Goal: Transaction & Acquisition: Obtain resource

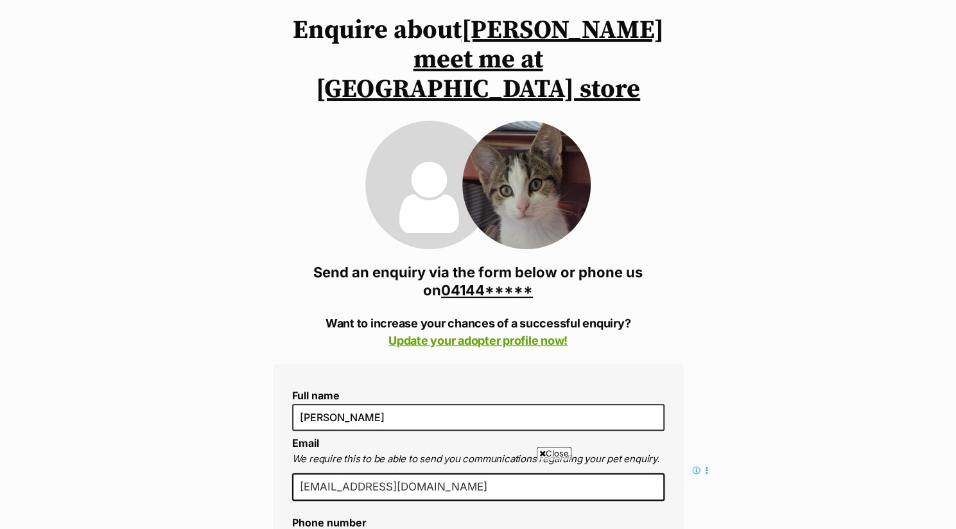
click at [539, 451] on icon at bounding box center [542, 453] width 6 height 8
drag, startPoint x: 651, startPoint y: 129, endPoint x: 702, endPoint y: 220, distance: 104.0
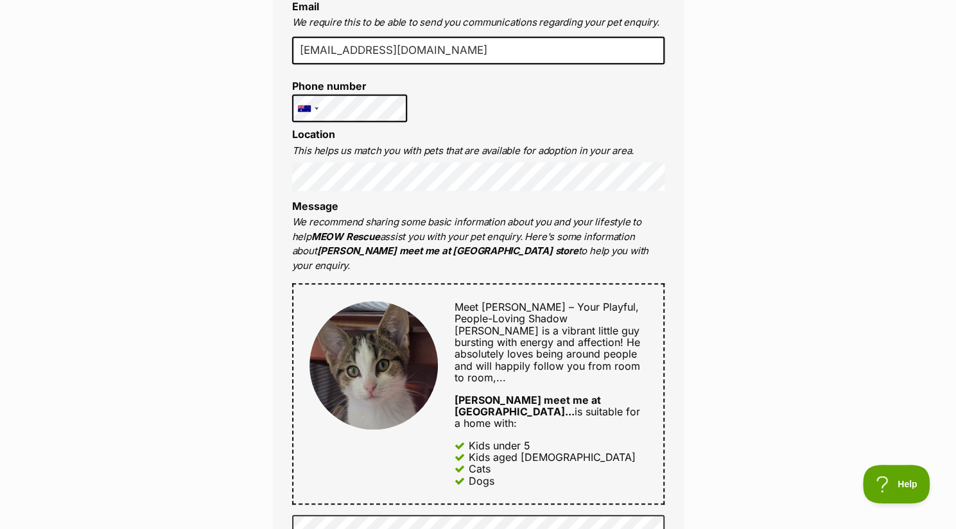
scroll to position [553, 0]
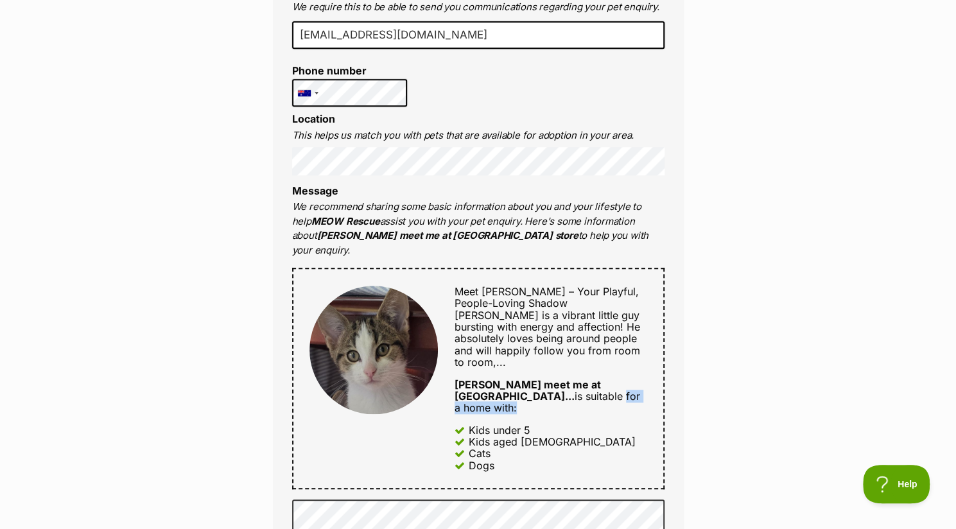
drag, startPoint x: 452, startPoint y: 372, endPoint x: 751, endPoint y: 341, distance: 300.8
click at [751, 341] on div "Enquire about Leo meet me at petstock carrum downs store 0414429336 Send an enq…" at bounding box center [478, 322] width 956 height 1517
click at [727, 342] on div "Enquire about Leo meet me at petstock carrum downs store 0414429336 Send an enq…" at bounding box center [478, 322] width 956 height 1517
drag, startPoint x: 651, startPoint y: 420, endPoint x: 544, endPoint y: 300, distance: 161.8
click at [544, 300] on div "Meet Leo – Your Playful, People-Loving Shadow Leo is a vibrant little guy burst…" at bounding box center [478, 378] width 372 height 221
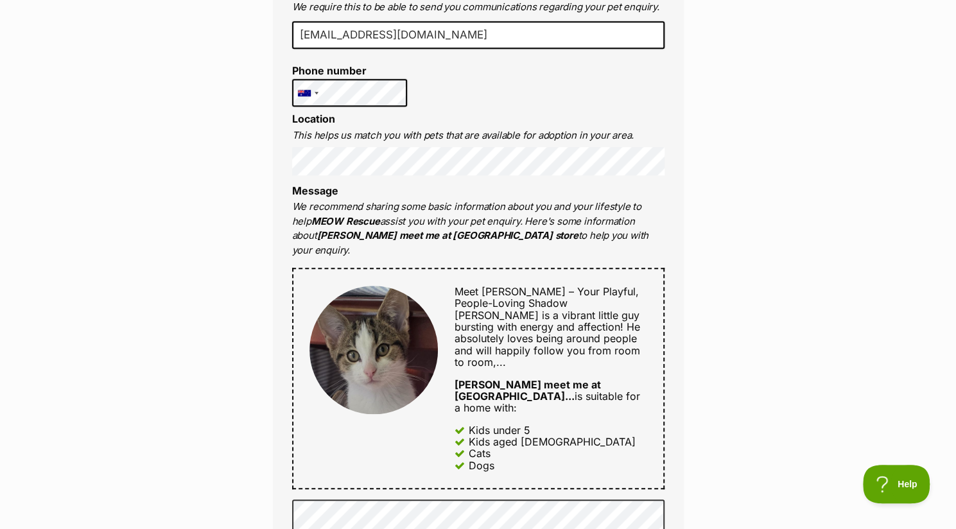
click at [697, 449] on div "Enquire about Leo meet me at petstock carrum downs store 0414429336 Send an enq…" at bounding box center [478, 322] width 449 height 1517
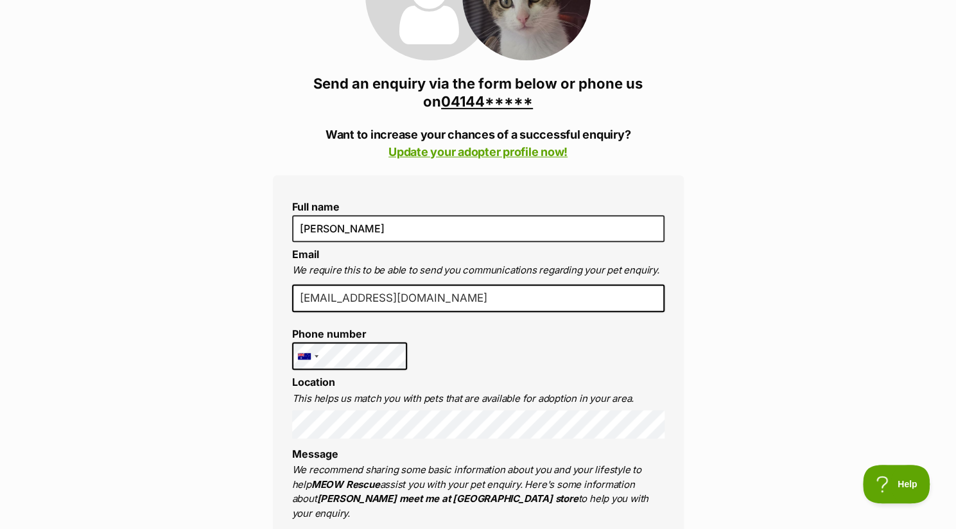
scroll to position [282, 0]
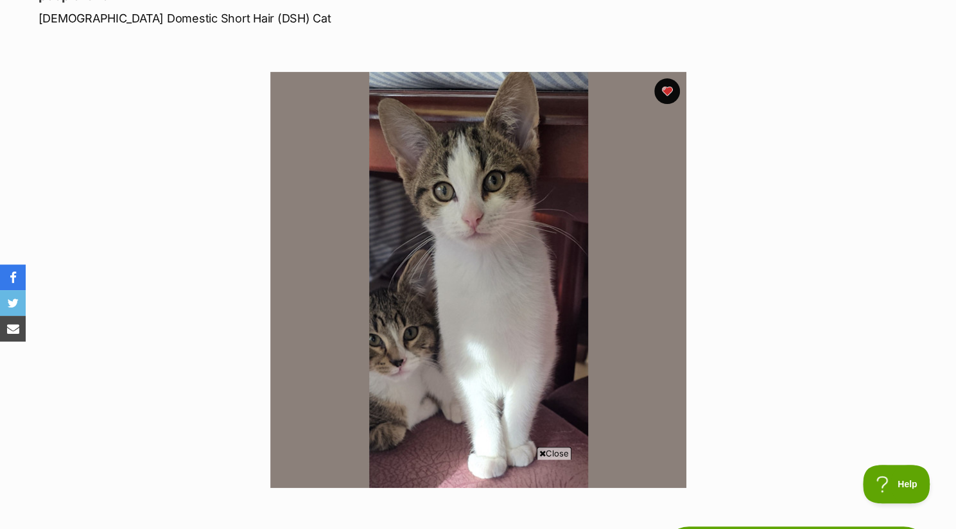
click at [539, 450] on icon at bounding box center [542, 453] width 6 height 8
drag, startPoint x: 26, startPoint y: 1, endPoint x: 146, endPoint y: 333, distance: 353.7
click at [146, 333] on section "Available 1 of 1 images Next Prev 1" at bounding box center [478, 270] width 732 height 435
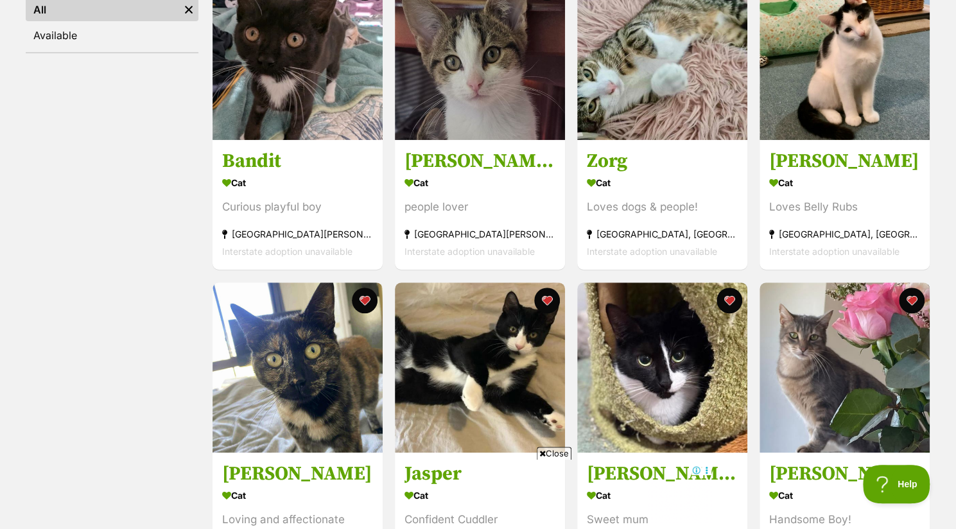
scroll to position [300, 0]
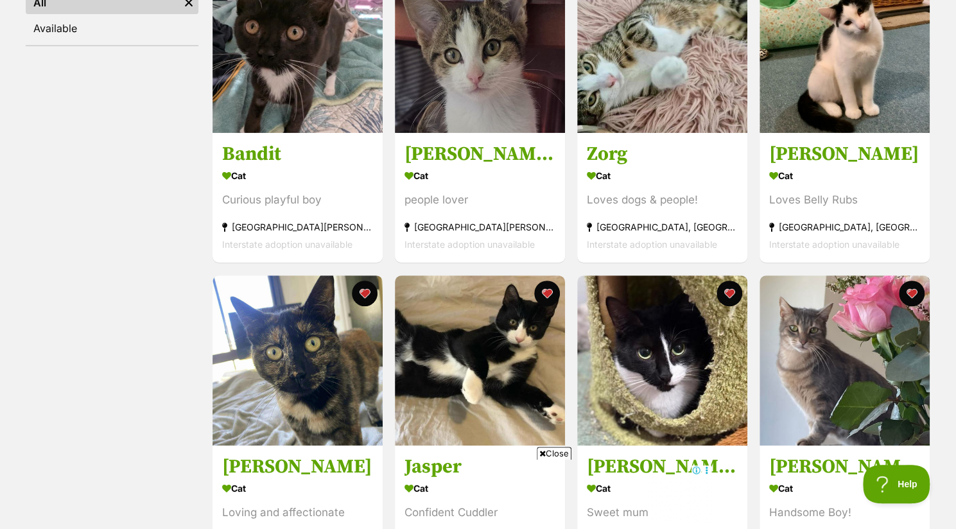
click at [545, 450] on span "Close" at bounding box center [554, 453] width 35 height 13
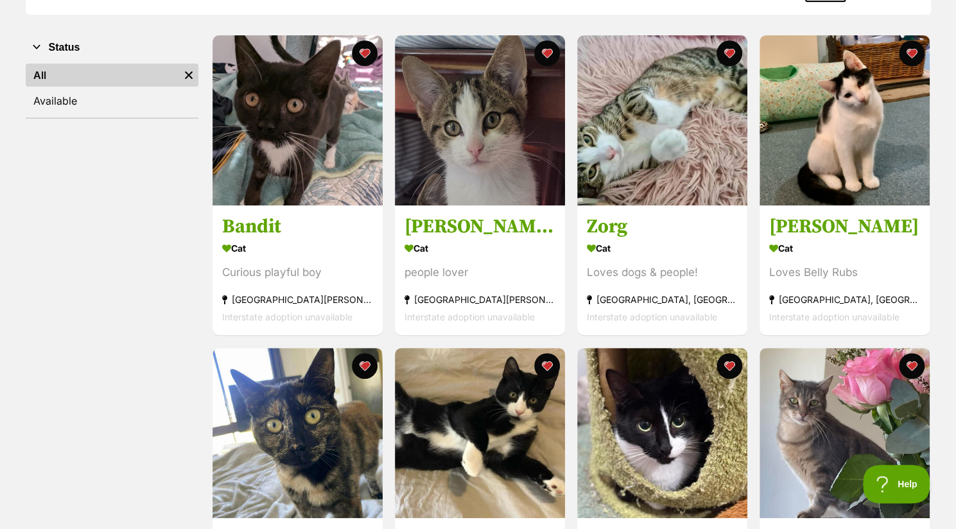
scroll to position [223, 0]
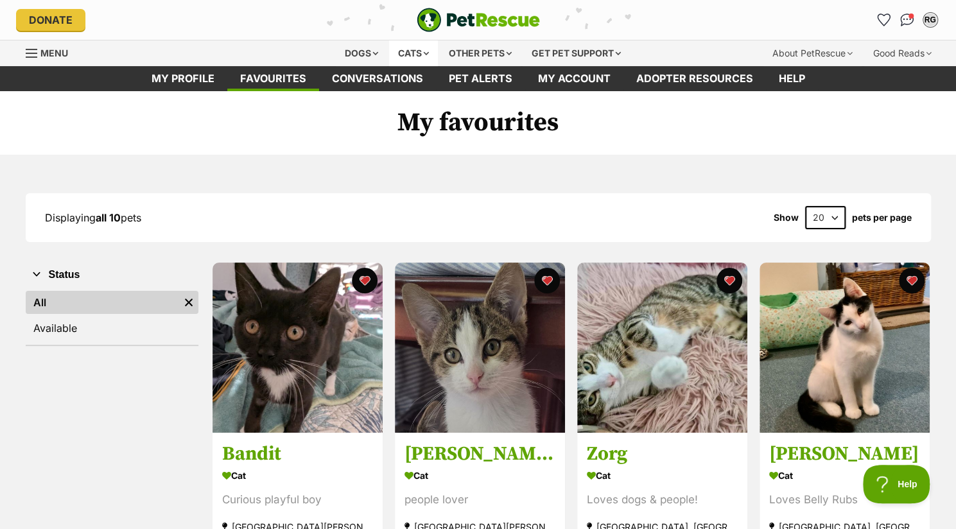
click at [407, 53] on div "Cats" at bounding box center [413, 53] width 49 height 26
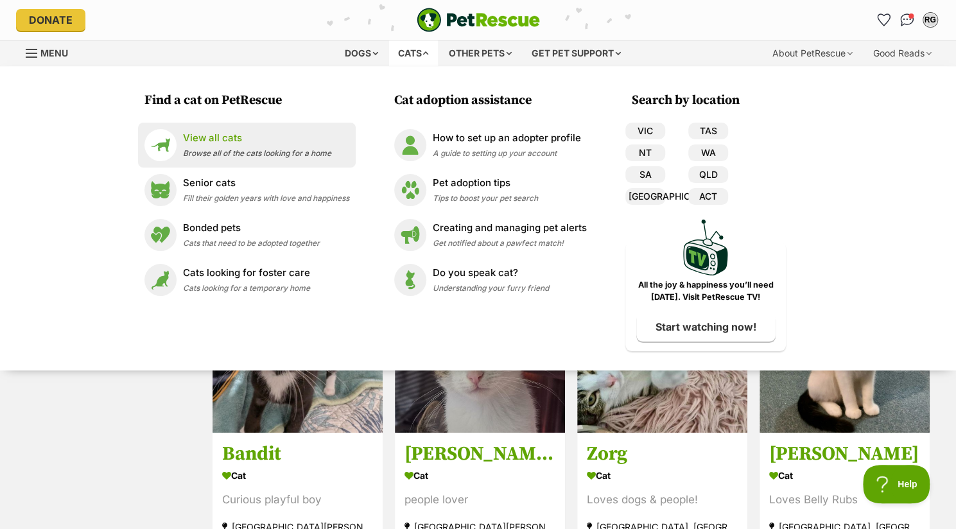
click at [209, 148] on div "View all cats Browse all of the cats looking for a home" at bounding box center [257, 145] width 148 height 28
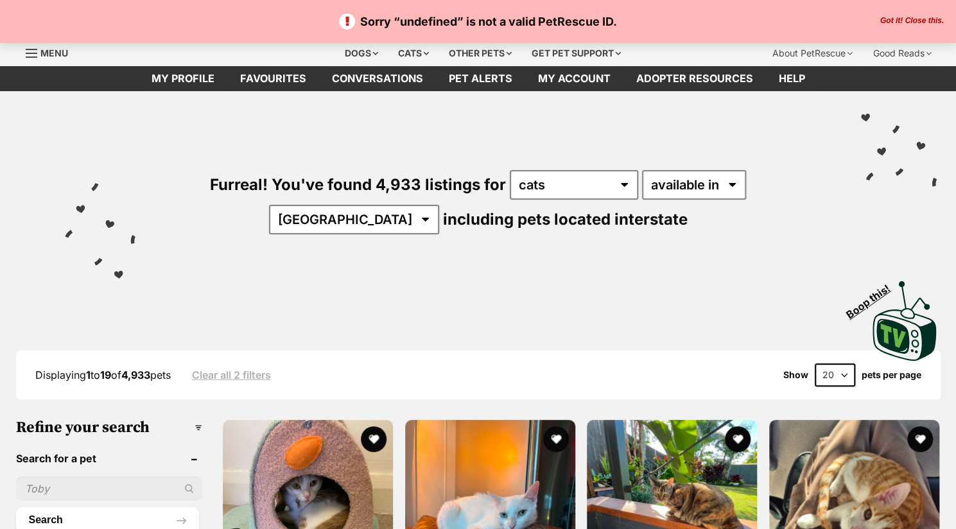
click at [151, 485] on input "text" at bounding box center [109, 488] width 187 height 24
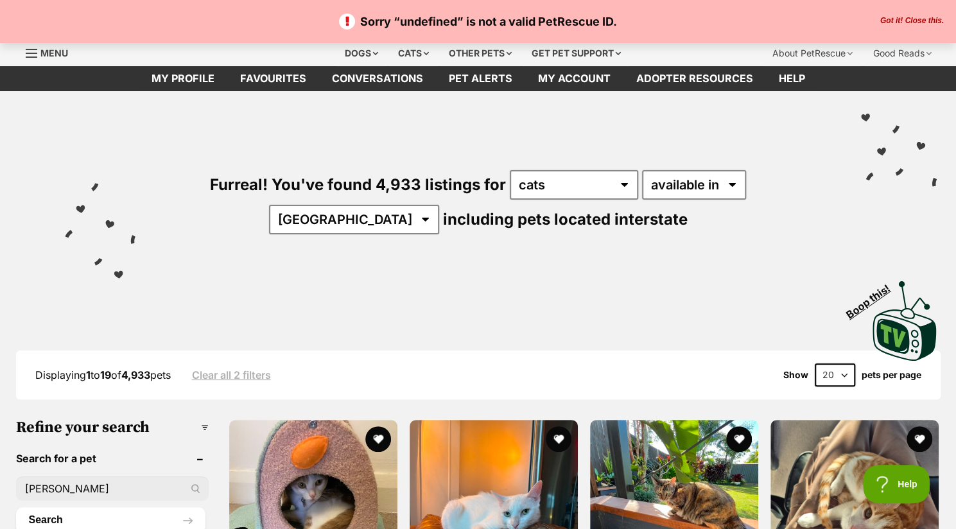
type input "[PERSON_NAME]"
click at [16, 507] on button "Search" at bounding box center [110, 520] width 189 height 26
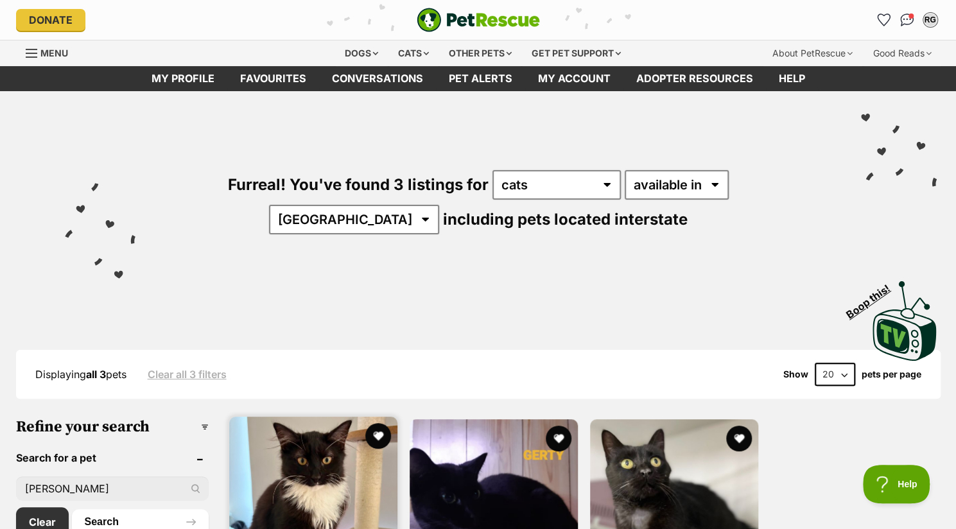
click at [361, 473] on img at bounding box center [313, 501] width 168 height 168
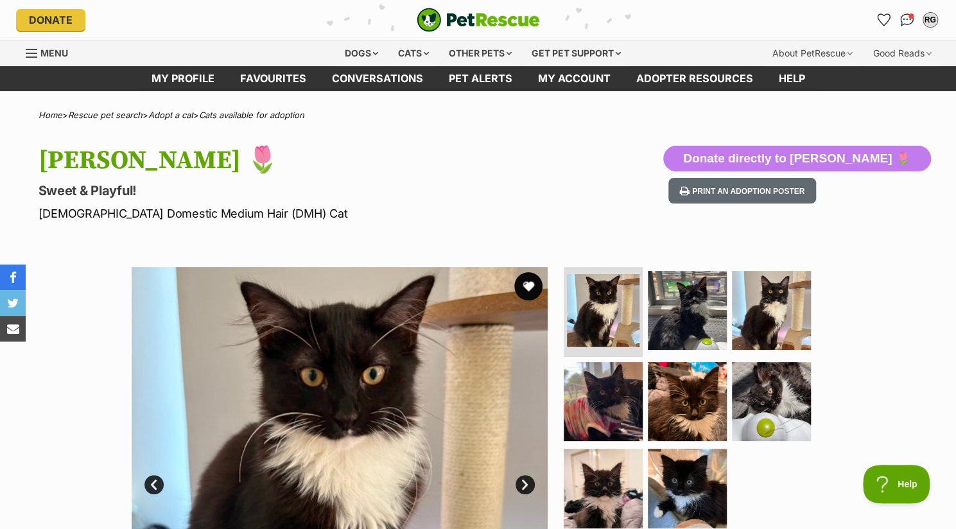
click at [528, 289] on button "favourite" at bounding box center [528, 286] width 28 height 28
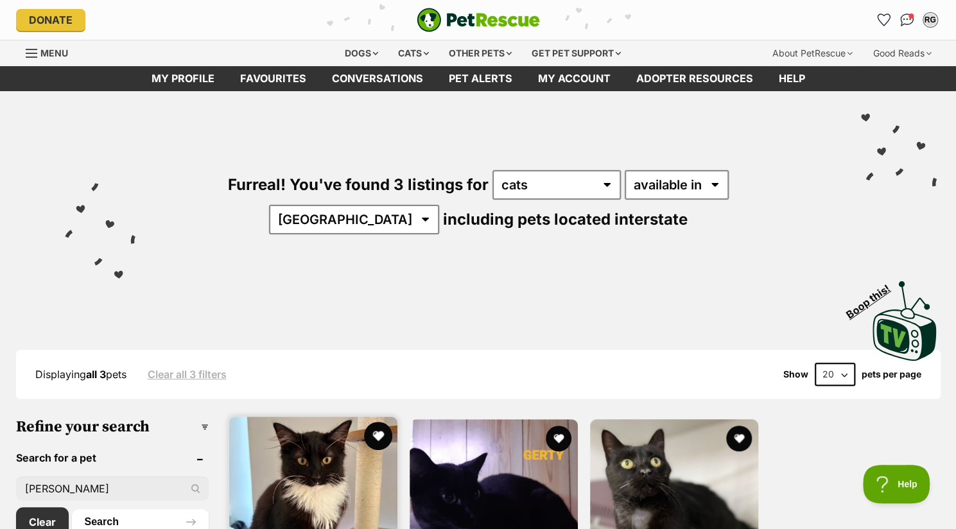
click at [381, 427] on button "favourite" at bounding box center [378, 436] width 28 height 28
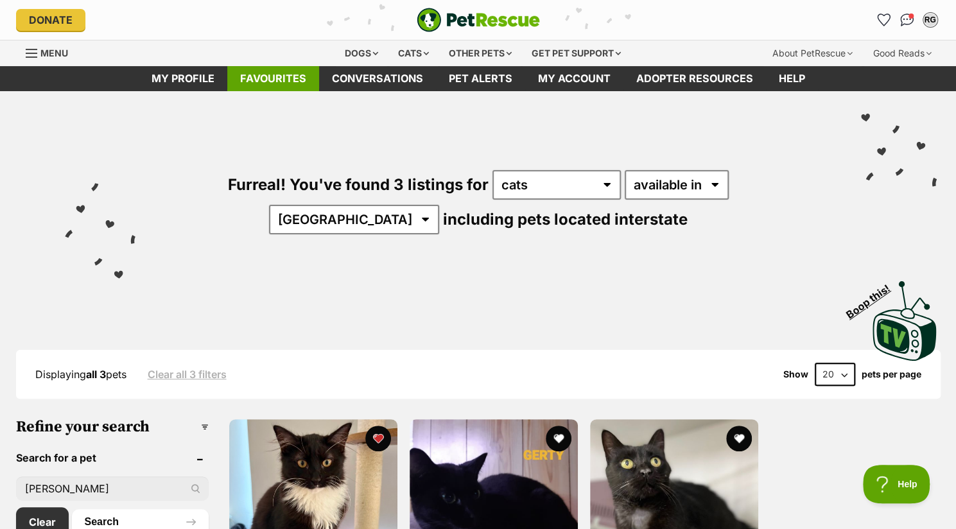
click at [284, 71] on link "Favourites" at bounding box center [273, 78] width 92 height 25
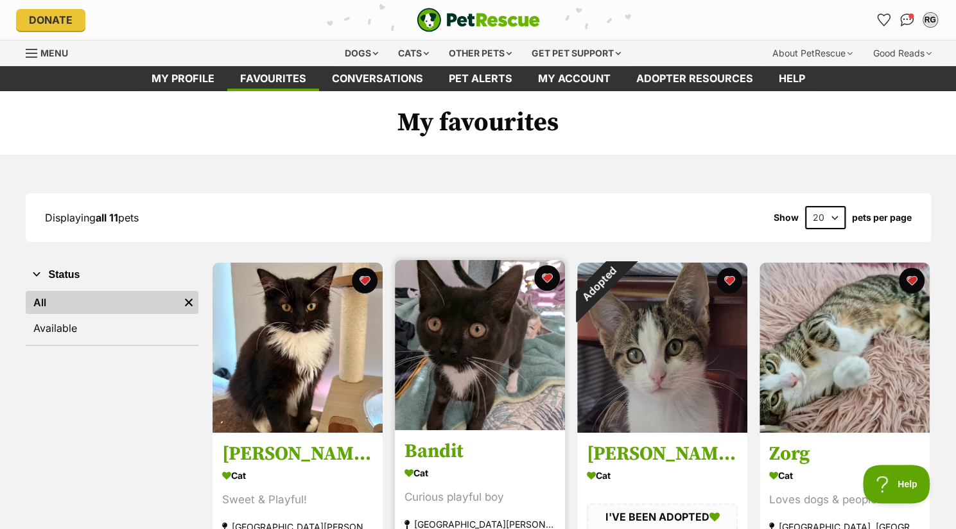
click at [522, 377] on img at bounding box center [480, 345] width 170 height 170
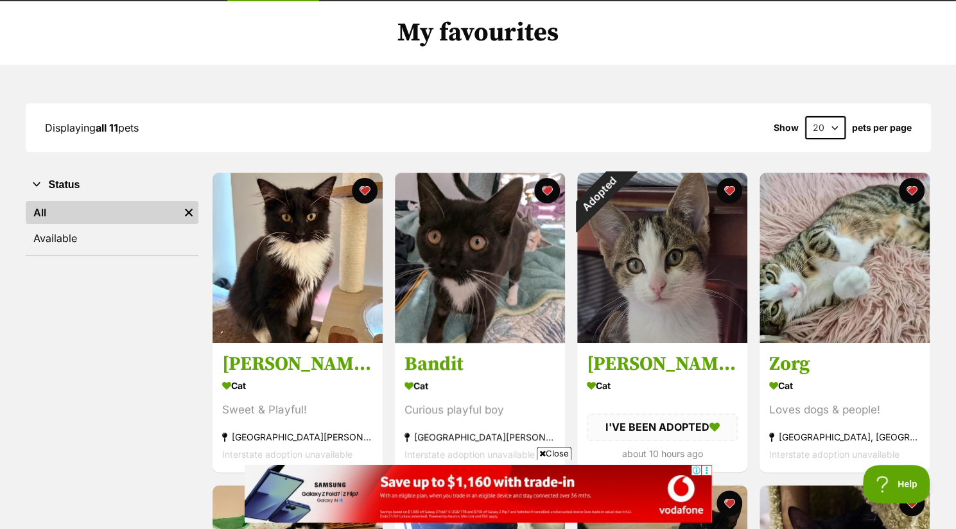
scroll to position [101, 0]
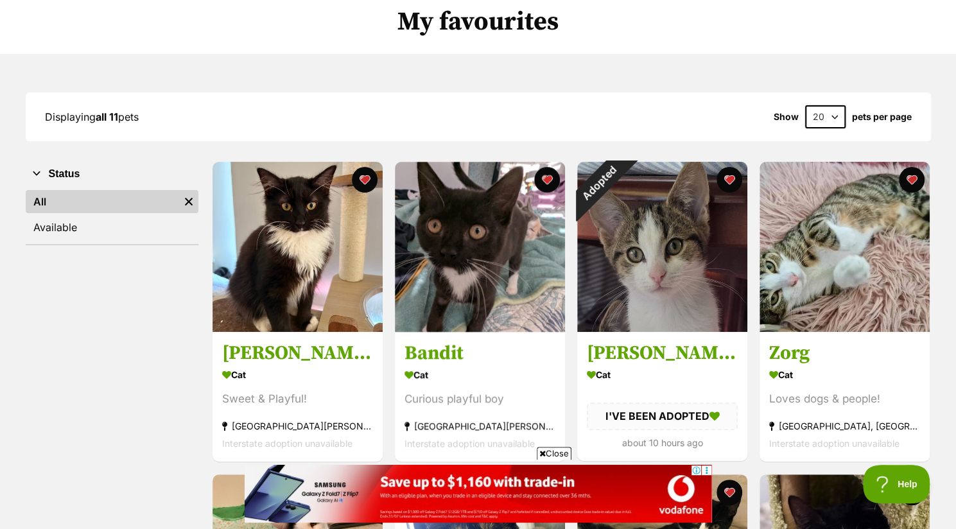
click at [539, 449] on icon at bounding box center [542, 453] width 6 height 8
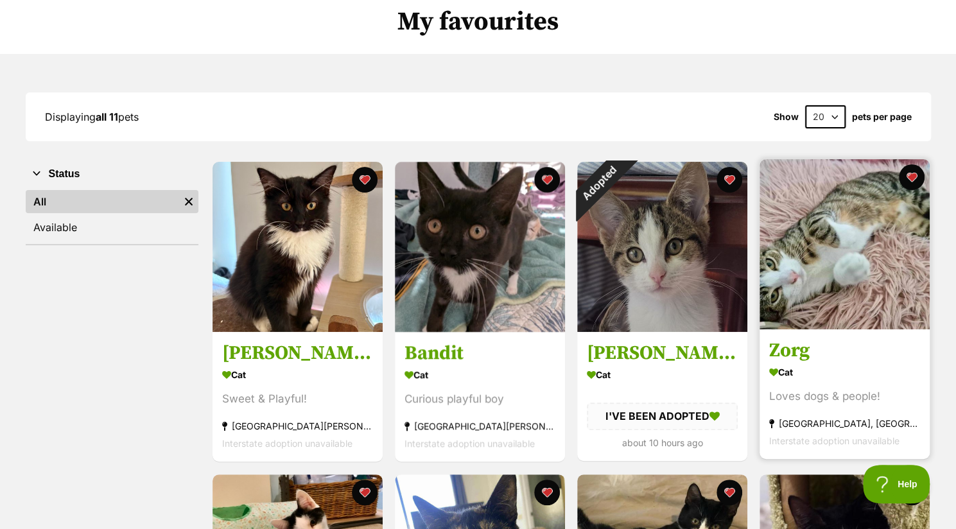
click at [896, 390] on div "Loves dogs & people!" at bounding box center [844, 396] width 151 height 17
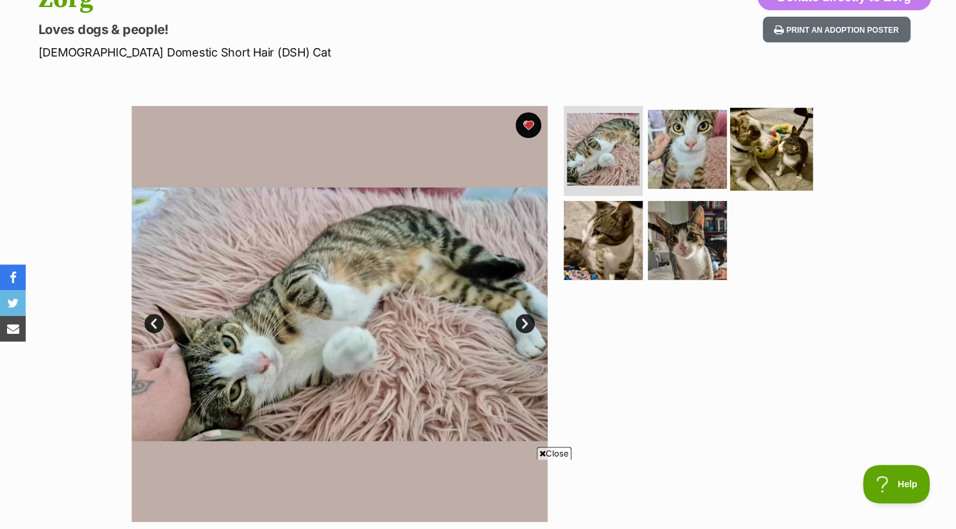
click at [791, 146] on img at bounding box center [771, 149] width 83 height 83
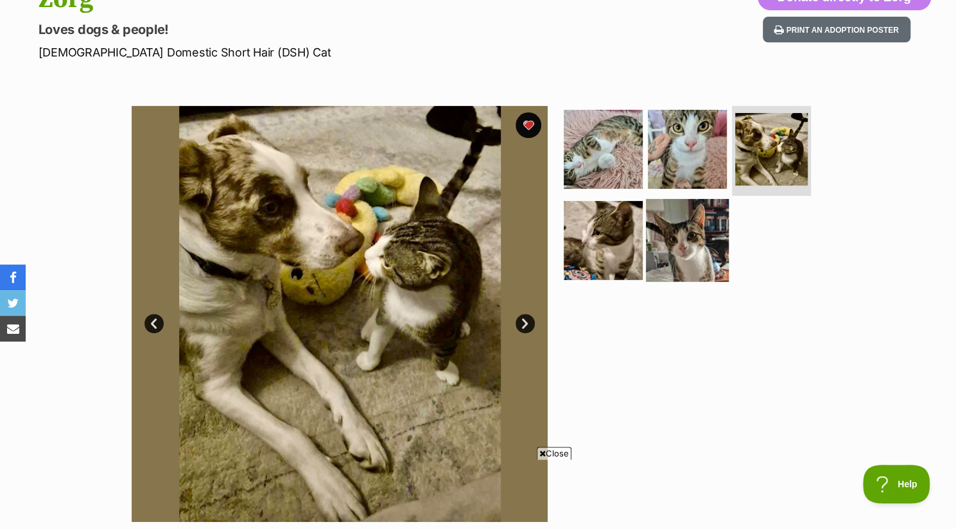
click at [678, 244] on img at bounding box center [687, 239] width 83 height 83
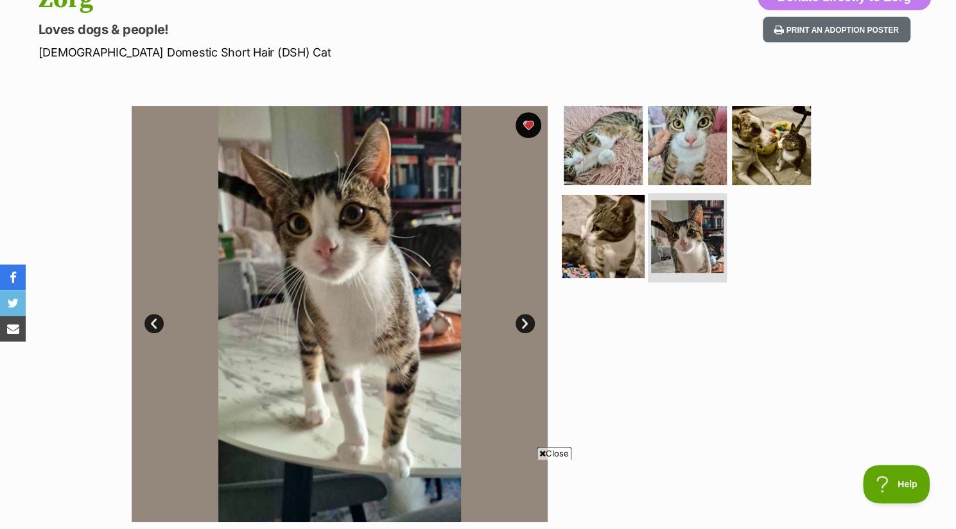
click at [610, 245] on img at bounding box center [603, 235] width 83 height 83
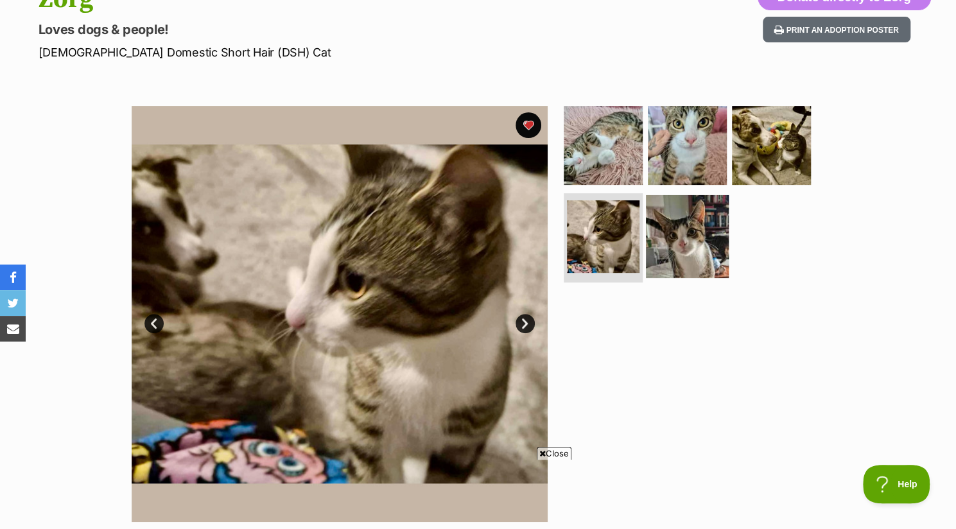
click at [691, 250] on img at bounding box center [687, 235] width 83 height 83
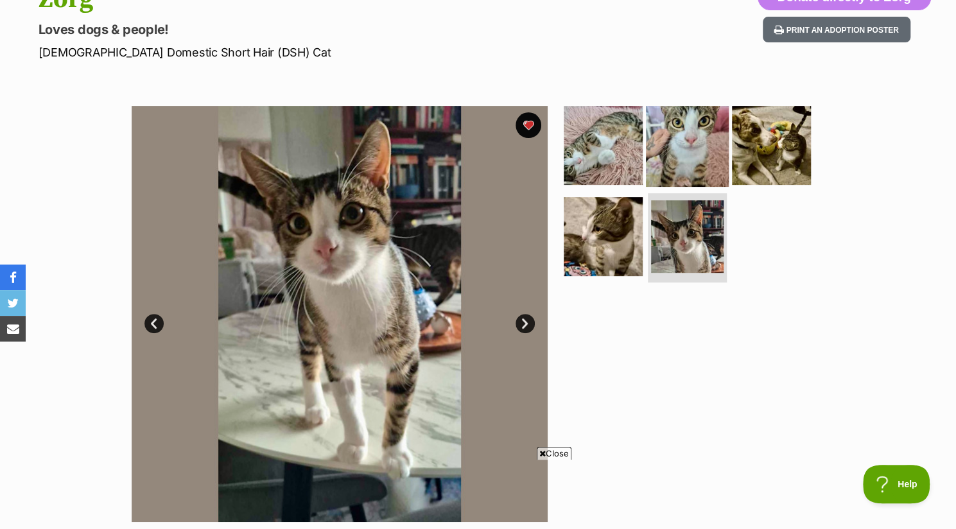
click at [685, 142] on img at bounding box center [687, 145] width 83 height 83
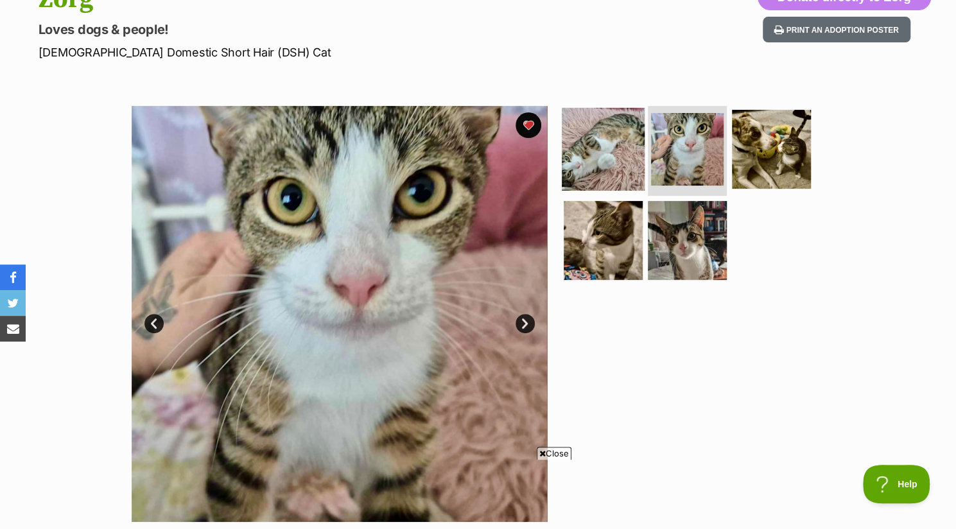
click at [618, 154] on img at bounding box center [603, 149] width 83 height 83
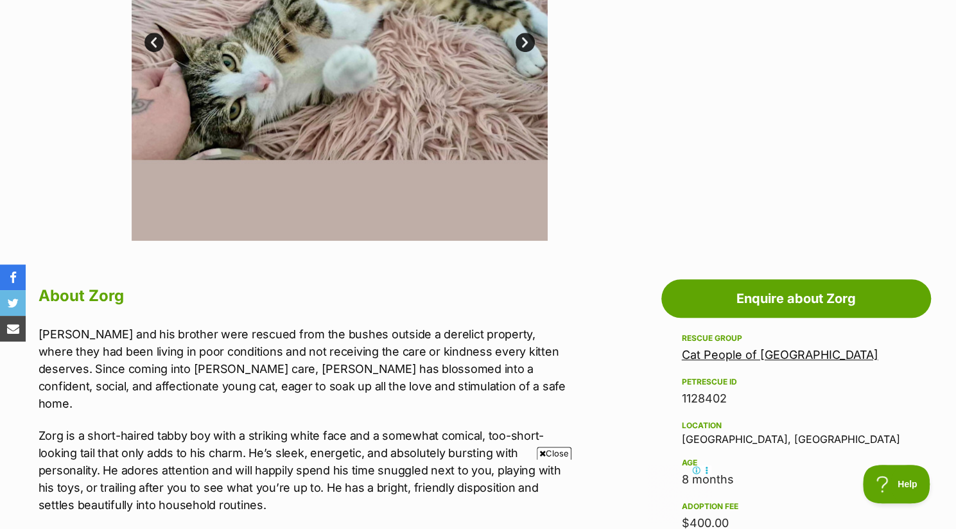
click at [539, 451] on icon at bounding box center [542, 453] width 6 height 8
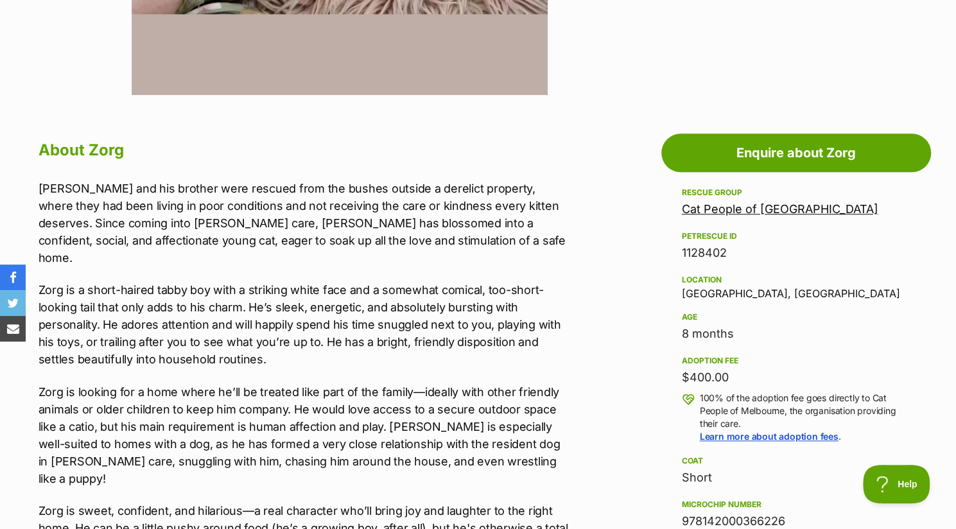
scroll to position [696, 0]
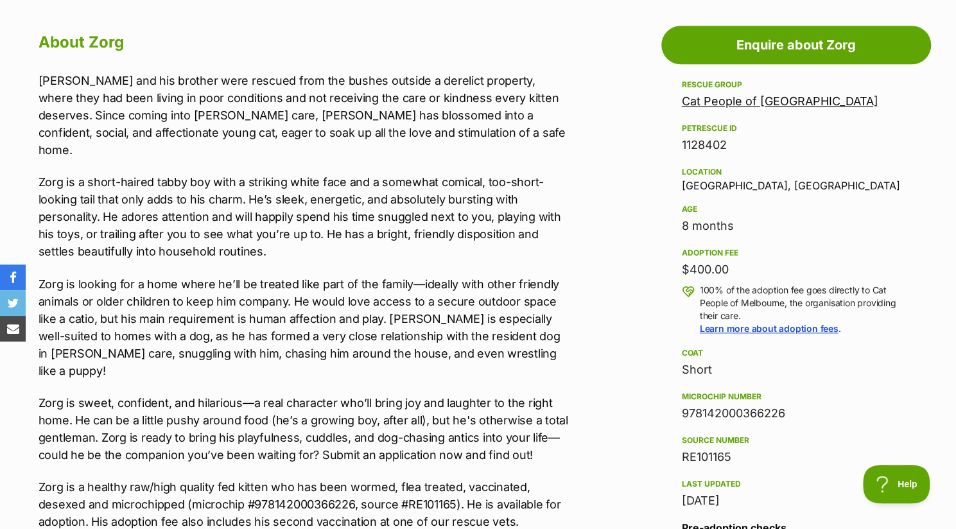
click at [113, 138] on p "Zorg and his brother were rescued from the bushes outside a derelict property, …" at bounding box center [304, 115] width 530 height 87
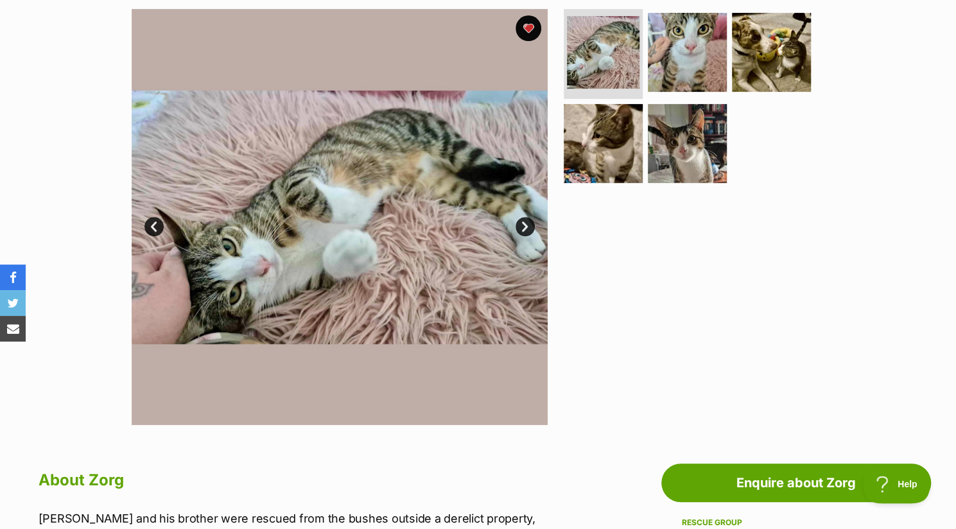
scroll to position [255, 0]
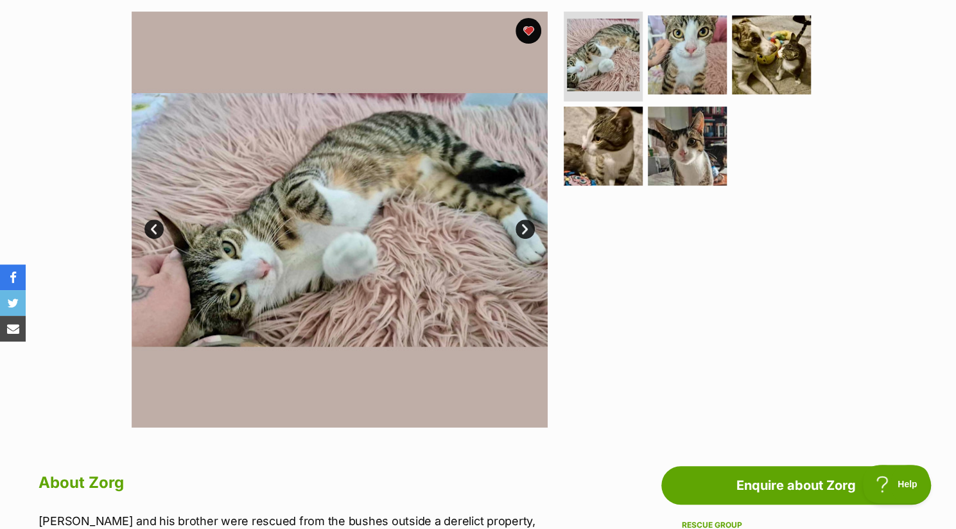
click at [526, 225] on link "Next" at bounding box center [524, 229] width 19 height 19
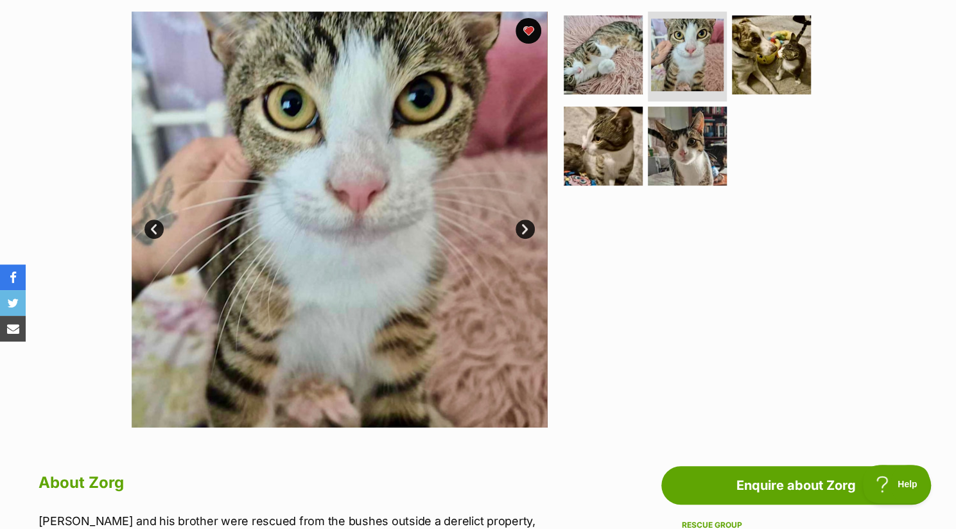
click at [522, 220] on link "Next" at bounding box center [524, 229] width 19 height 19
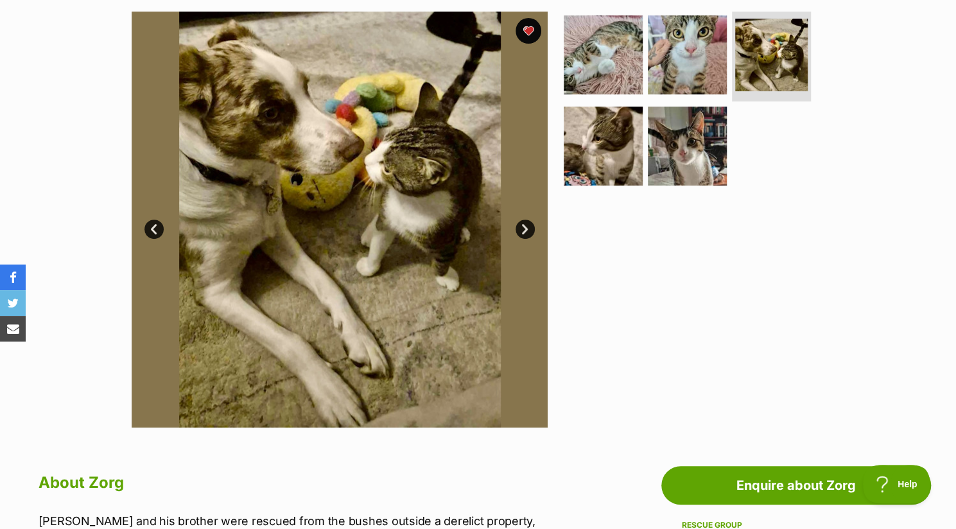
click at [527, 228] on link "Next" at bounding box center [524, 229] width 19 height 19
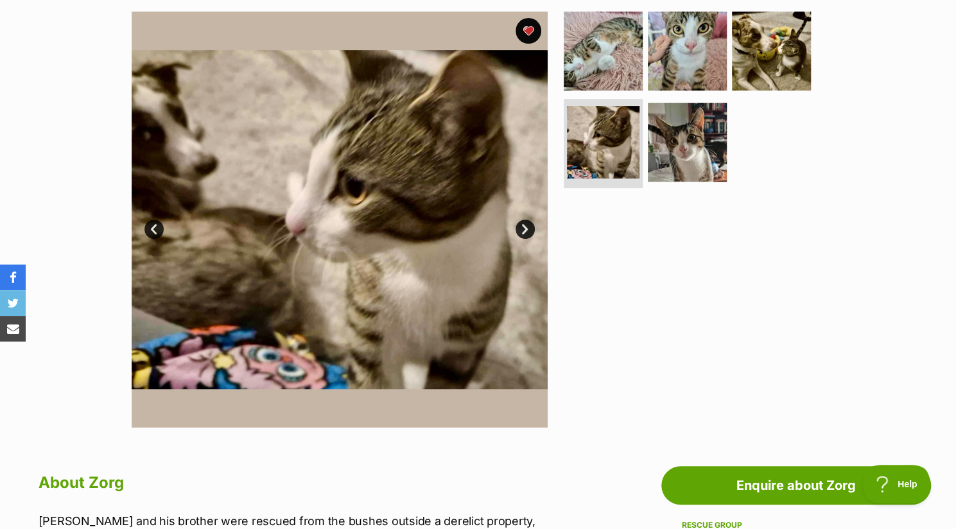
click at [528, 225] on link "Next" at bounding box center [524, 229] width 19 height 19
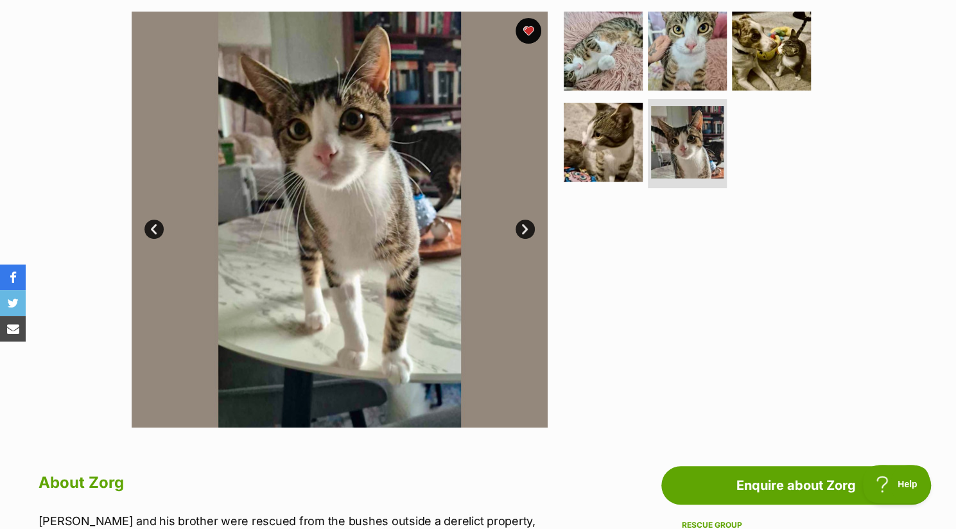
click at [530, 223] on link "Next" at bounding box center [524, 229] width 19 height 19
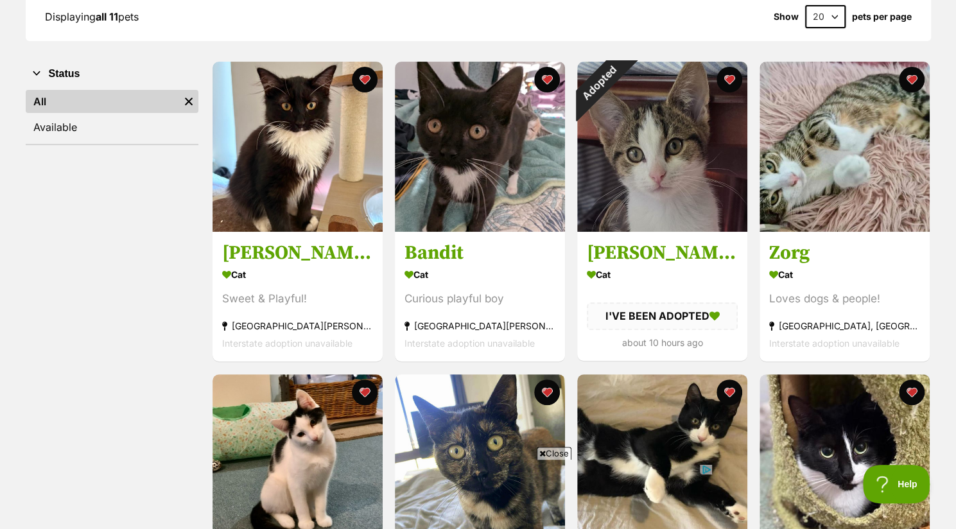
scroll to position [211, 0]
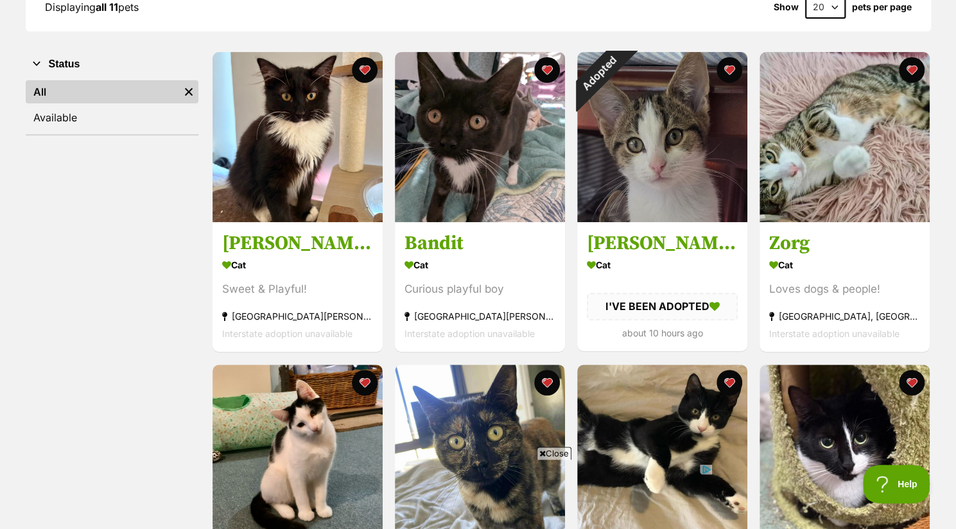
click at [540, 447] on span "Close" at bounding box center [554, 453] width 35 height 13
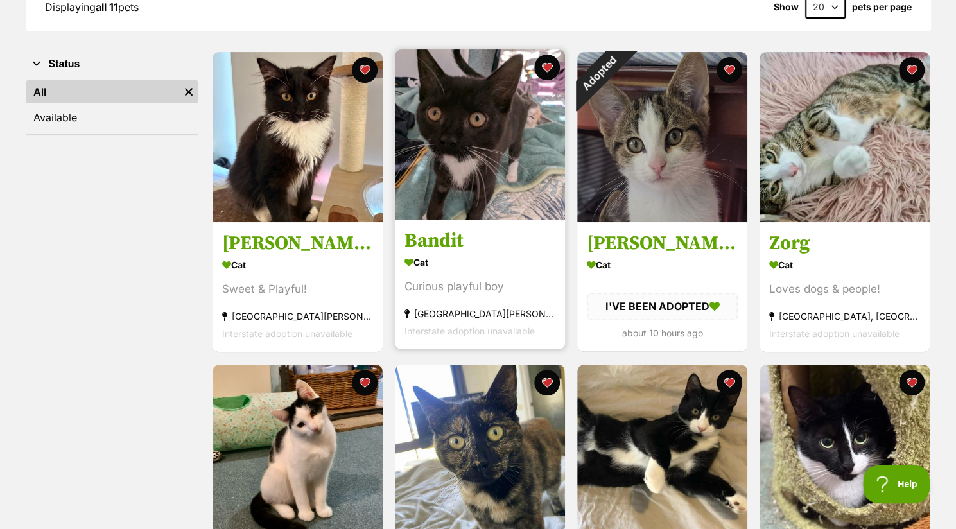
click at [505, 180] on img at bounding box center [480, 134] width 170 height 170
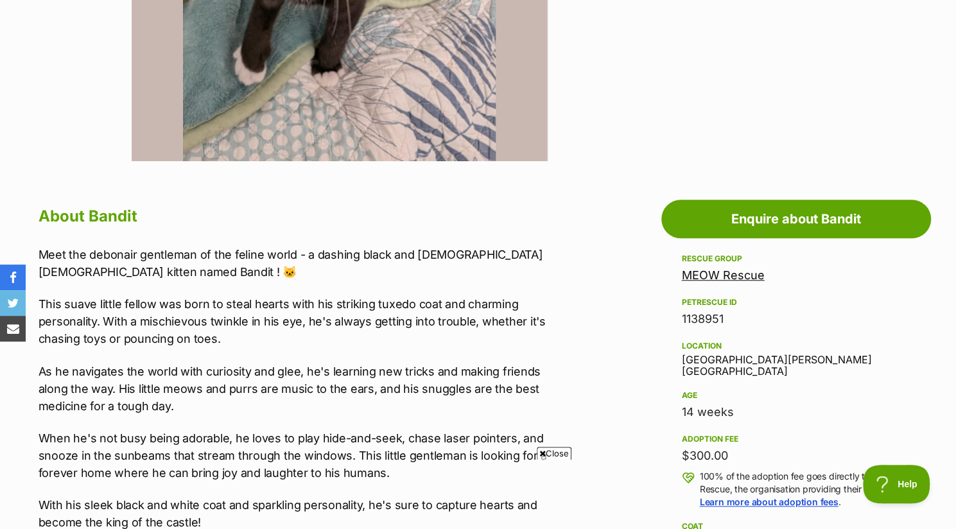
scroll to position [513, 0]
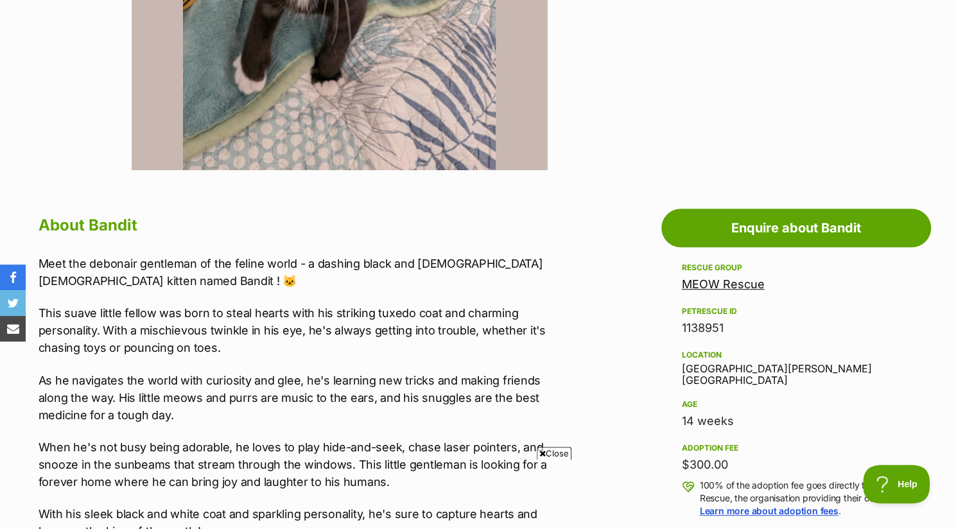
drag, startPoint x: 959, startPoint y: 33, endPoint x: 952, endPoint y: 131, distance: 97.8
click at [540, 451] on icon at bounding box center [542, 453] width 6 height 8
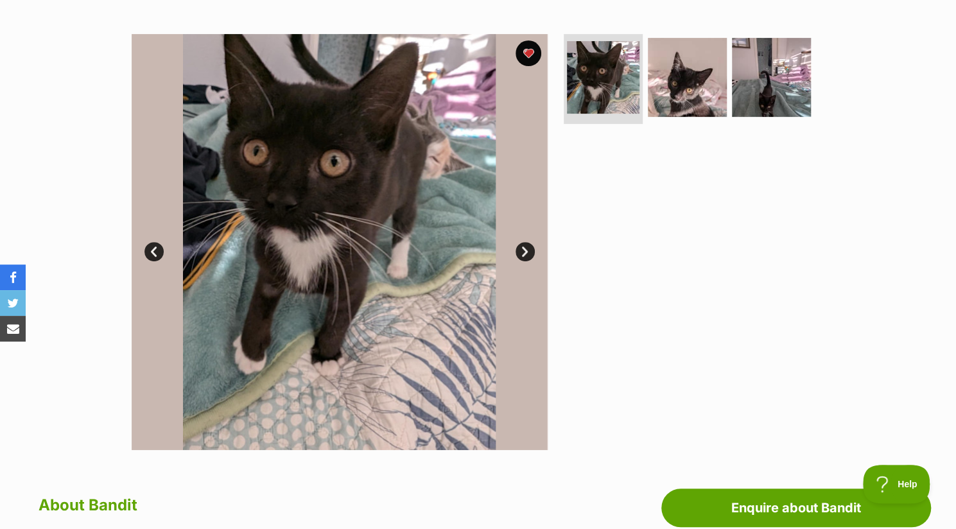
scroll to position [268, 0]
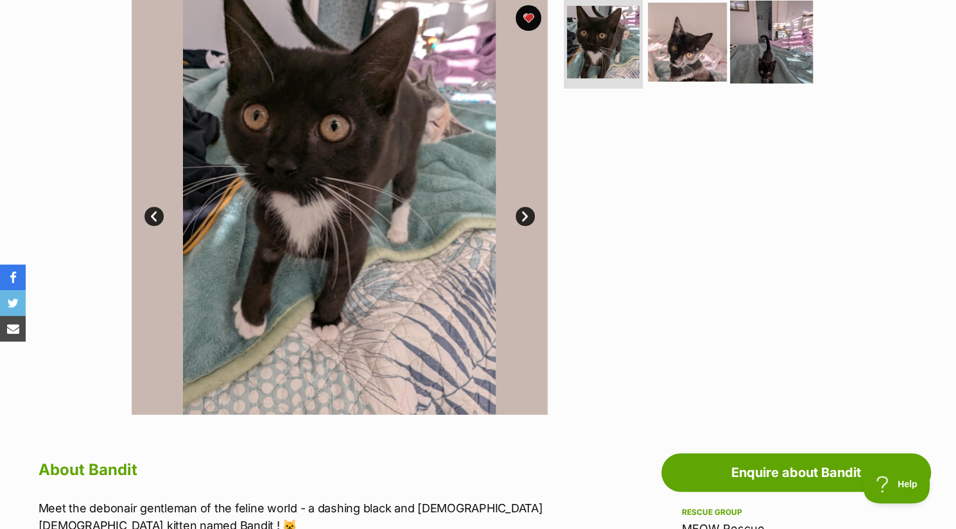
click at [777, 43] on img at bounding box center [771, 42] width 83 height 83
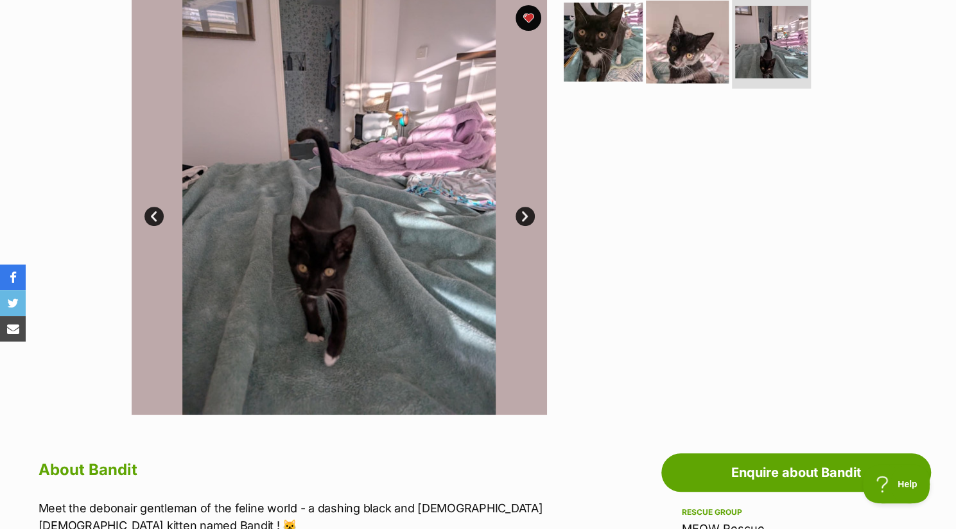
click at [703, 40] on img at bounding box center [687, 42] width 83 height 83
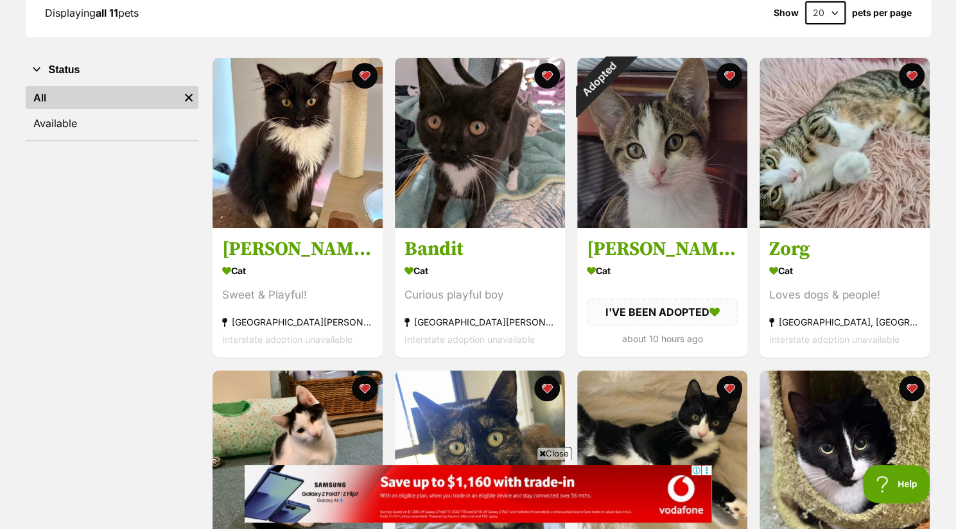
click at [543, 447] on span "Close" at bounding box center [554, 453] width 35 height 13
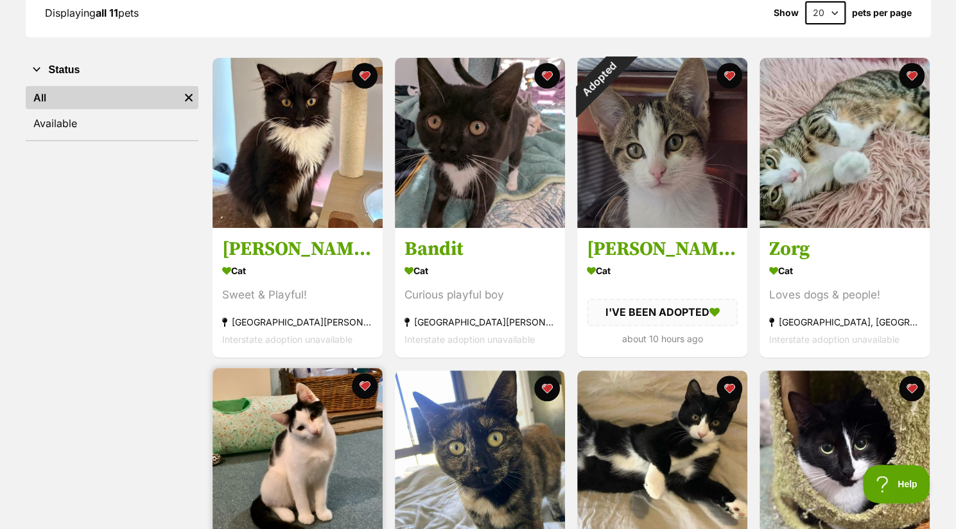
click at [294, 436] on img at bounding box center [297, 453] width 170 height 170
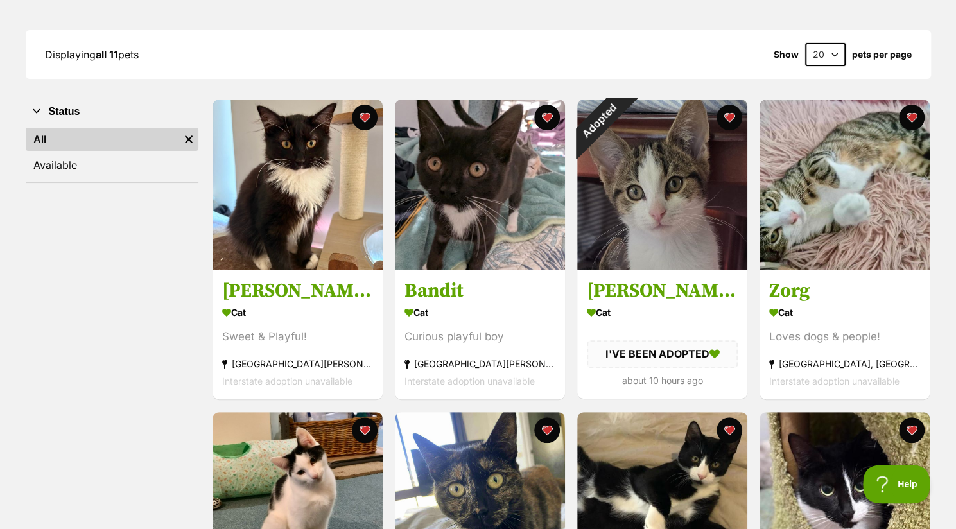
scroll to position [159, 0]
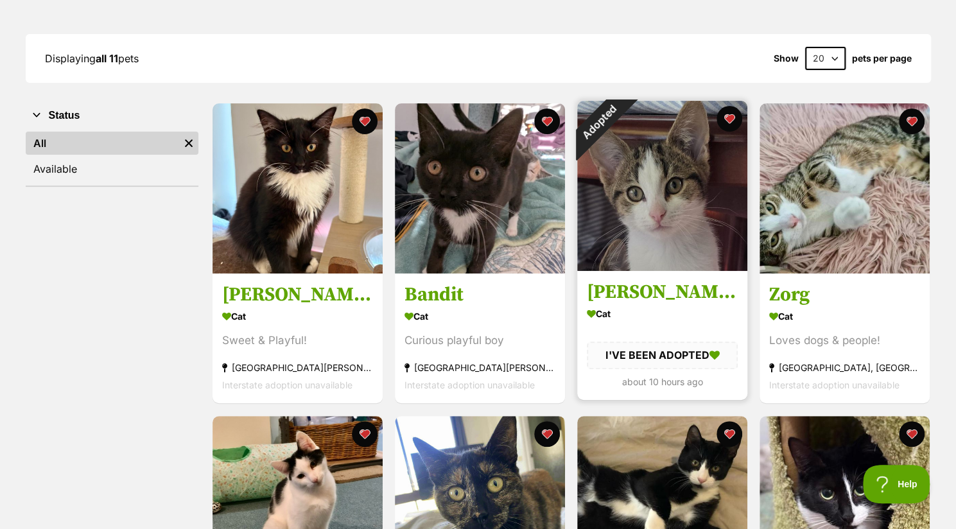
click at [677, 263] on img at bounding box center [662, 186] width 170 height 170
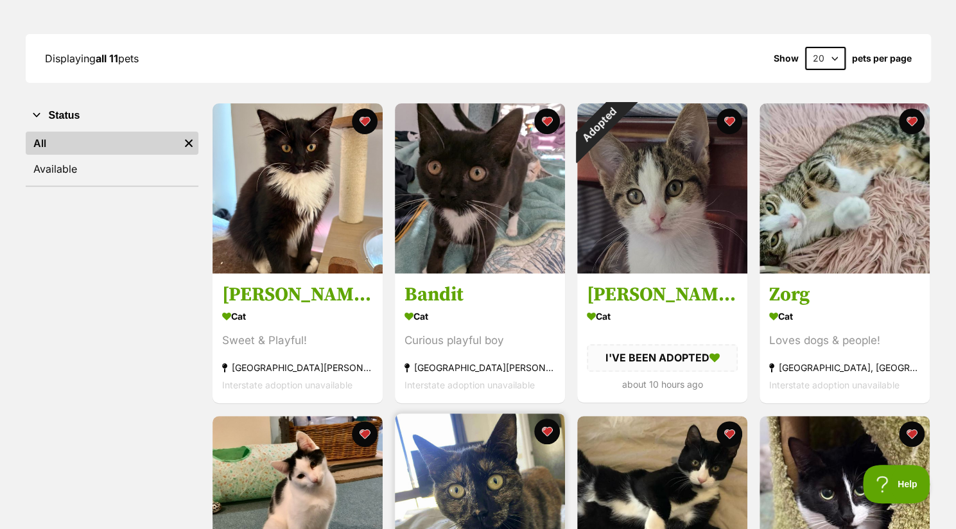
drag, startPoint x: 497, startPoint y: 474, endPoint x: 503, endPoint y: 472, distance: 6.9
click at [503, 472] on img at bounding box center [480, 498] width 170 height 170
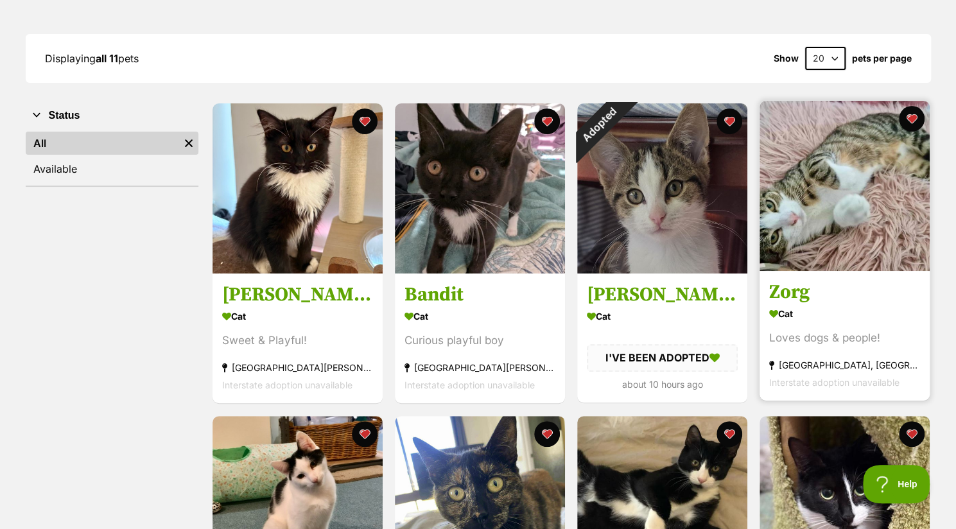
click at [870, 272] on link at bounding box center [844, 267] width 170 height 13
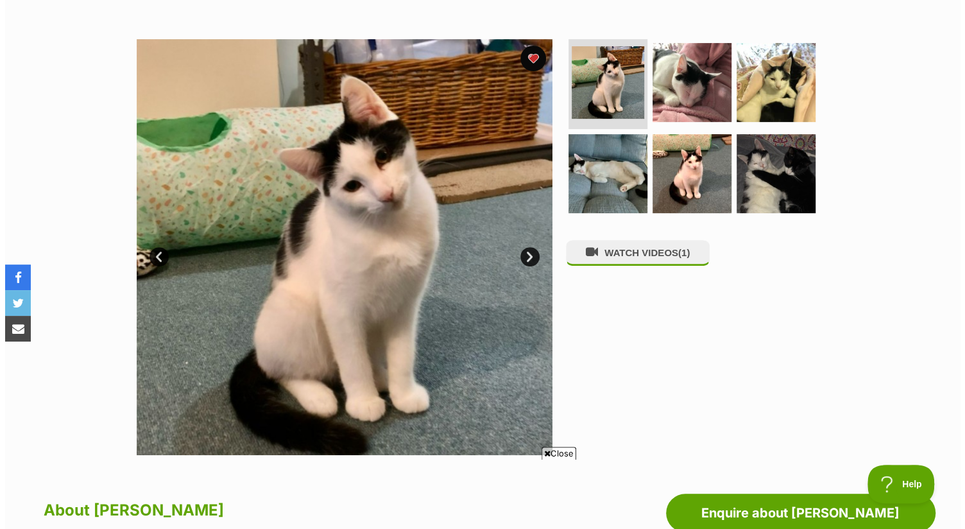
scroll to position [235, 0]
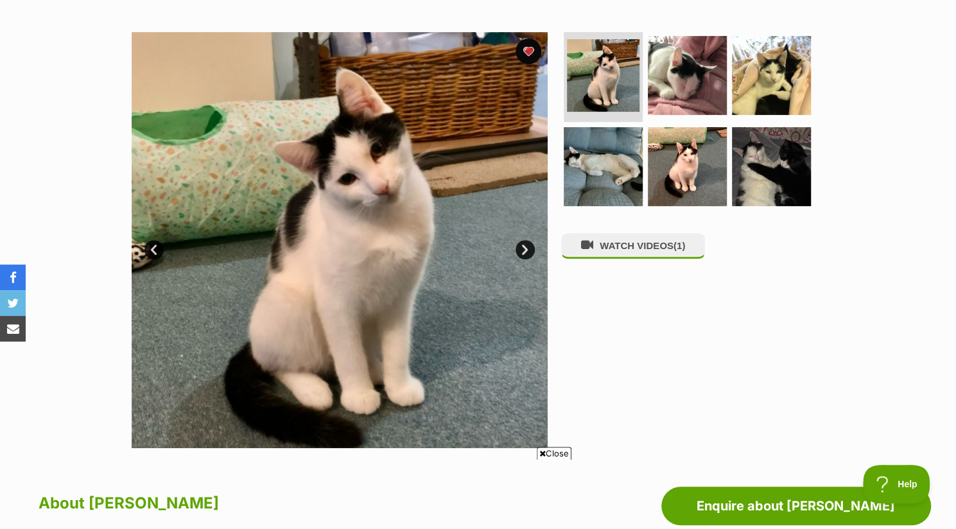
click at [538, 444] on img at bounding box center [340, 240] width 416 height 416
click at [624, 257] on button "WATCH VIDEOS (1)" at bounding box center [633, 245] width 144 height 25
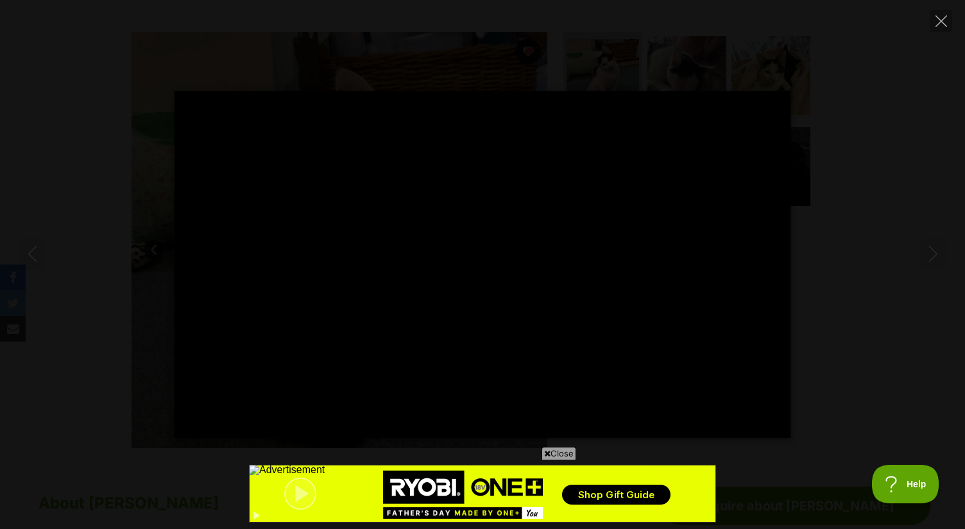
scroll to position [0, 0]
type input "100"
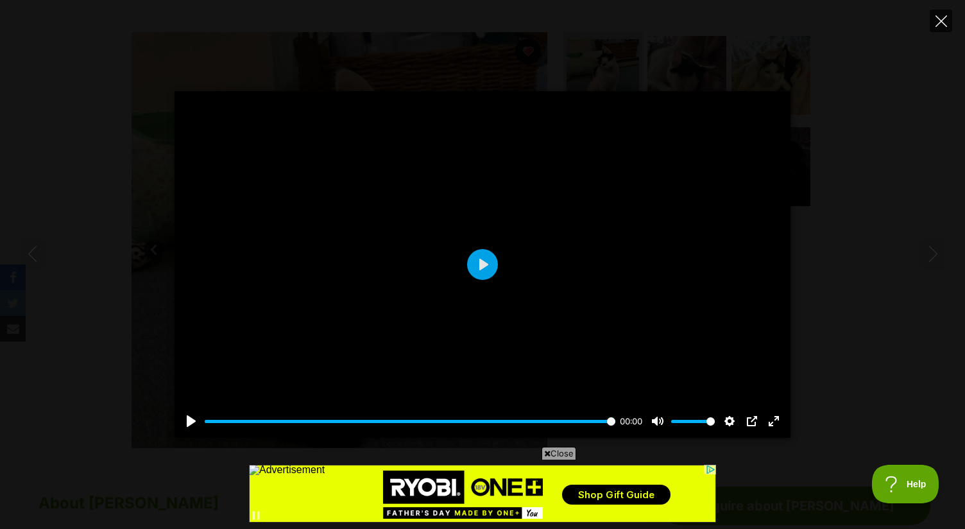
click at [937, 29] on button "Close" at bounding box center [941, 21] width 22 height 22
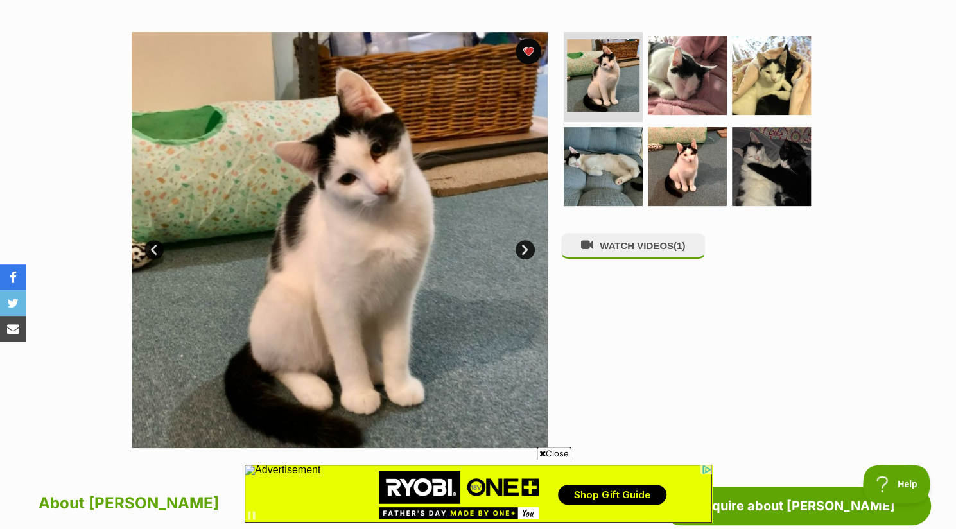
scroll to position [254, 0]
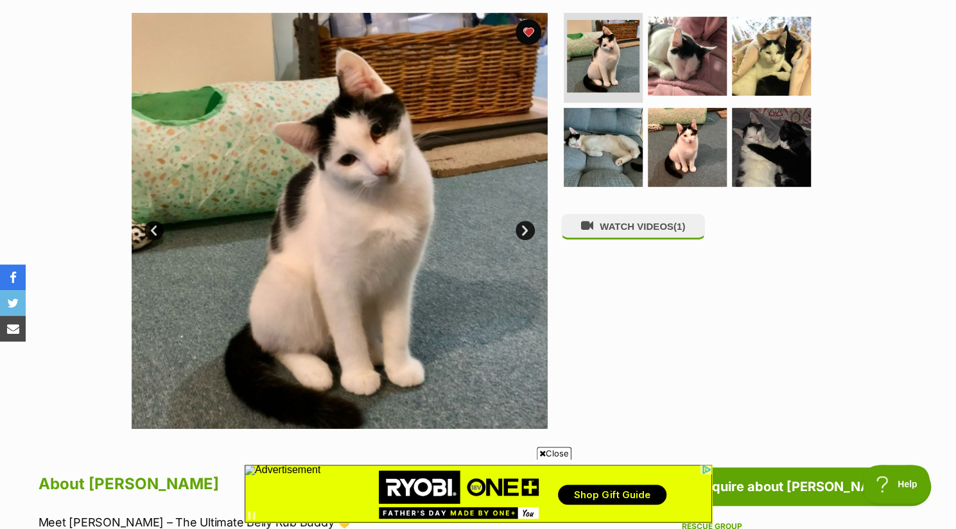
click at [540, 450] on icon at bounding box center [542, 453] width 6 height 8
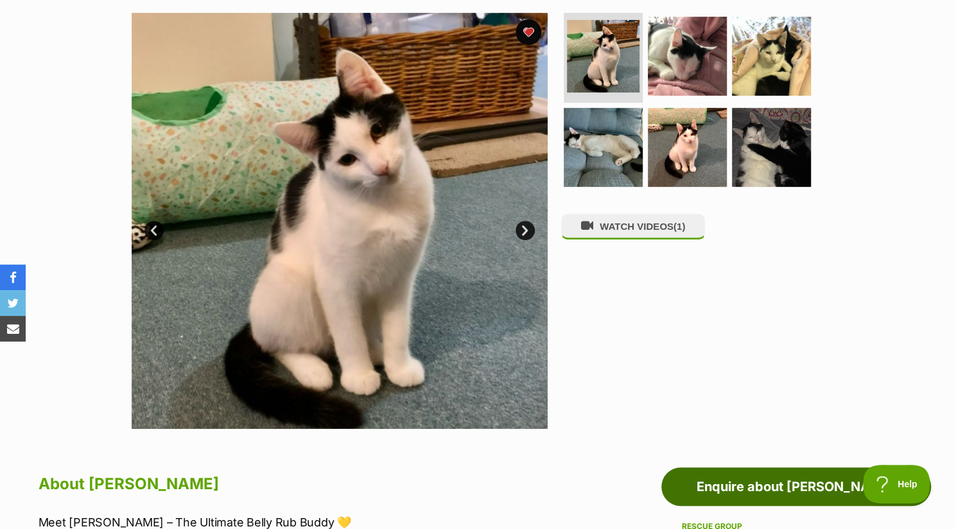
click at [742, 487] on link "Enquire about [PERSON_NAME]" at bounding box center [796, 486] width 270 height 39
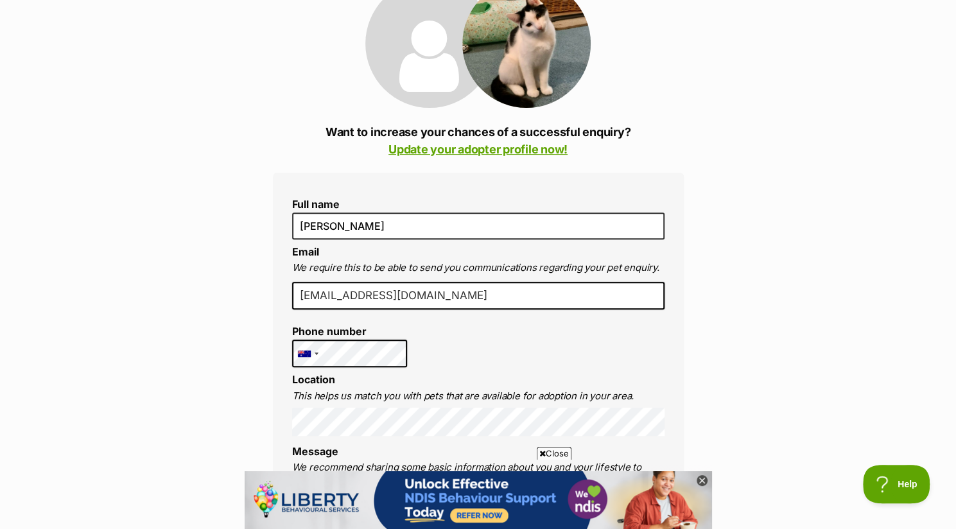
scroll to position [178, 0]
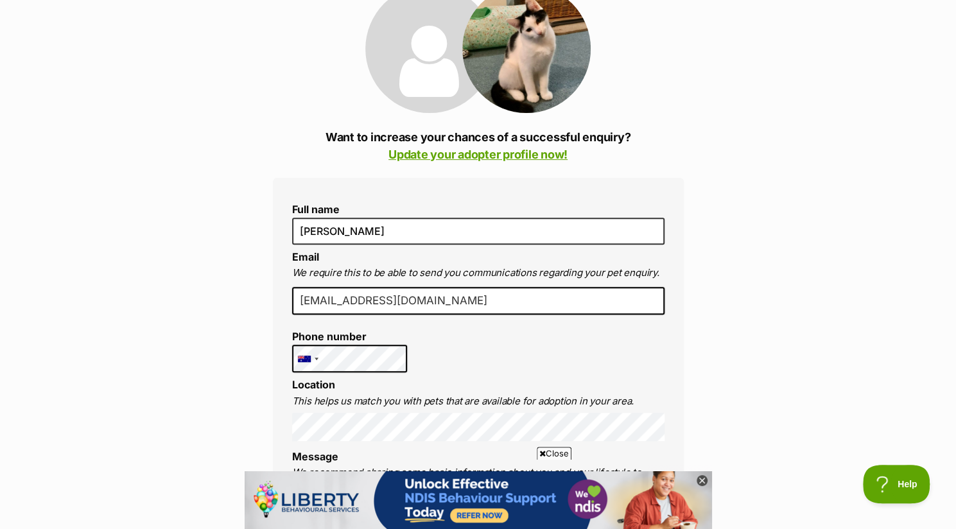
click at [539, 453] on icon at bounding box center [542, 453] width 6 height 8
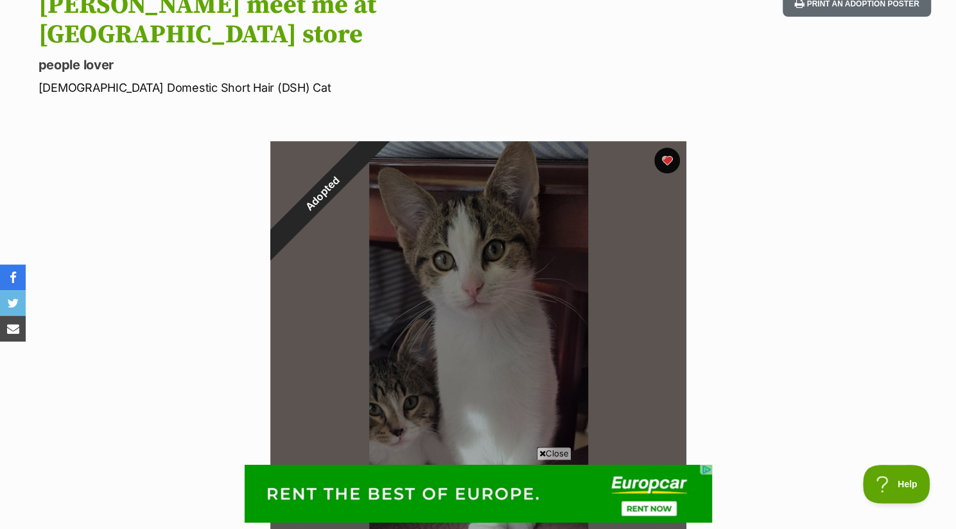
click at [543, 451] on icon at bounding box center [542, 453] width 6 height 8
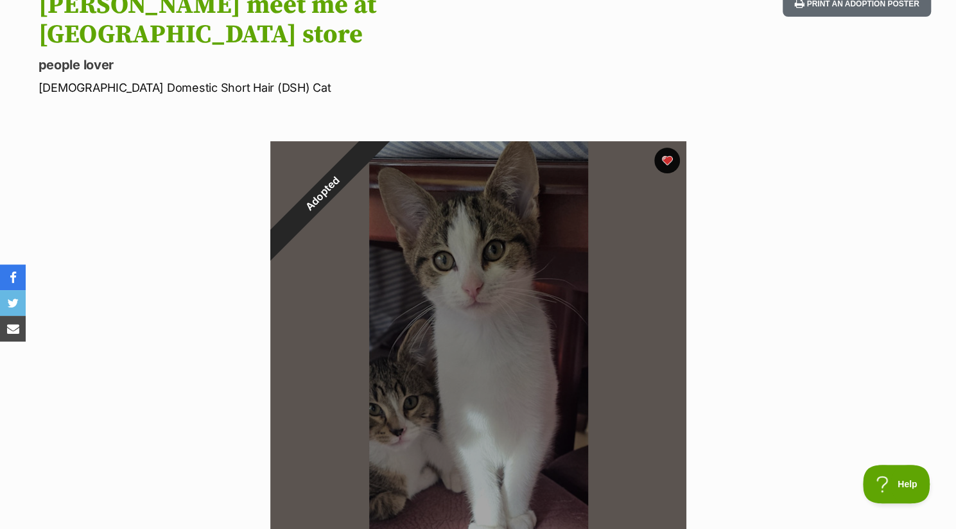
click at [401, 352] on div at bounding box center [478, 349] width 416 height 416
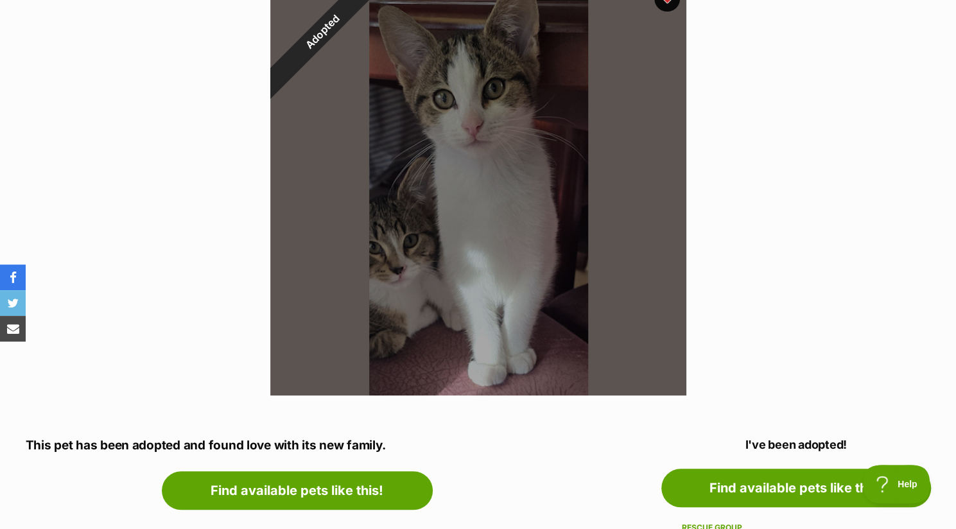
scroll to position [285, 0]
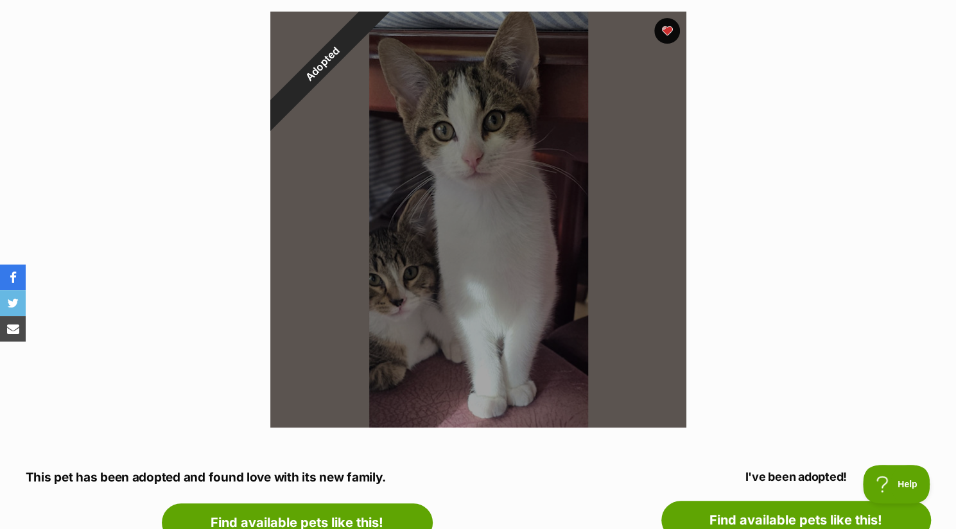
drag, startPoint x: 850, startPoint y: 440, endPoint x: 733, endPoint y: 433, distance: 117.0
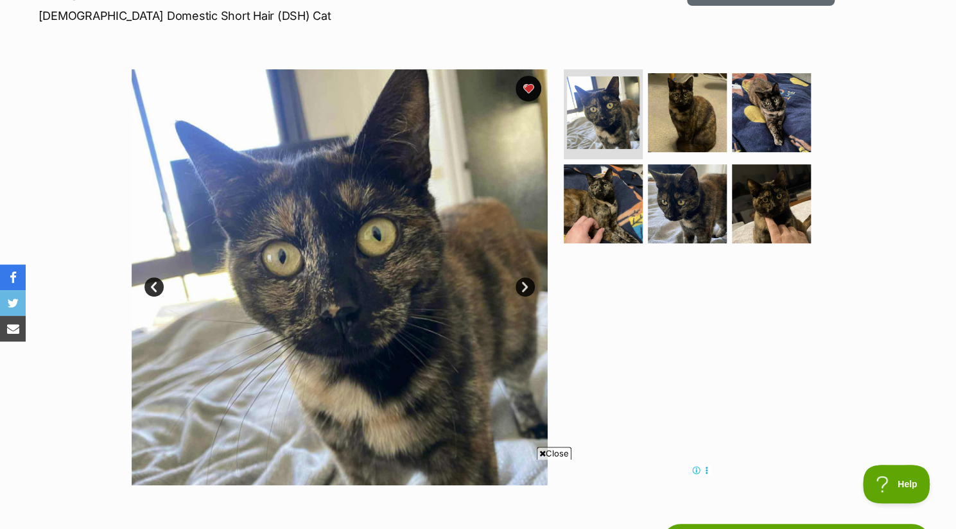
scroll to position [175, 0]
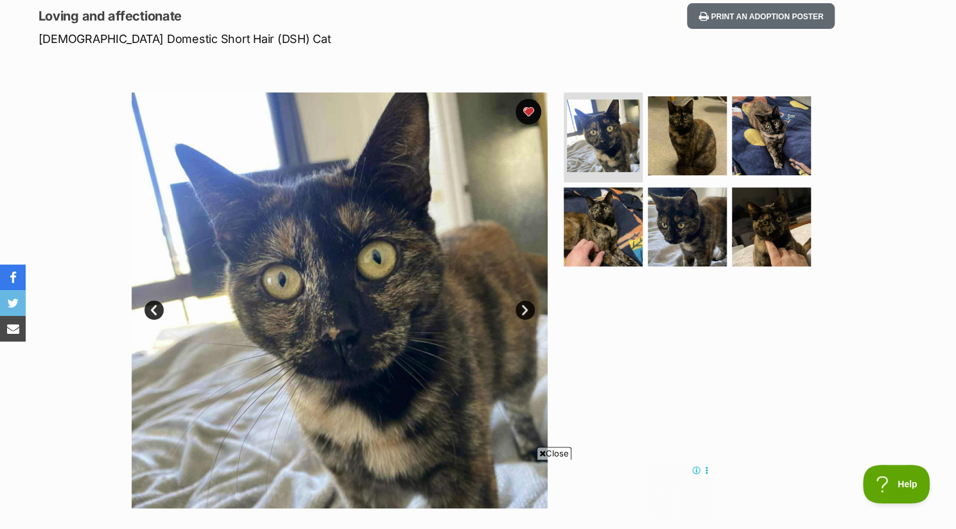
click at [542, 444] on img at bounding box center [340, 300] width 416 height 416
click at [671, 138] on img at bounding box center [687, 135] width 83 height 83
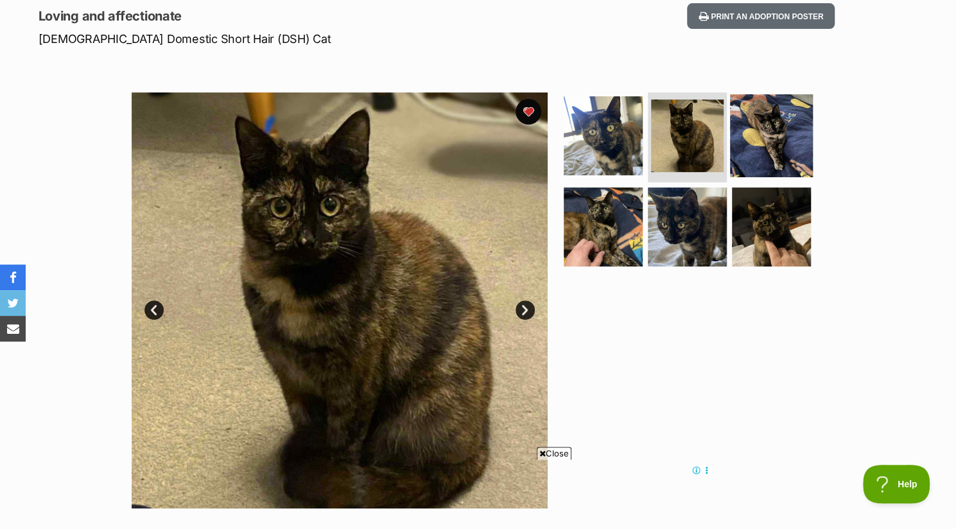
click at [786, 141] on img at bounding box center [771, 135] width 83 height 83
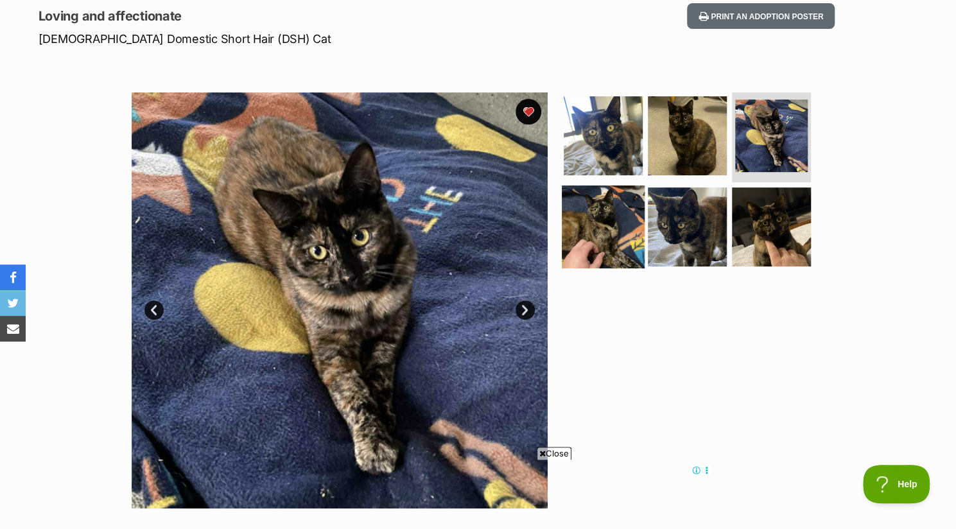
click at [592, 220] on img at bounding box center [603, 226] width 83 height 83
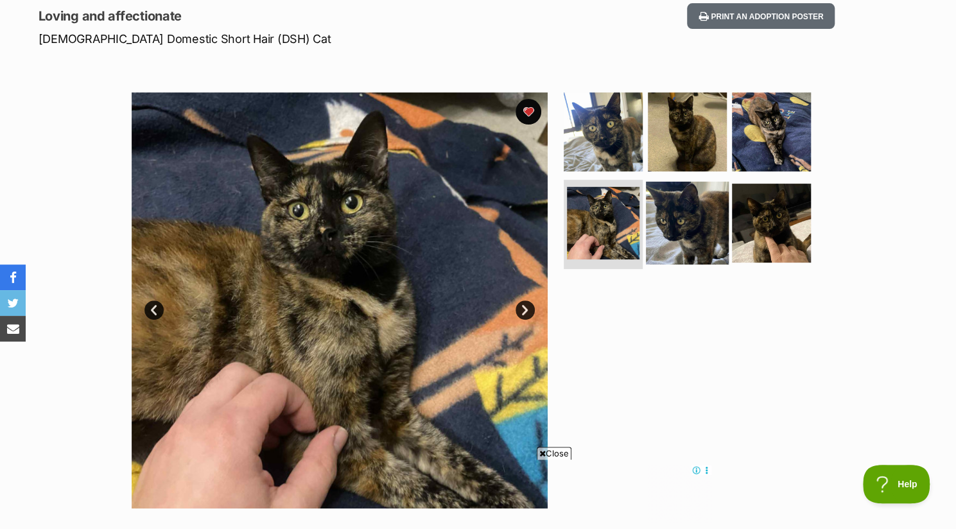
click at [691, 242] on img at bounding box center [687, 222] width 83 height 83
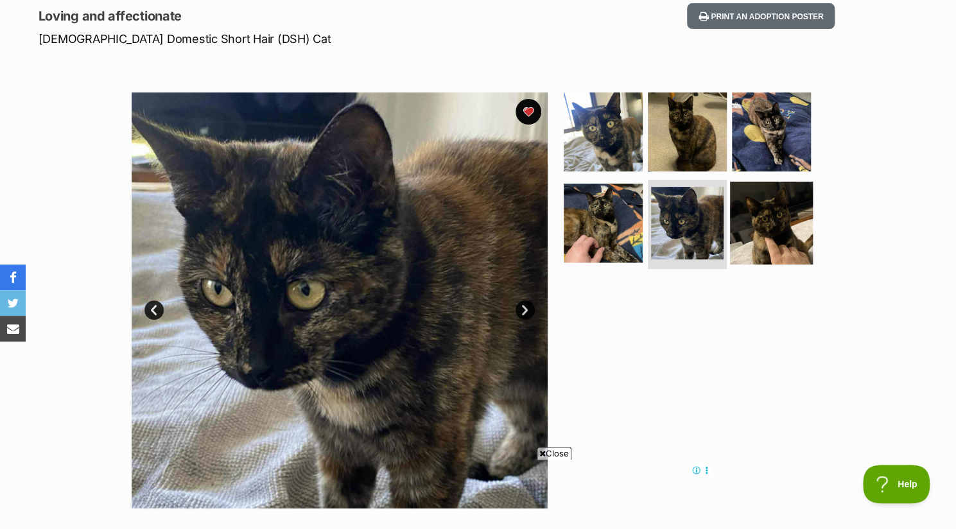
click at [763, 246] on img at bounding box center [771, 222] width 83 height 83
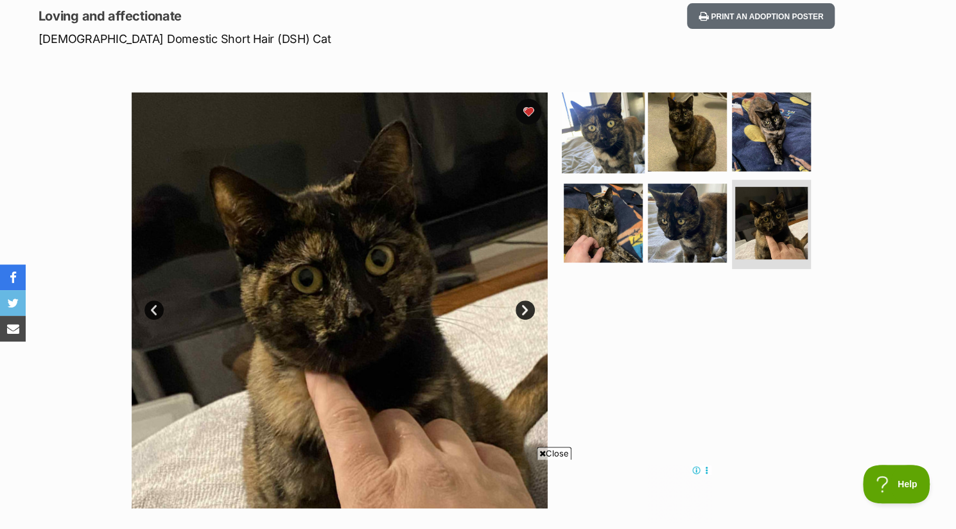
click at [612, 153] on img at bounding box center [603, 132] width 83 height 83
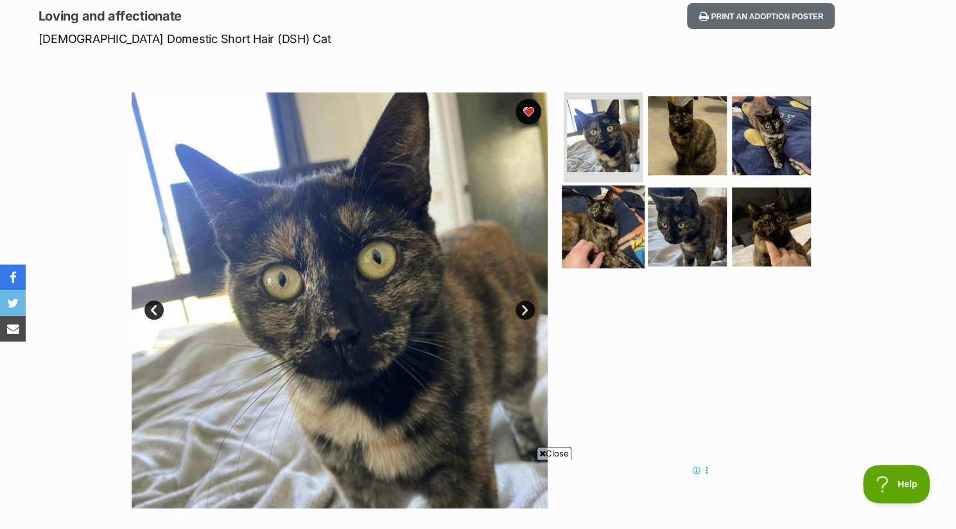
click at [597, 235] on img at bounding box center [603, 226] width 83 height 83
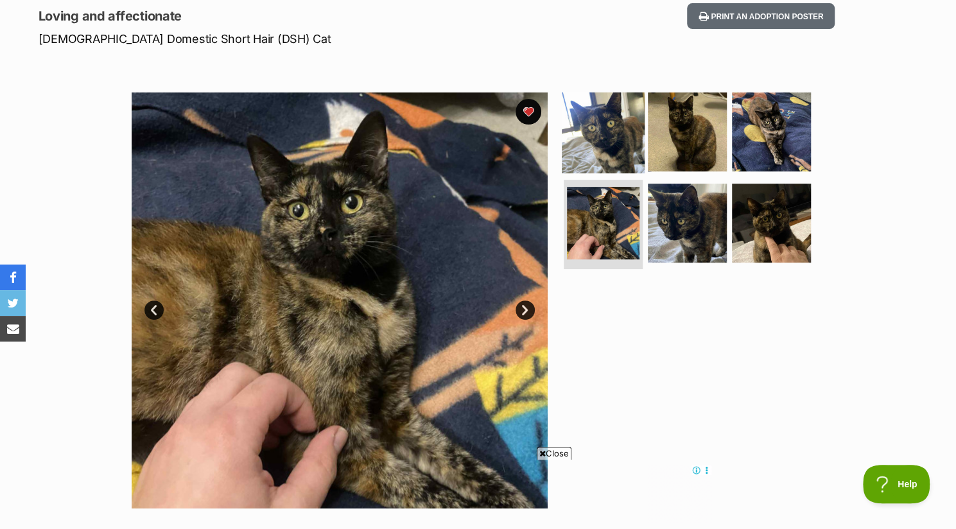
click at [612, 156] on img at bounding box center [603, 132] width 83 height 83
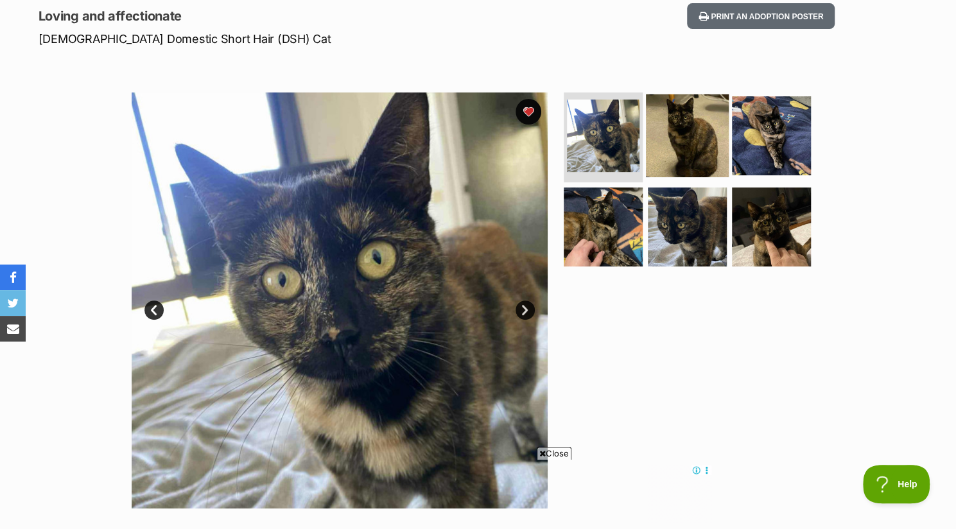
click at [696, 126] on img at bounding box center [687, 135] width 83 height 83
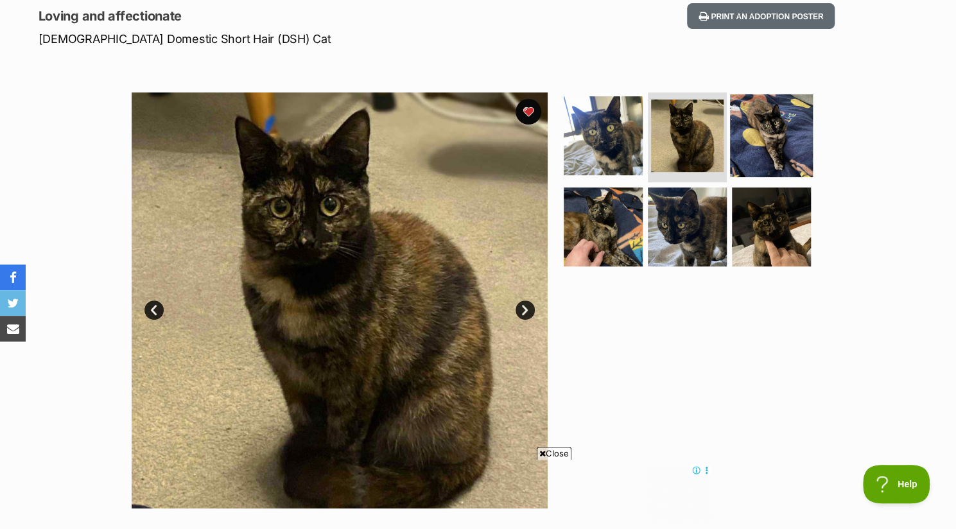
click at [775, 134] on img at bounding box center [771, 135] width 83 height 83
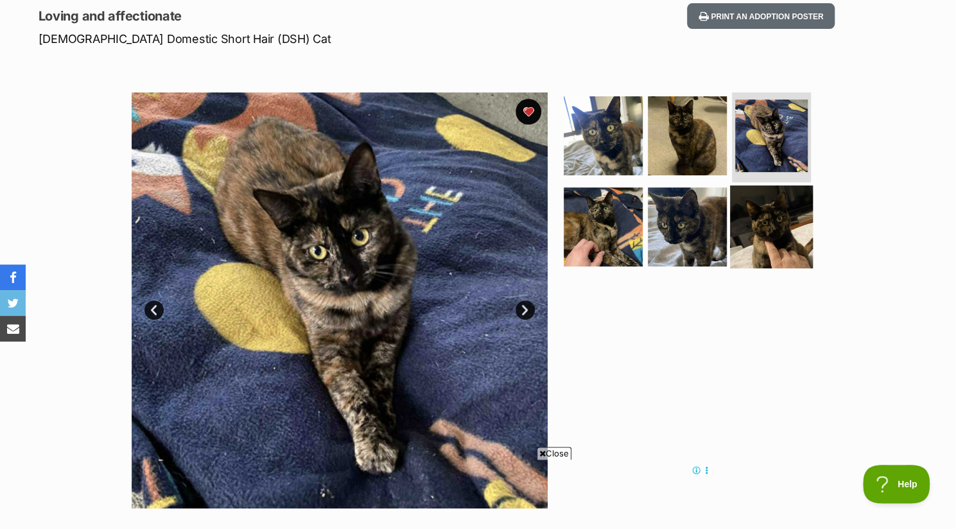
click at [780, 200] on img at bounding box center [771, 226] width 83 height 83
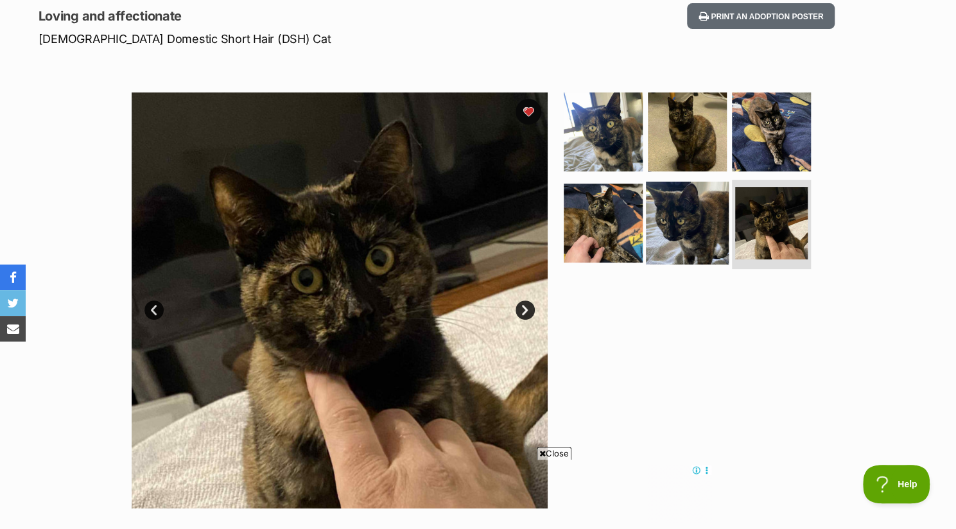
click at [693, 210] on img at bounding box center [687, 222] width 83 height 83
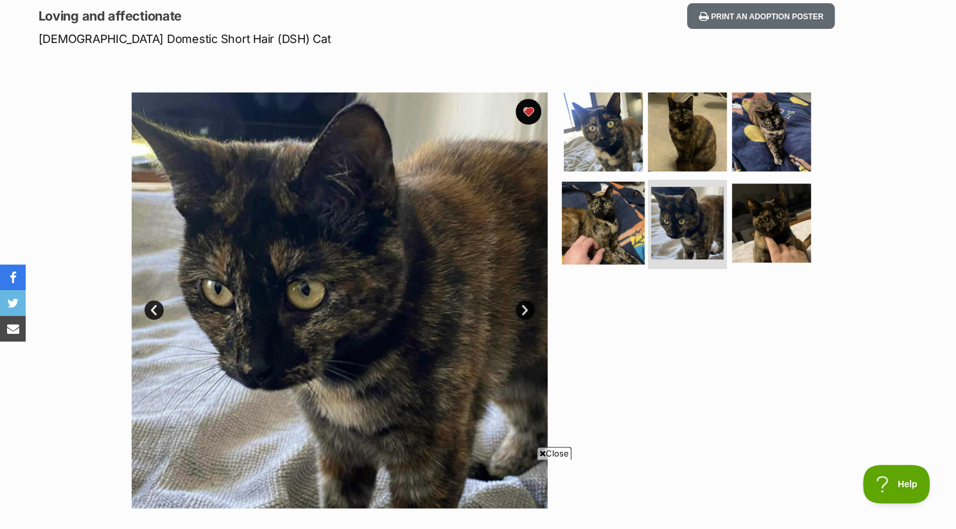
click at [616, 230] on img at bounding box center [603, 222] width 83 height 83
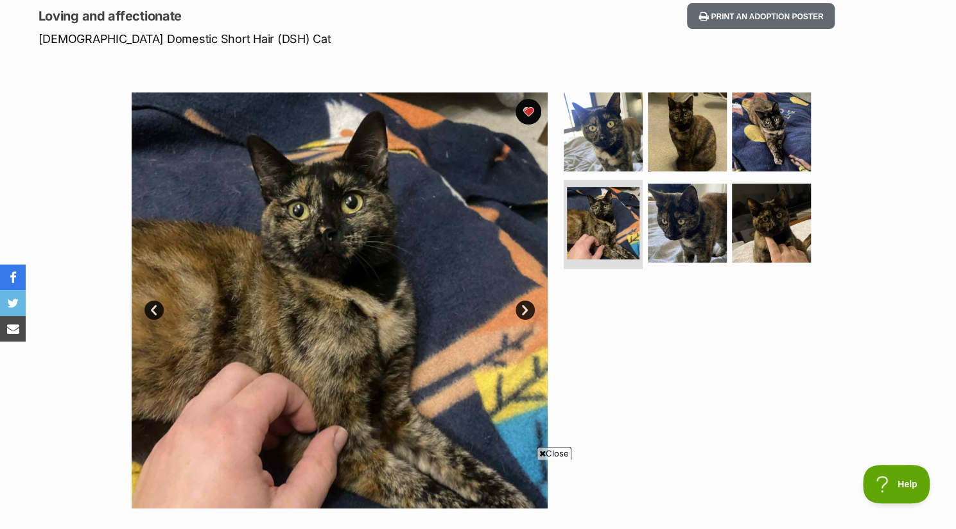
click at [537, 449] on span "Close" at bounding box center [554, 453] width 35 height 13
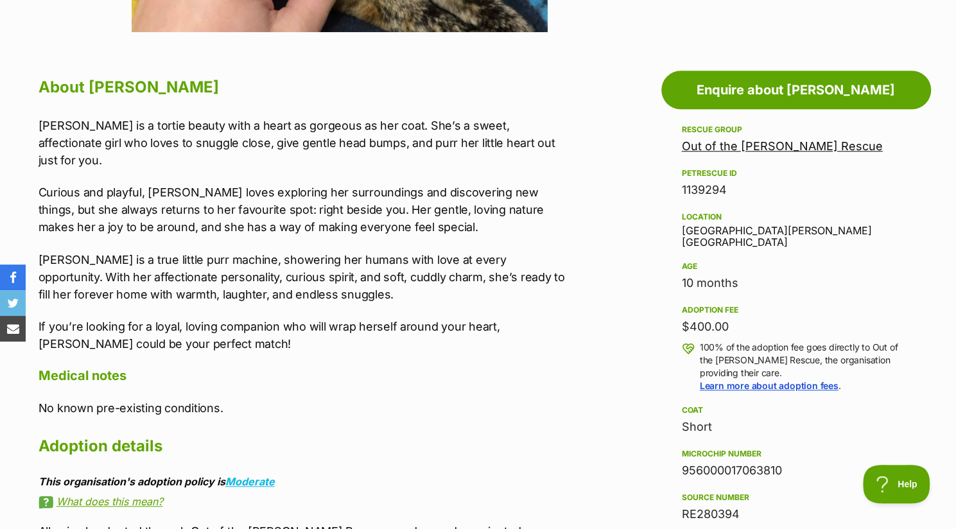
scroll to position [651, 0]
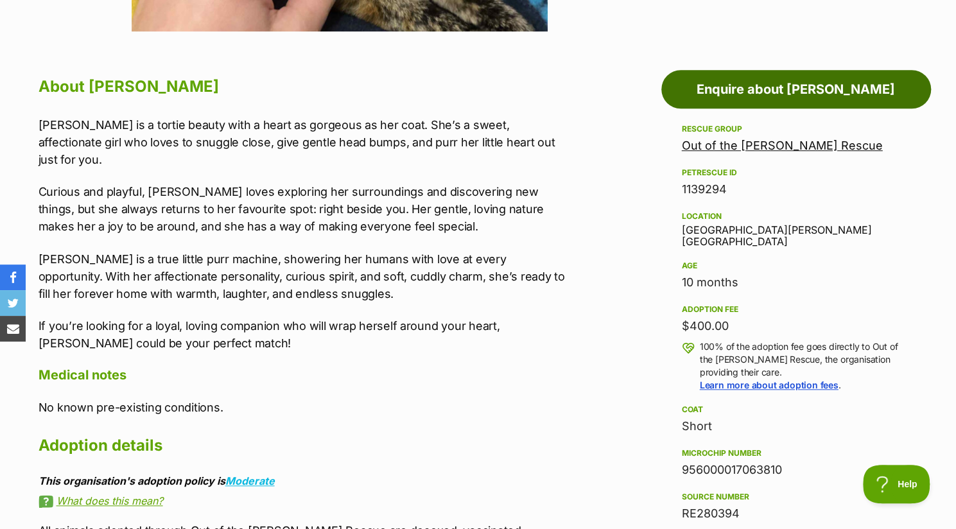
click at [712, 87] on link "Enquire about Mona" at bounding box center [796, 89] width 270 height 39
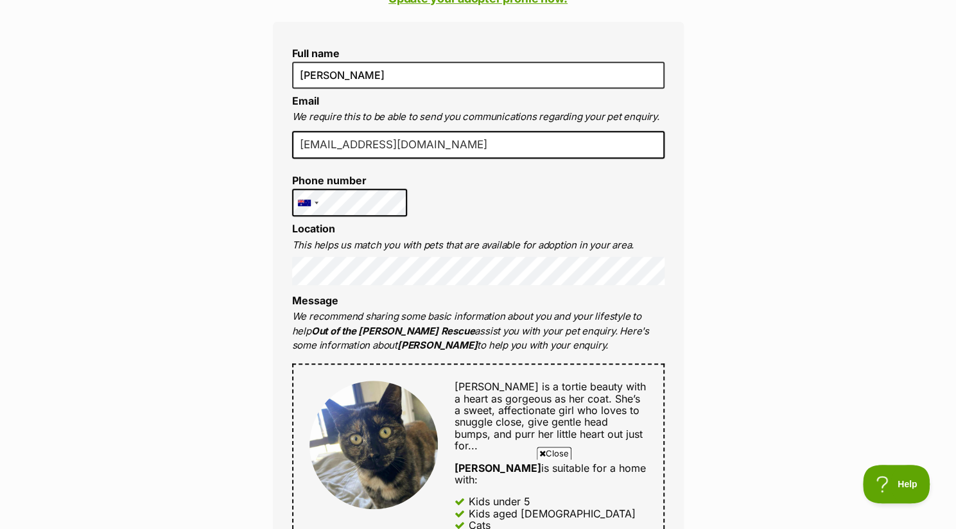
scroll to position [333, 0]
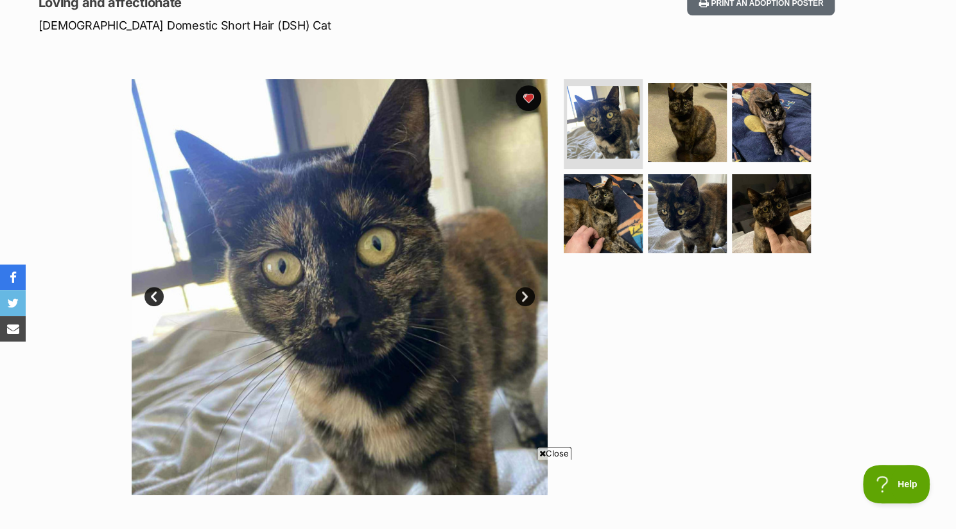
scroll to position [189, 0]
click at [540, 451] on icon at bounding box center [542, 453] width 6 height 8
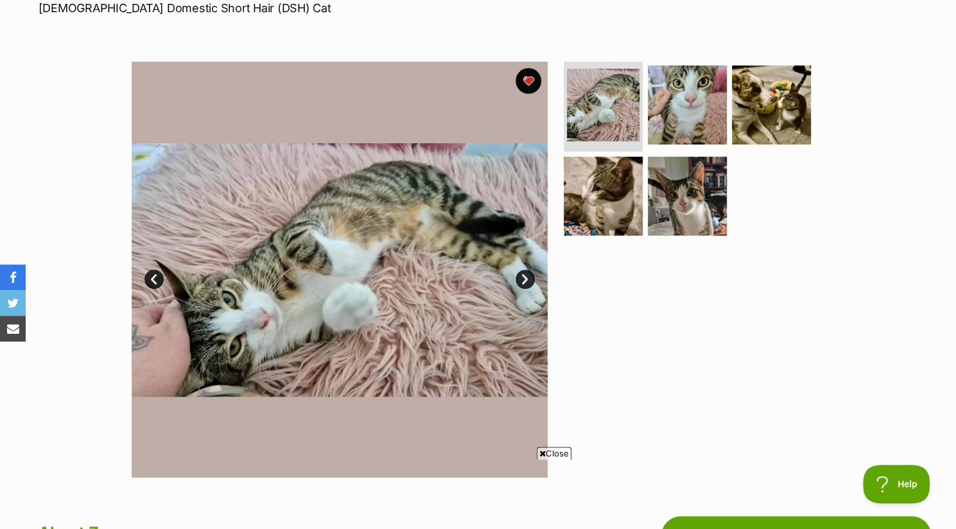
click at [539, 448] on span "Close" at bounding box center [554, 453] width 35 height 13
click at [521, 274] on link "Next" at bounding box center [524, 279] width 19 height 19
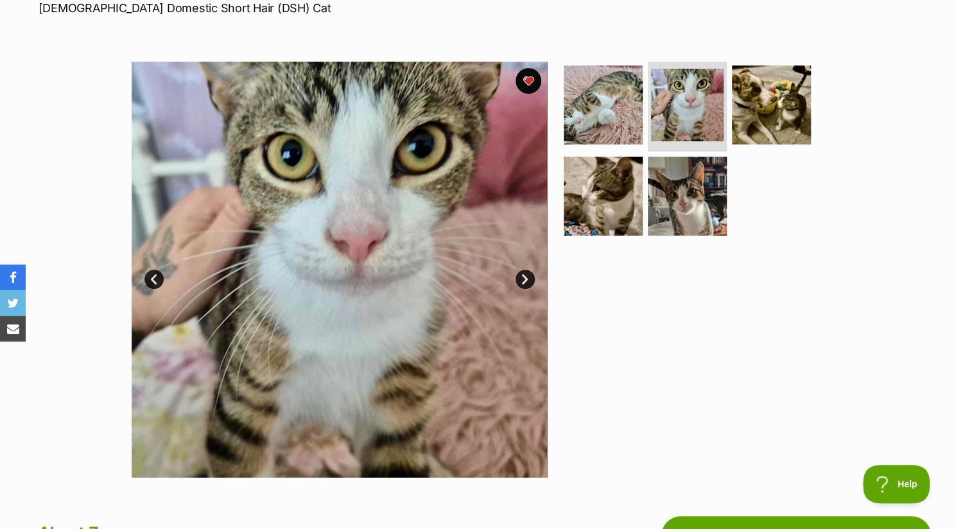
click at [521, 274] on link "Next" at bounding box center [524, 279] width 19 height 19
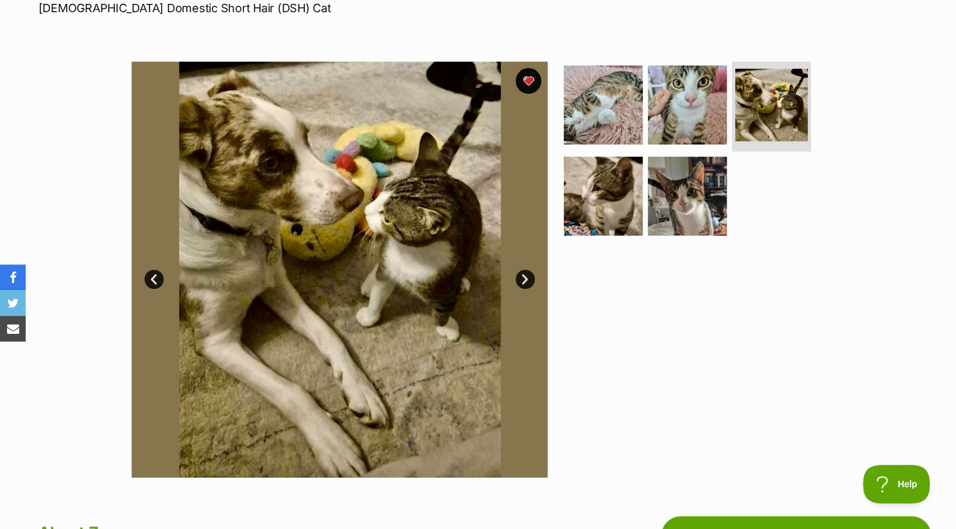
click at [521, 274] on link "Next" at bounding box center [524, 279] width 19 height 19
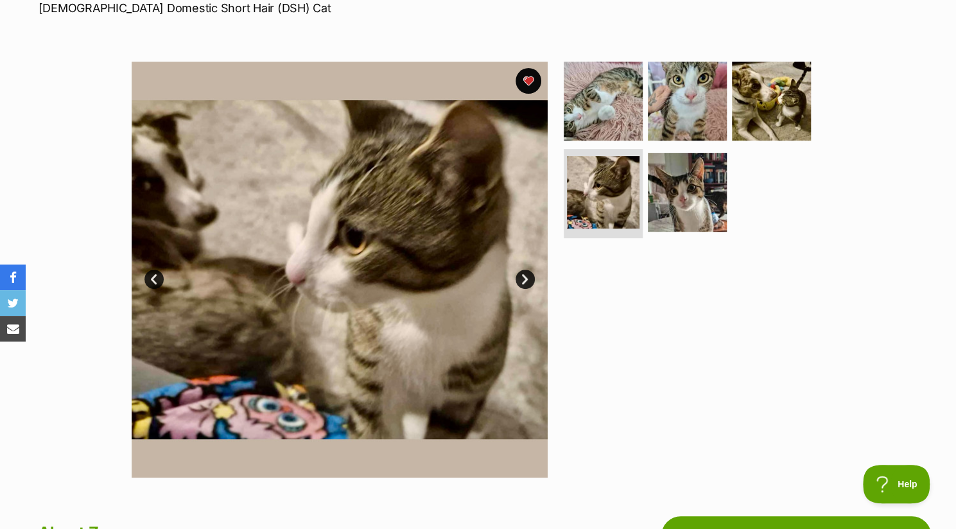
click at [521, 274] on link "Next" at bounding box center [524, 279] width 19 height 19
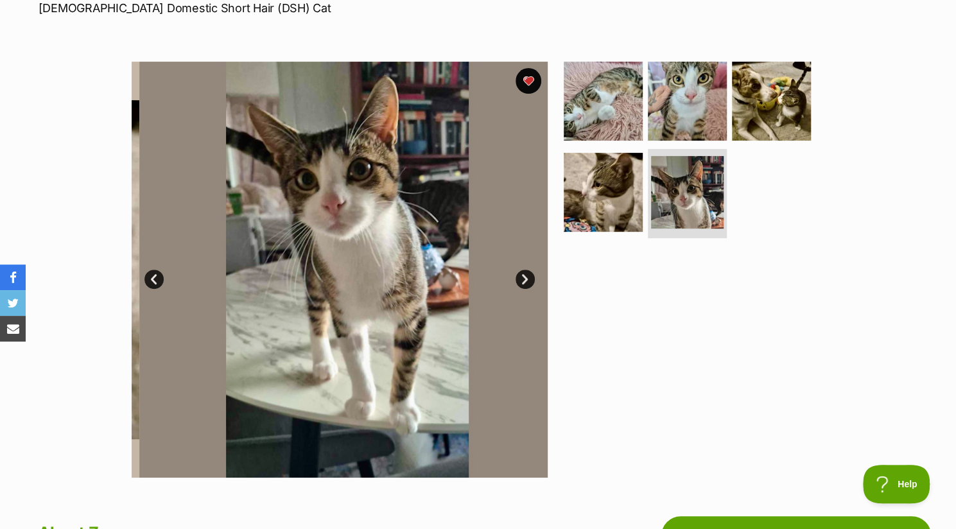
click at [521, 274] on link "Next" at bounding box center [524, 279] width 19 height 19
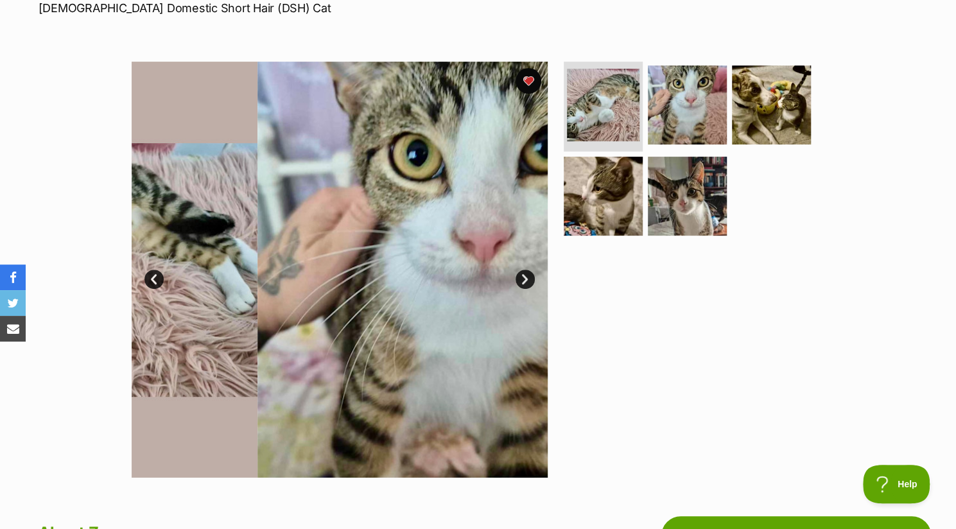
click at [521, 274] on link "Next" at bounding box center [524, 279] width 19 height 19
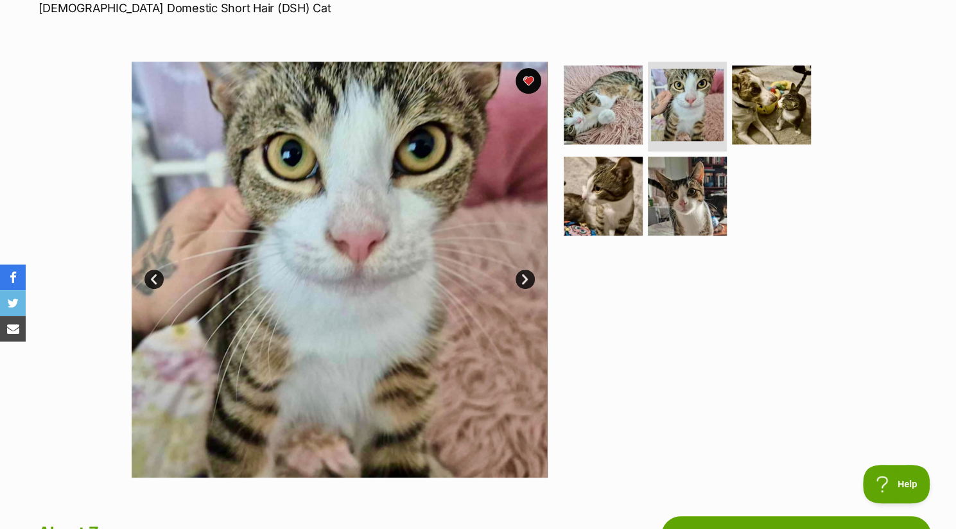
click at [521, 274] on link "Next" at bounding box center [524, 279] width 19 height 19
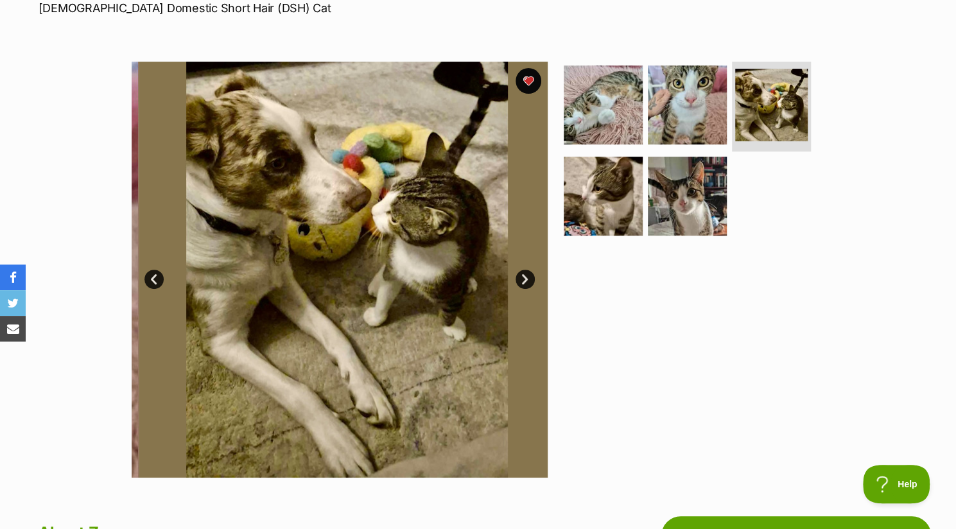
click at [521, 274] on link "Next" at bounding box center [524, 279] width 19 height 19
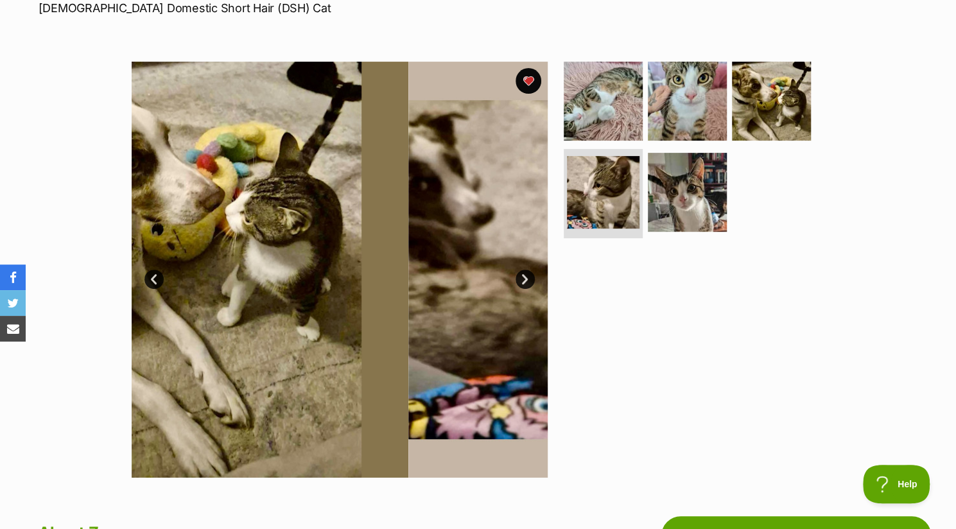
click at [521, 274] on link "Next" at bounding box center [524, 279] width 19 height 19
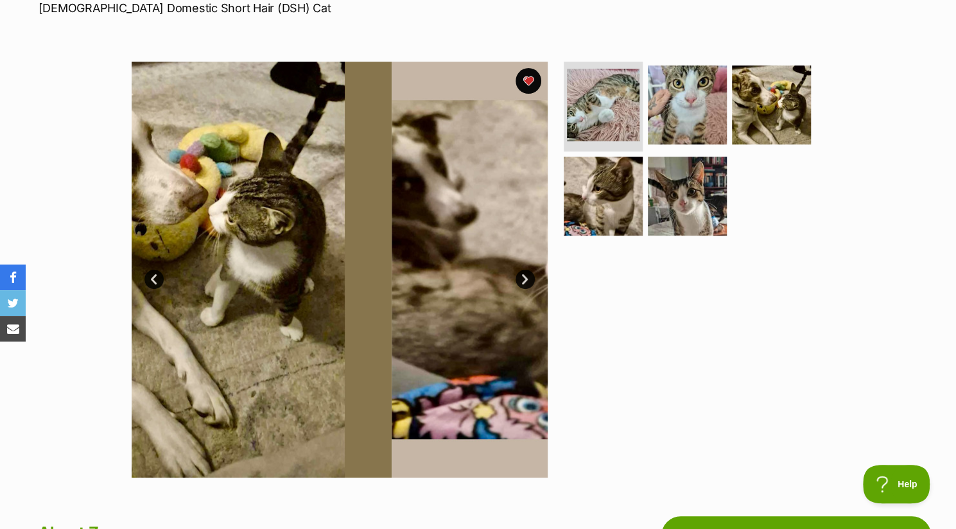
click at [521, 274] on link "Next" at bounding box center [524, 279] width 19 height 19
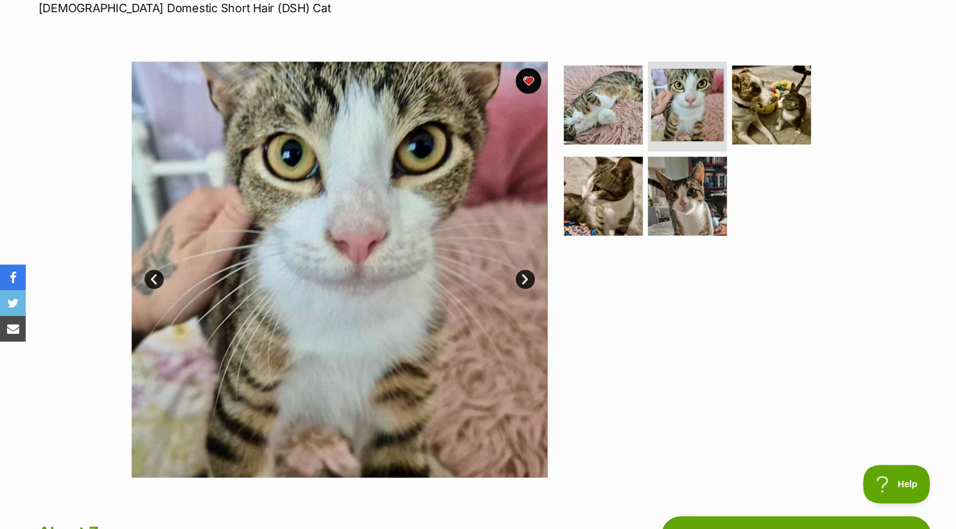
click at [521, 274] on link "Next" at bounding box center [524, 279] width 19 height 19
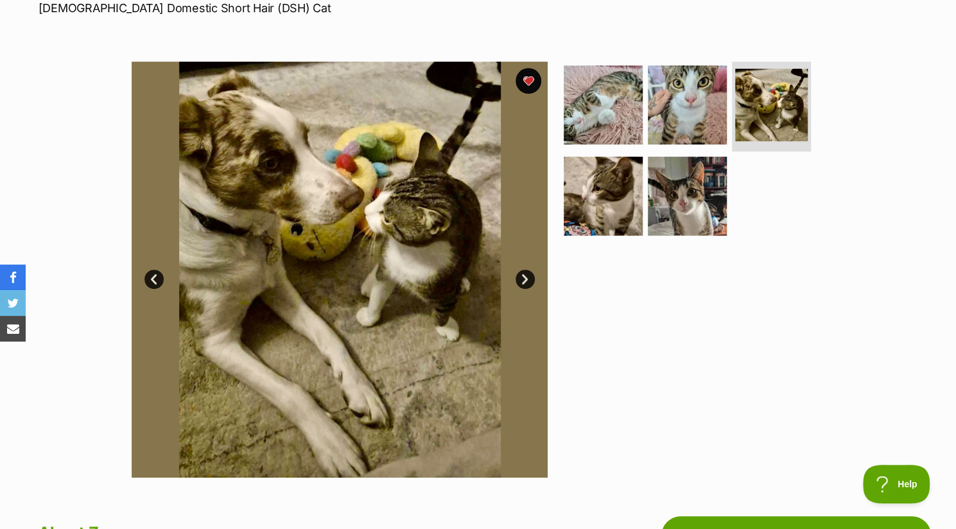
click at [521, 274] on link "Next" at bounding box center [524, 279] width 19 height 19
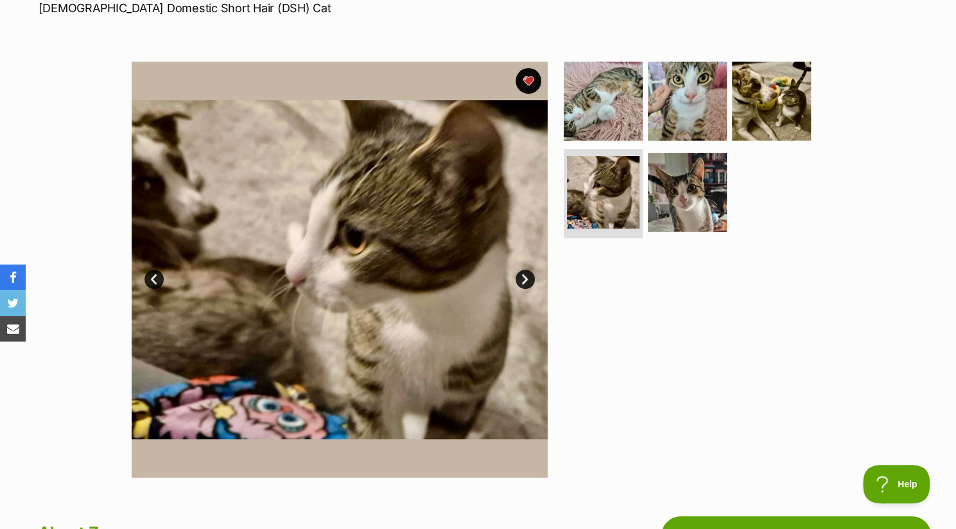
click at [521, 274] on link "Next" at bounding box center [524, 279] width 19 height 19
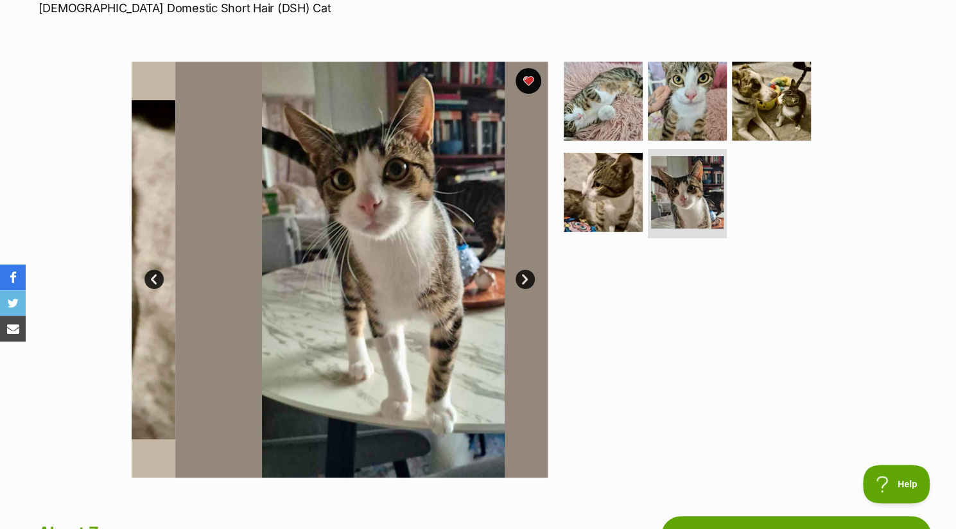
click at [521, 274] on link "Next" at bounding box center [524, 279] width 19 height 19
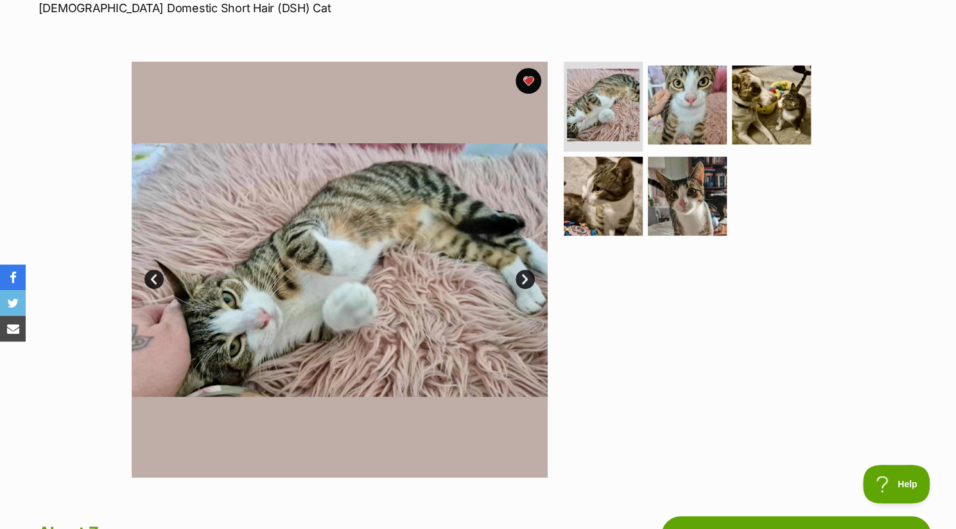
click at [521, 274] on link "Next" at bounding box center [524, 279] width 19 height 19
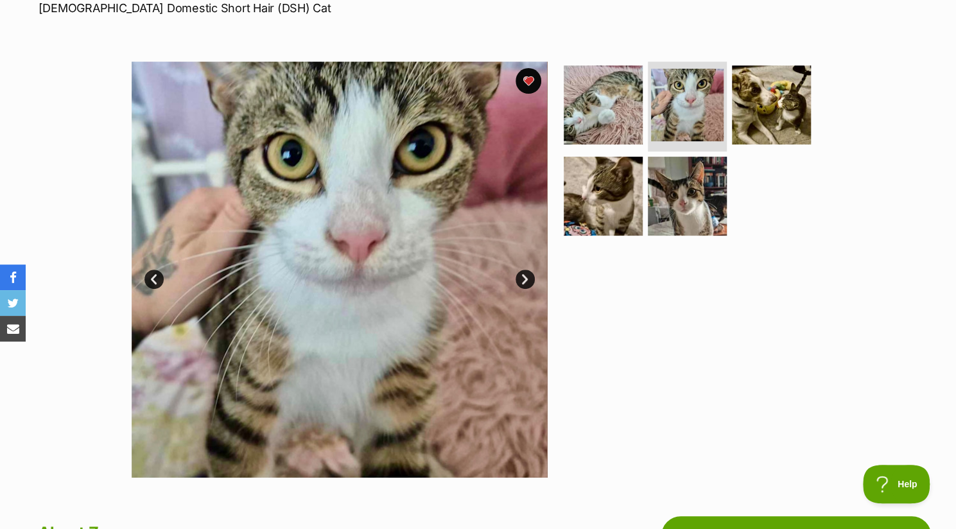
click at [521, 274] on link "Next" at bounding box center [524, 279] width 19 height 19
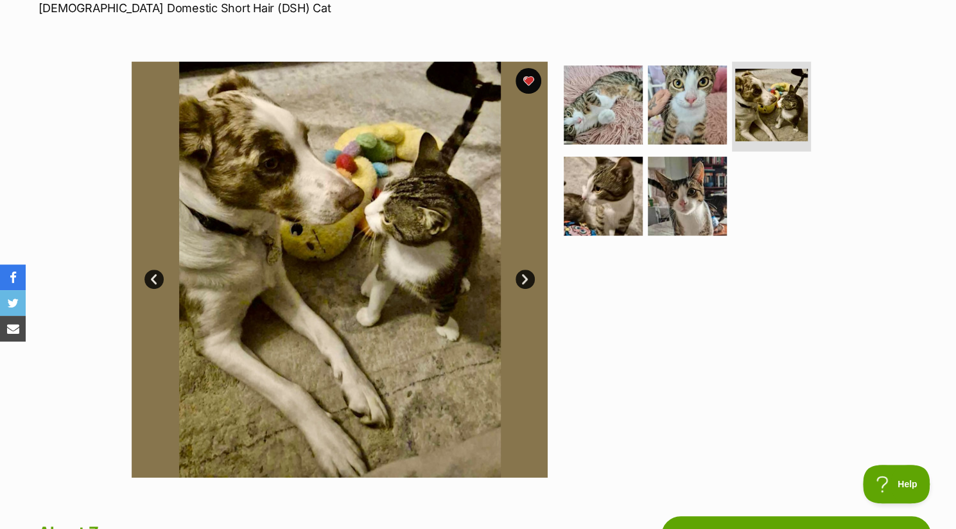
click at [521, 274] on link "Next" at bounding box center [524, 279] width 19 height 19
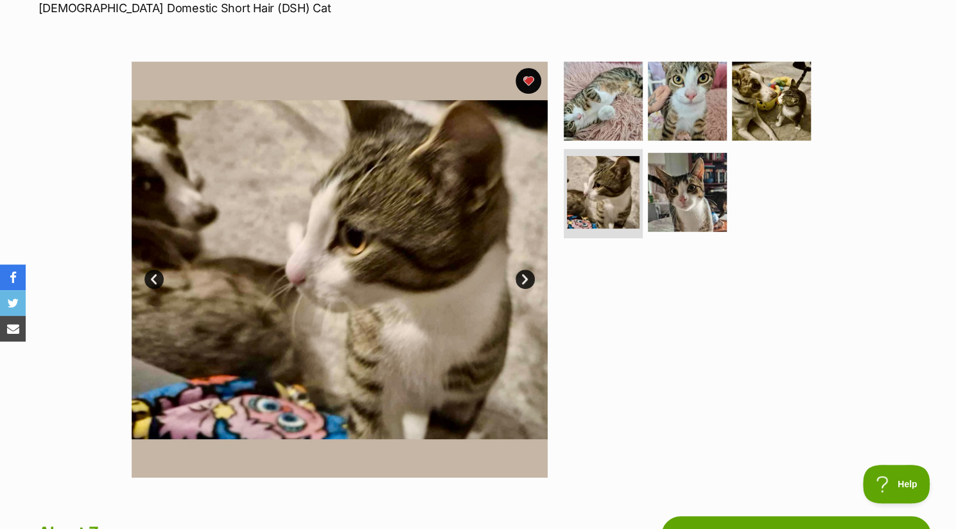
click at [521, 274] on link "Next" at bounding box center [524, 279] width 19 height 19
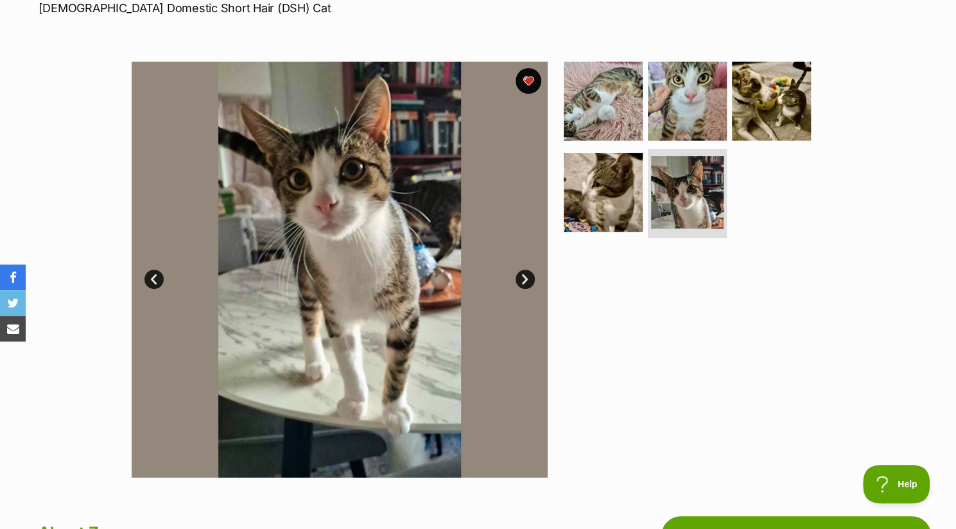
click at [521, 274] on link "Next" at bounding box center [524, 279] width 19 height 19
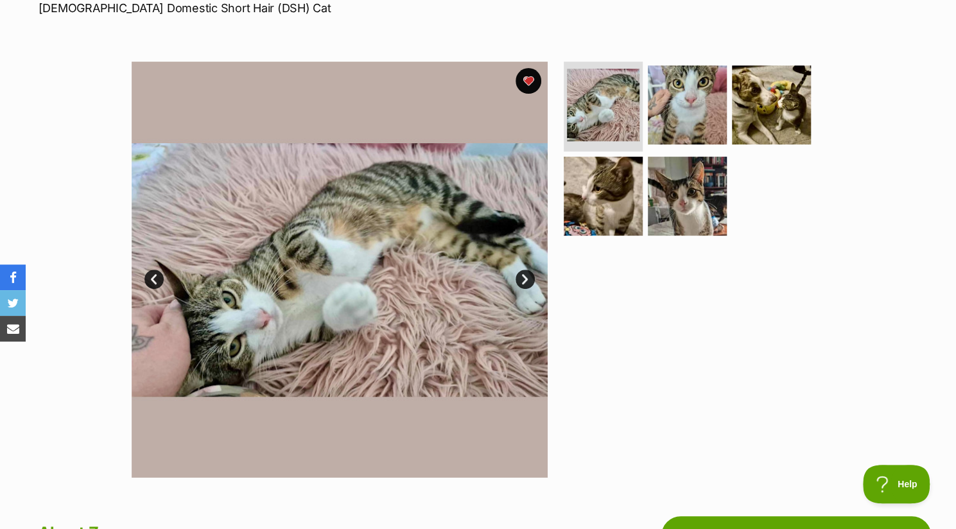
click at [521, 274] on link "Next" at bounding box center [524, 279] width 19 height 19
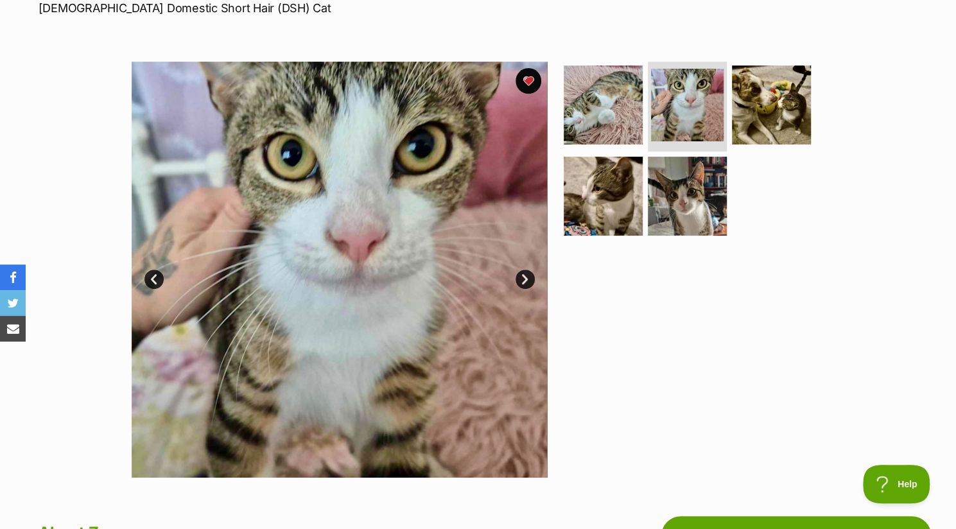
click at [521, 274] on link "Next" at bounding box center [524, 279] width 19 height 19
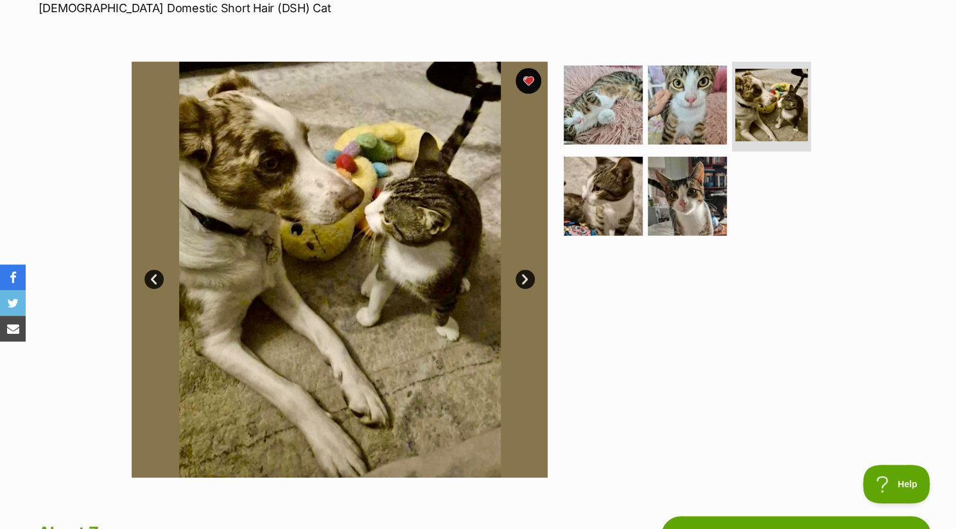
click at [521, 274] on link "Next" at bounding box center [524, 279] width 19 height 19
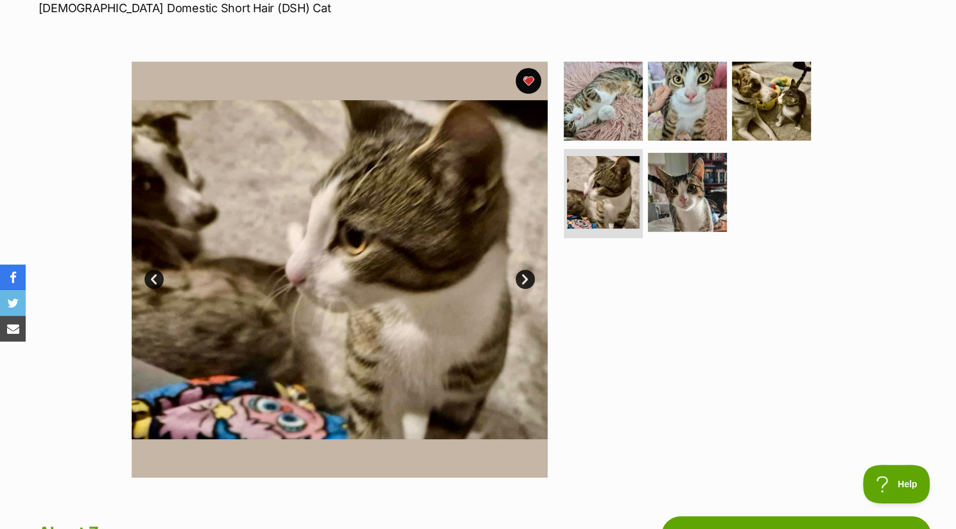
click at [521, 274] on link "Next" at bounding box center [524, 279] width 19 height 19
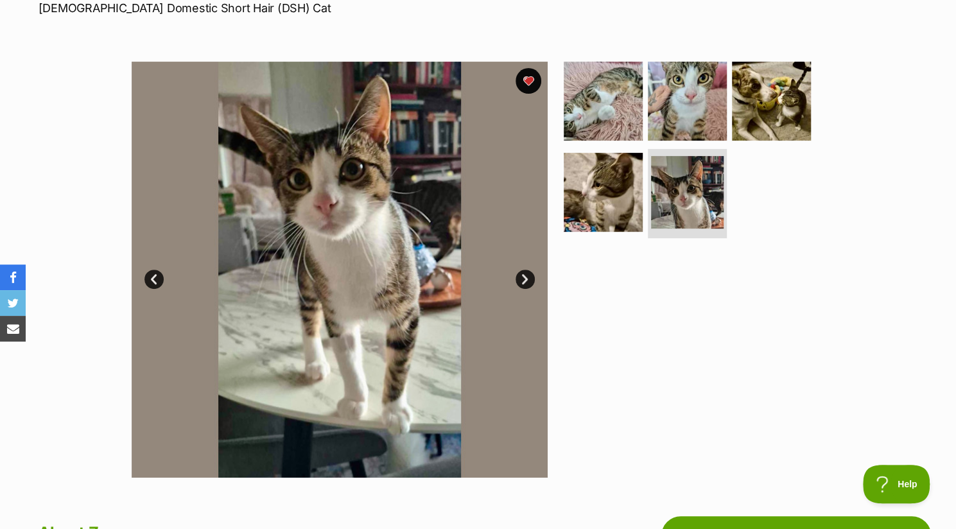
click at [521, 274] on link "Next" at bounding box center [524, 279] width 19 height 19
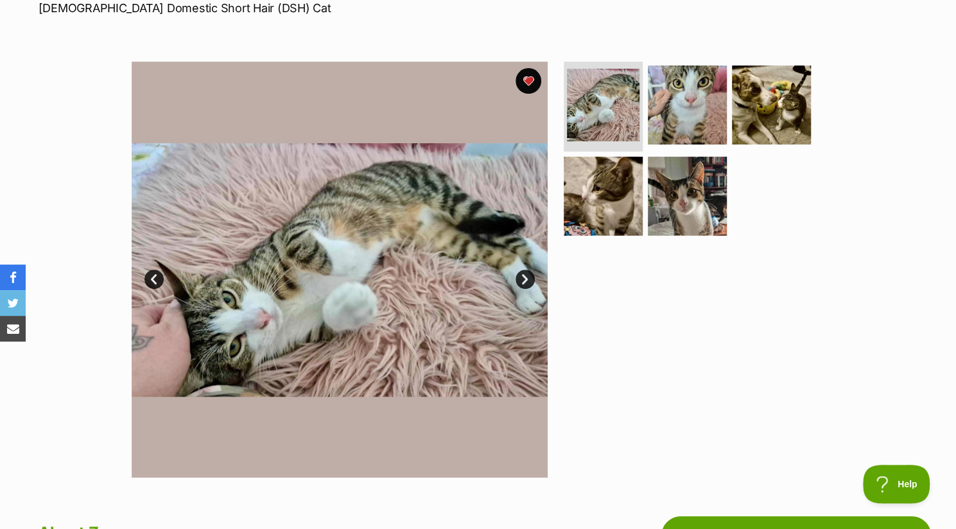
click at [521, 274] on link "Next" at bounding box center [524, 279] width 19 height 19
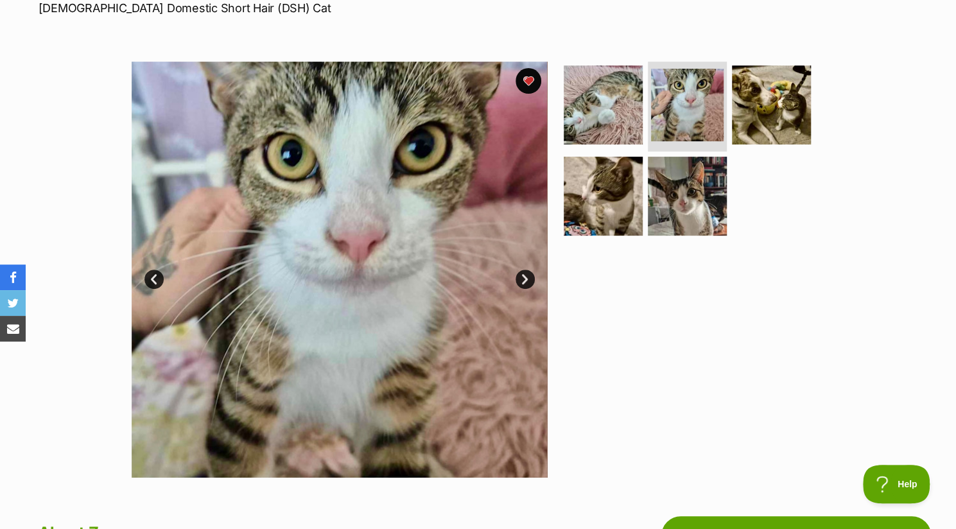
click at [521, 274] on link "Next" at bounding box center [524, 279] width 19 height 19
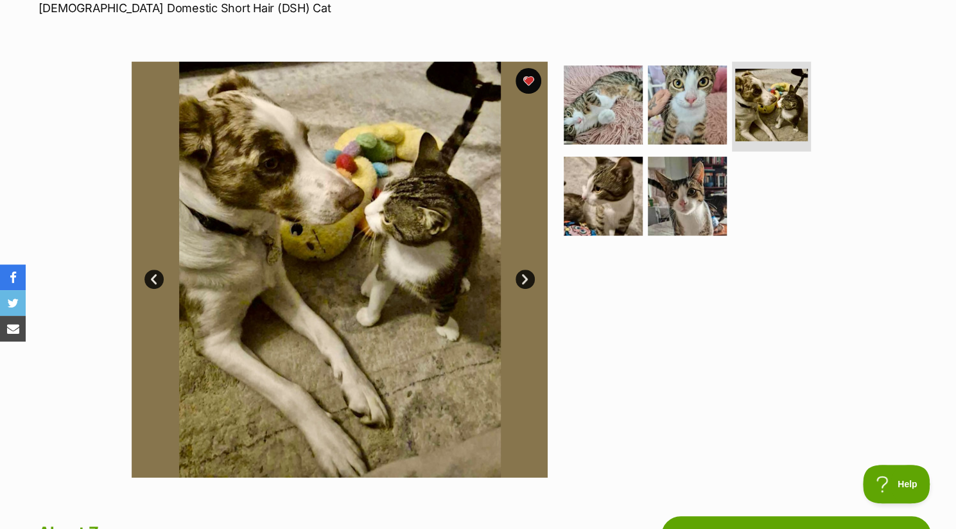
click at [521, 274] on link "Next" at bounding box center [524, 279] width 19 height 19
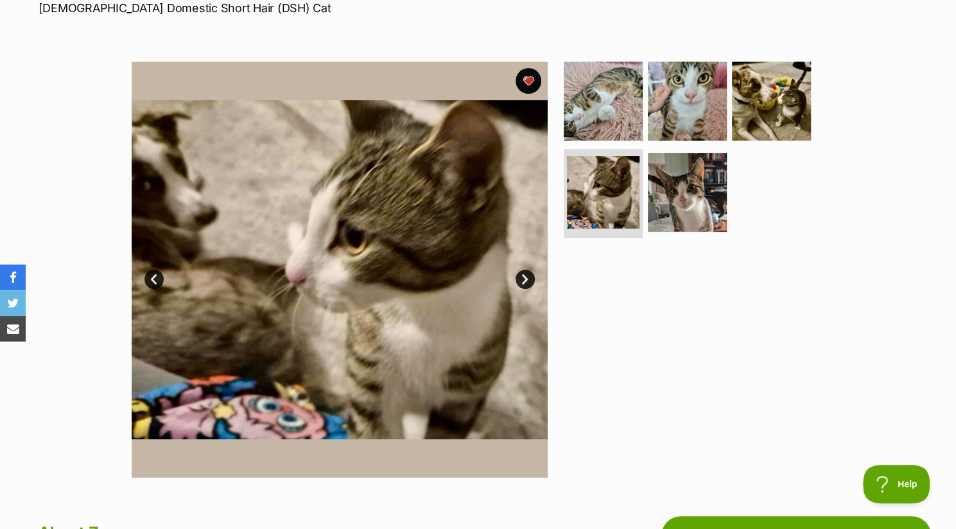
click at [521, 274] on link "Next" at bounding box center [524, 279] width 19 height 19
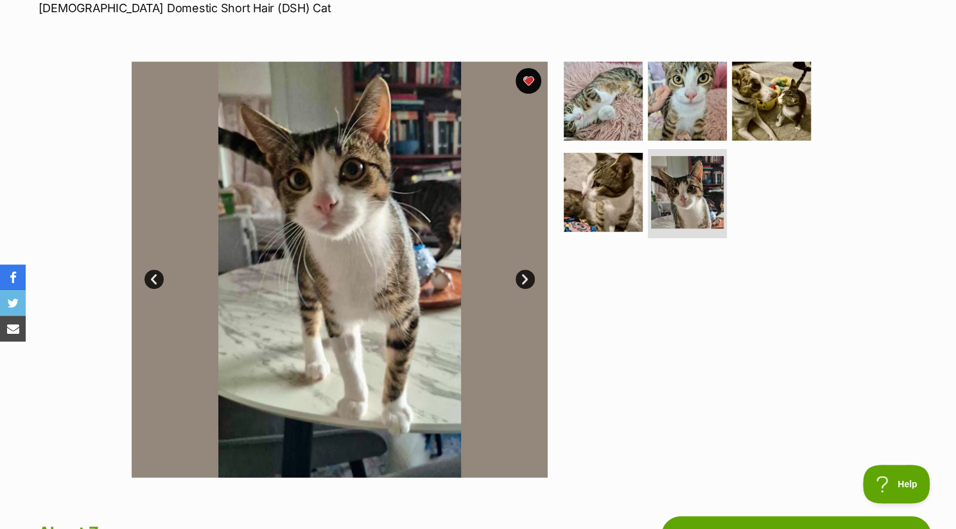
click at [521, 274] on link "Next" at bounding box center [524, 279] width 19 height 19
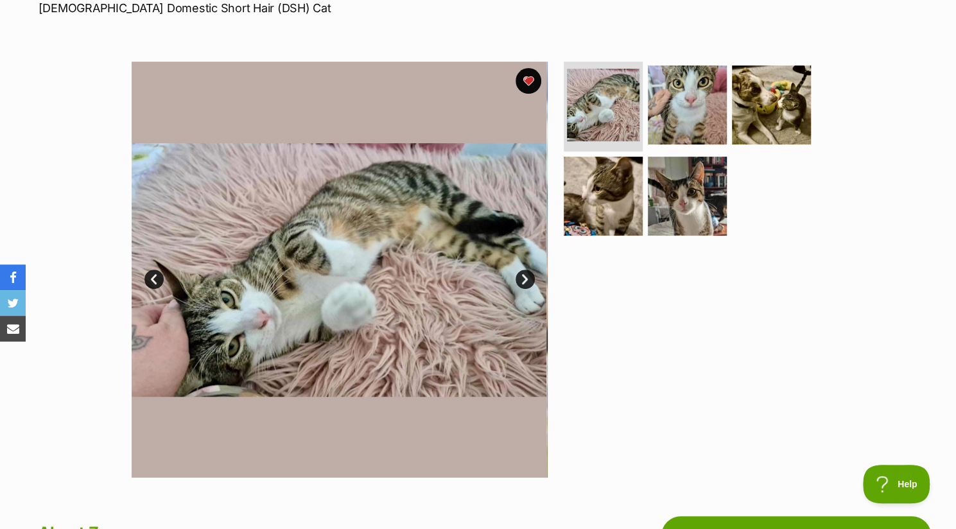
click at [521, 274] on link "Next" at bounding box center [524, 279] width 19 height 19
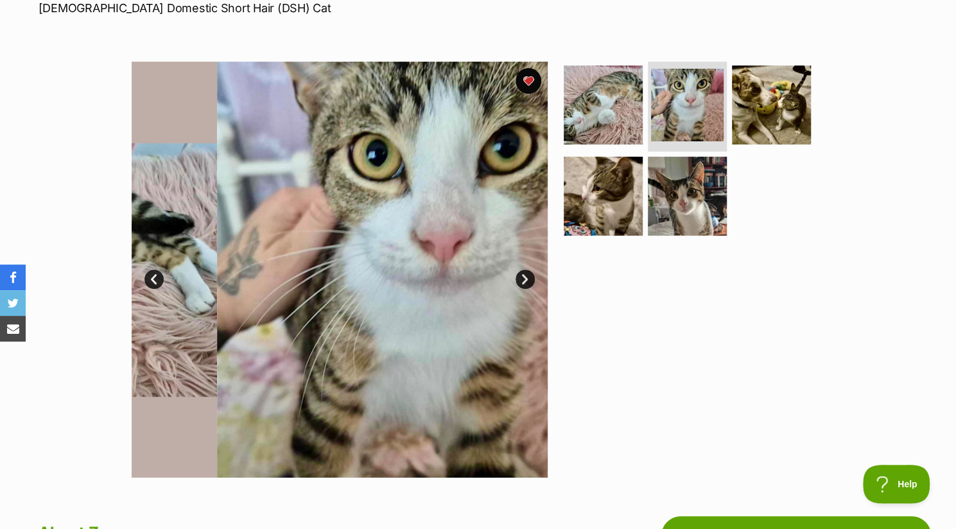
click at [521, 274] on link "Next" at bounding box center [524, 279] width 19 height 19
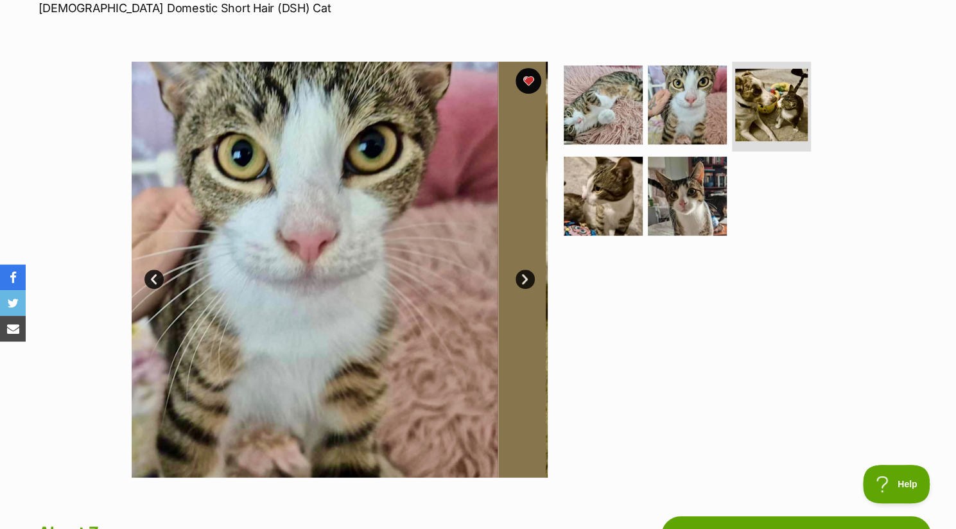
click at [521, 274] on link "Next" at bounding box center [524, 279] width 19 height 19
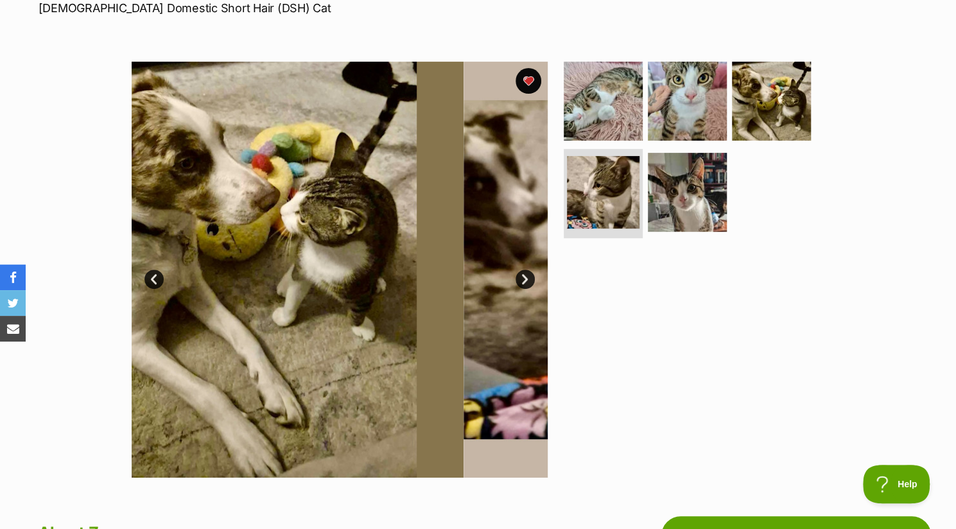
click at [521, 274] on link "Next" at bounding box center [524, 279] width 19 height 19
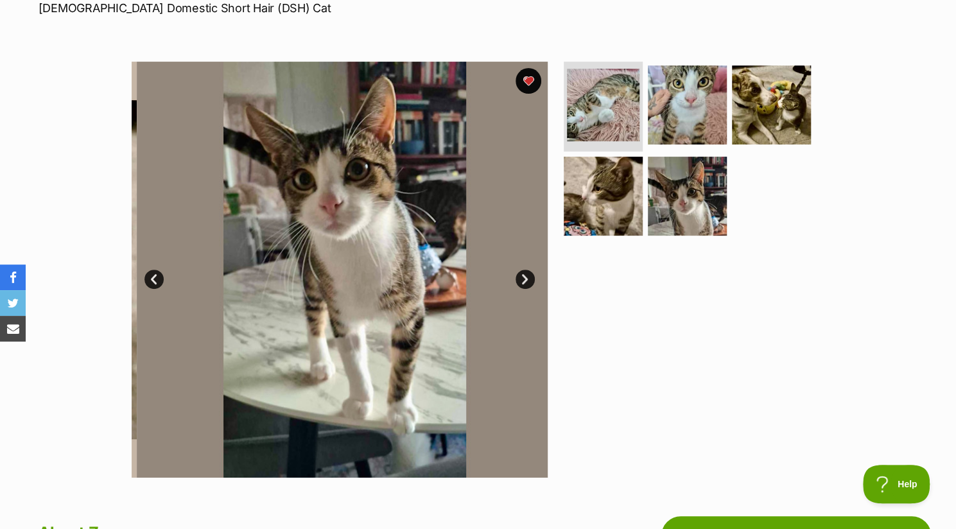
click at [521, 274] on link "Next" at bounding box center [524, 279] width 19 height 19
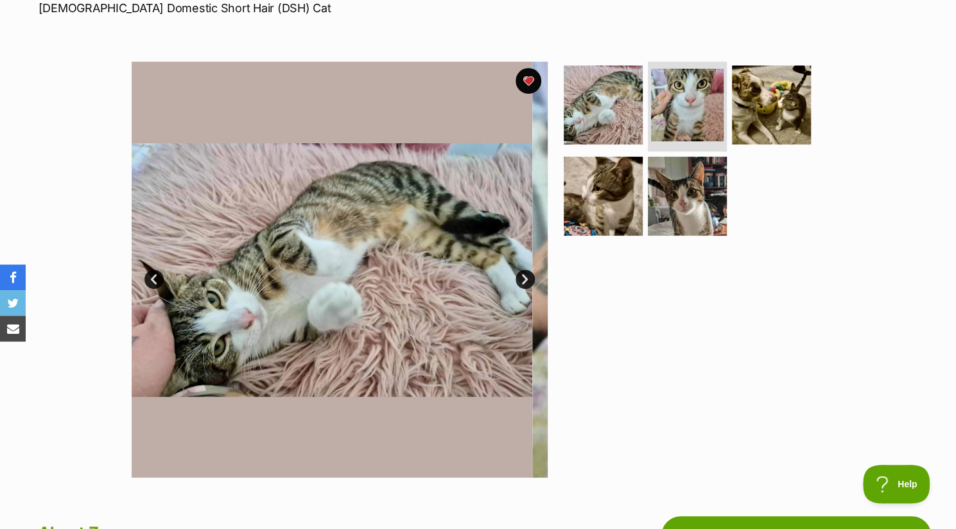
click at [521, 274] on link "Next" at bounding box center [524, 279] width 19 height 19
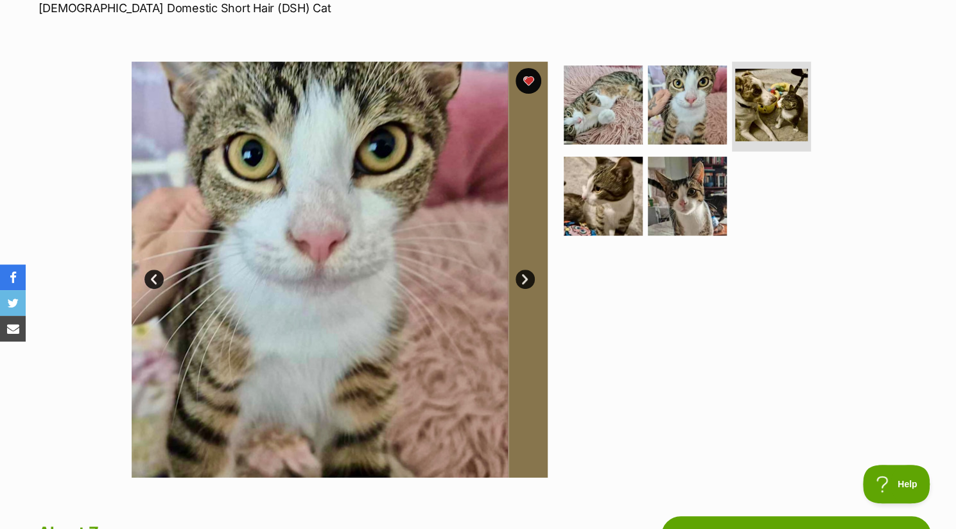
click at [521, 274] on link "Next" at bounding box center [524, 279] width 19 height 19
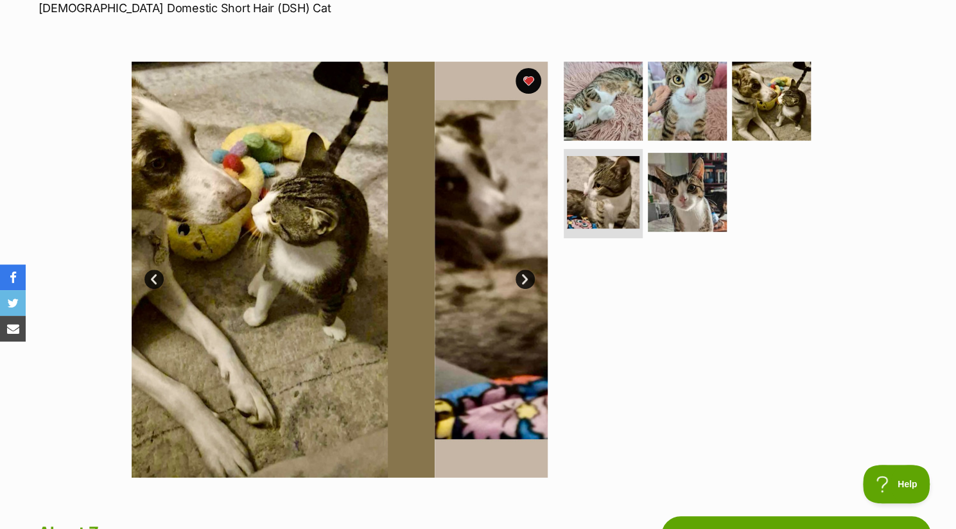
click at [521, 274] on link "Next" at bounding box center [524, 279] width 19 height 19
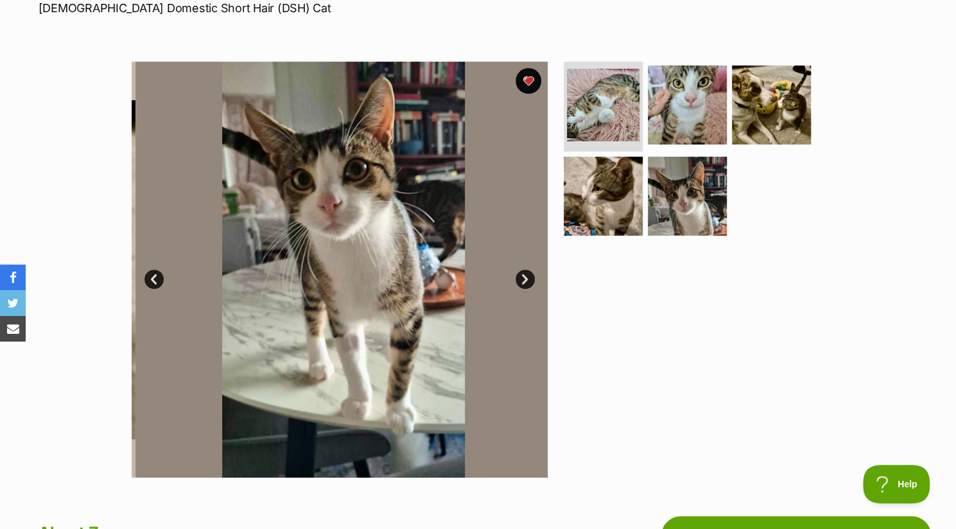
click at [521, 274] on link "Next" at bounding box center [524, 279] width 19 height 19
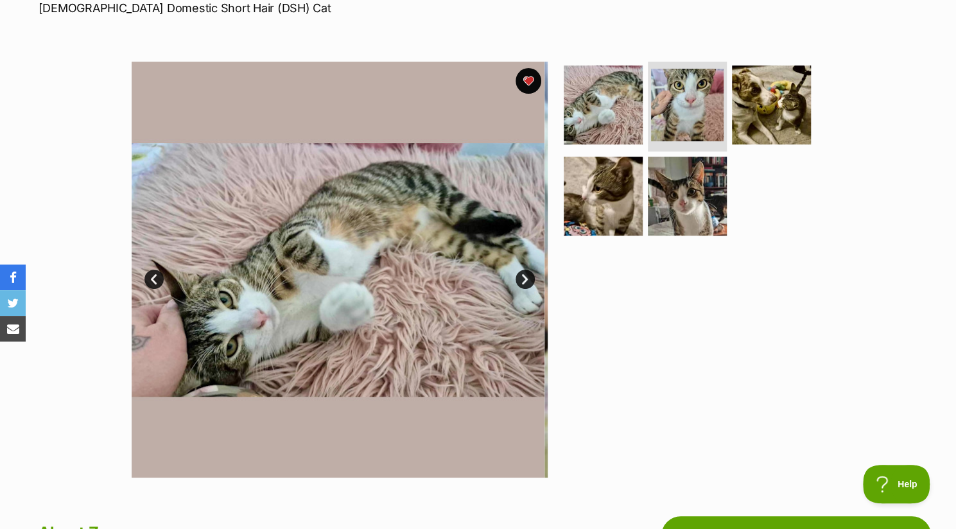
click at [521, 274] on link "Next" at bounding box center [524, 279] width 19 height 19
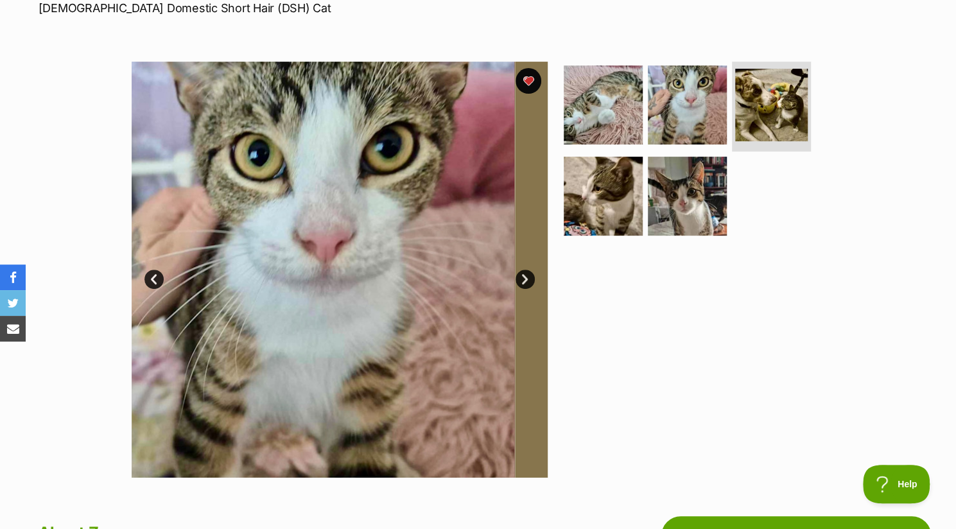
click at [521, 274] on link "Next" at bounding box center [524, 279] width 19 height 19
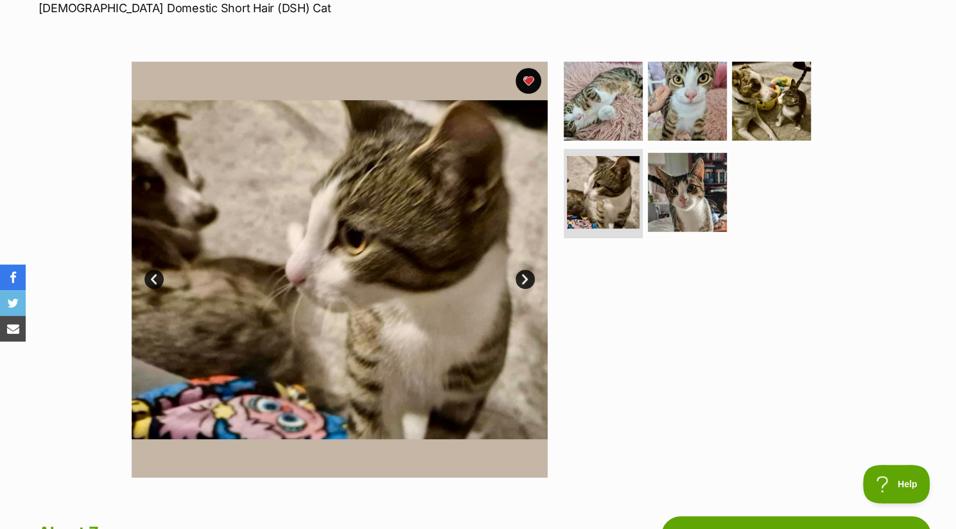
click at [521, 274] on link "Next" at bounding box center [524, 279] width 19 height 19
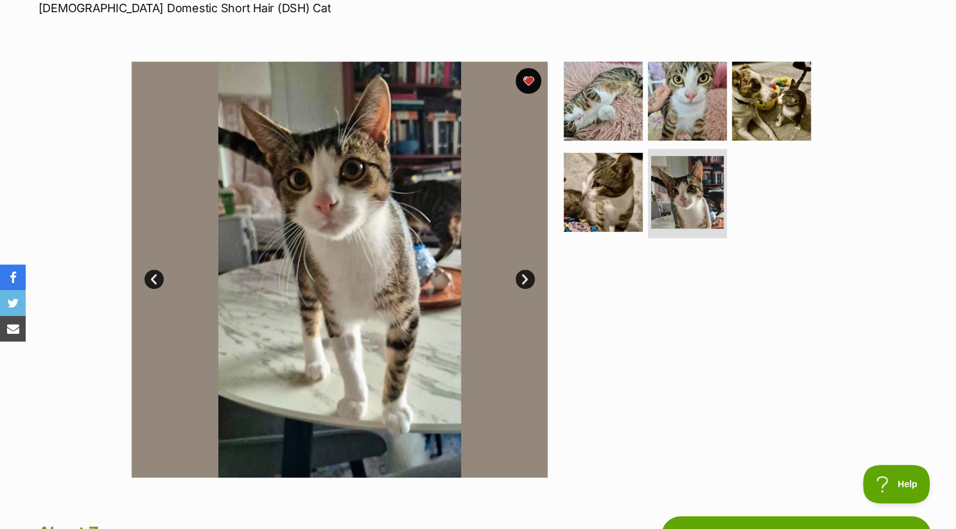
click at [521, 274] on link "Next" at bounding box center [524, 279] width 19 height 19
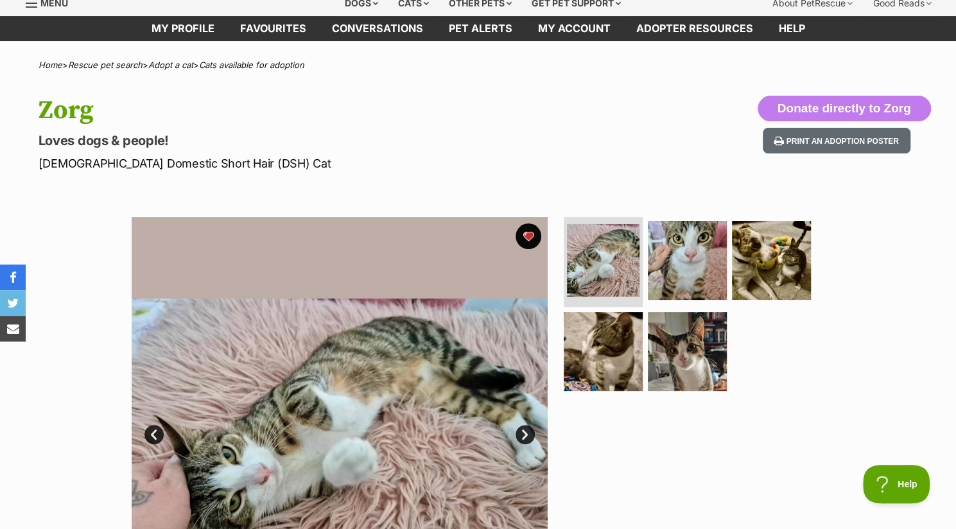
scroll to position [35, 0]
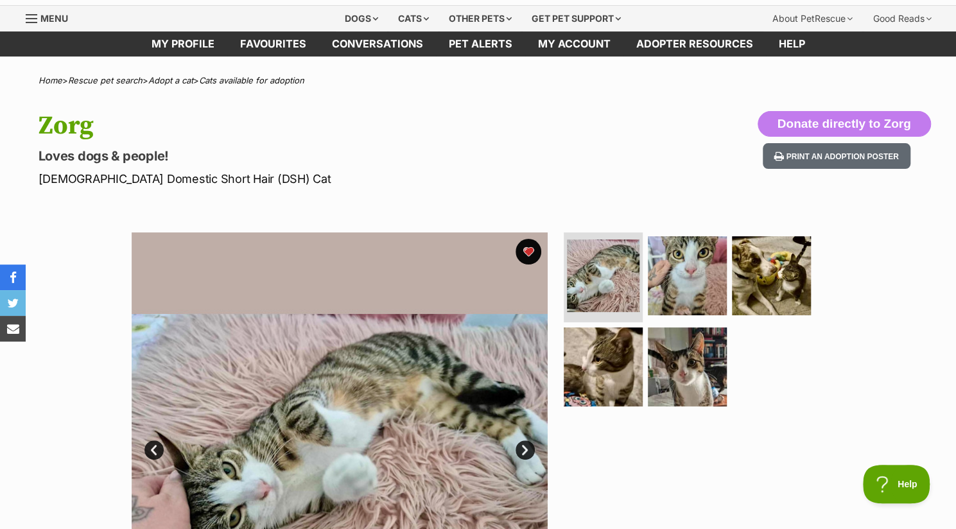
drag, startPoint x: 31, startPoint y: 157, endPoint x: 184, endPoint y: 150, distance: 153.5
click at [184, 150] on div "Zorg Loves dogs & people! [DEMOGRAPHIC_DATA] Domestic Short Hair (DSH) Cat Dona…" at bounding box center [478, 149] width 944 height 76
click at [245, 173] on p "[DEMOGRAPHIC_DATA] Domestic Short Hair (DSH) Cat" at bounding box center [310, 178] width 543 height 17
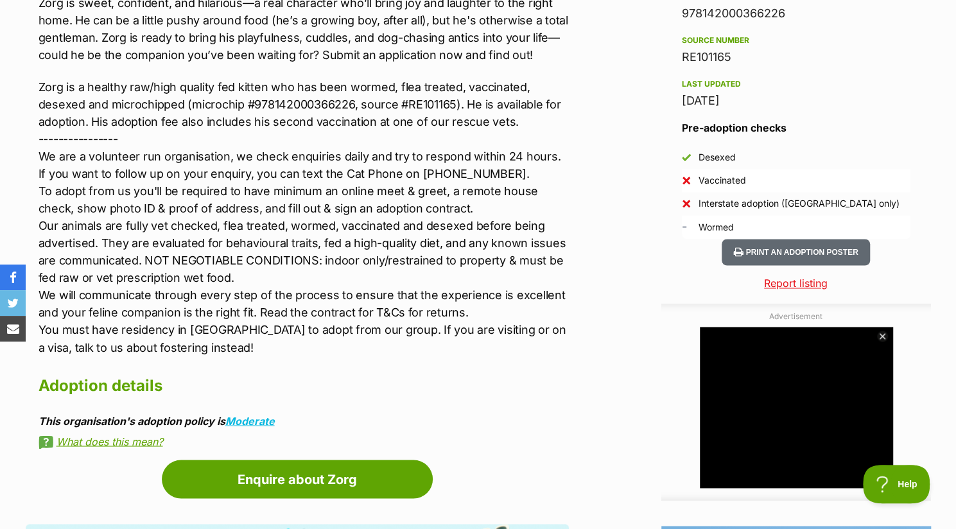
scroll to position [1094, 0]
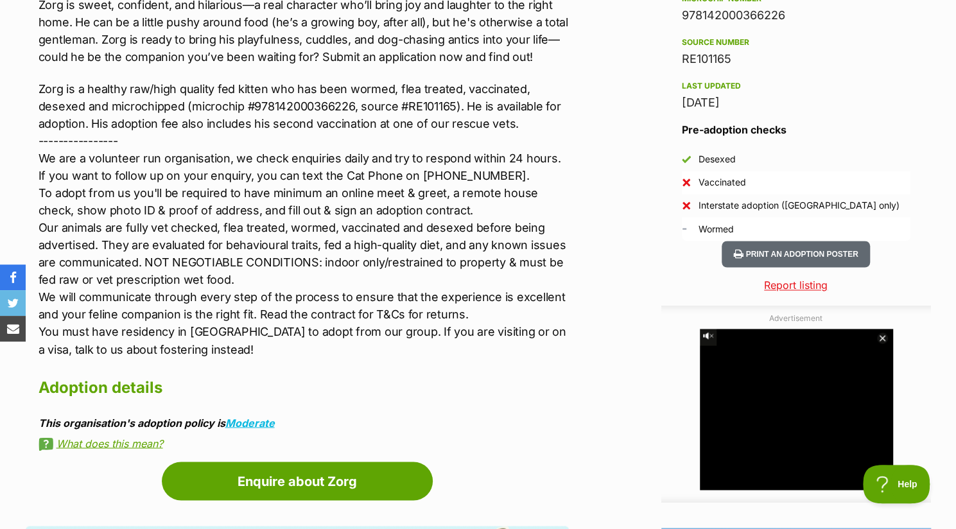
click at [879, 342] on icon at bounding box center [881, 337] width 11 height 11
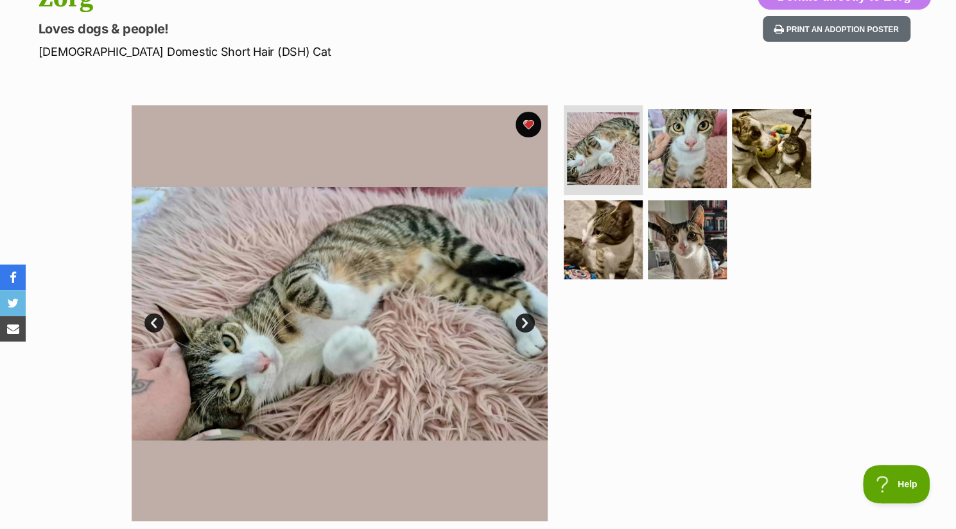
scroll to position [214, 0]
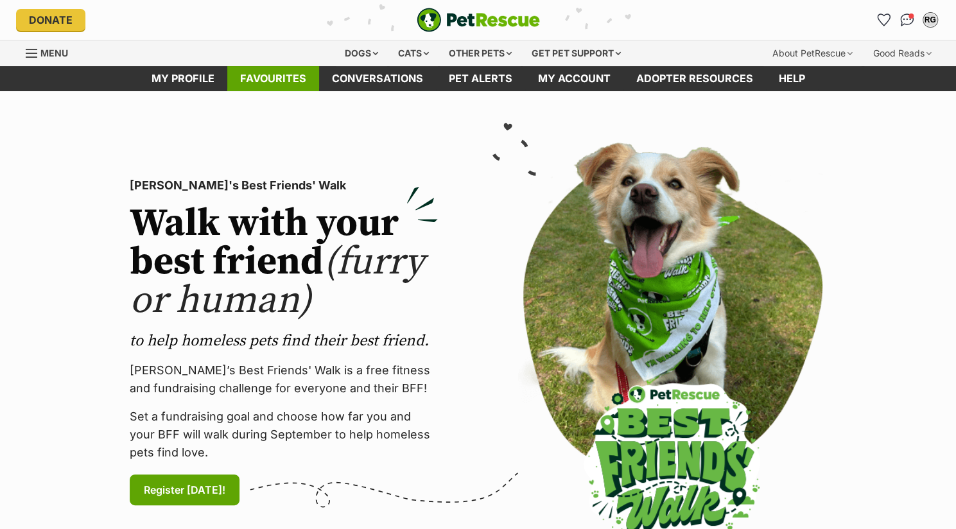
click at [291, 78] on link "Favourites" at bounding box center [273, 78] width 92 height 25
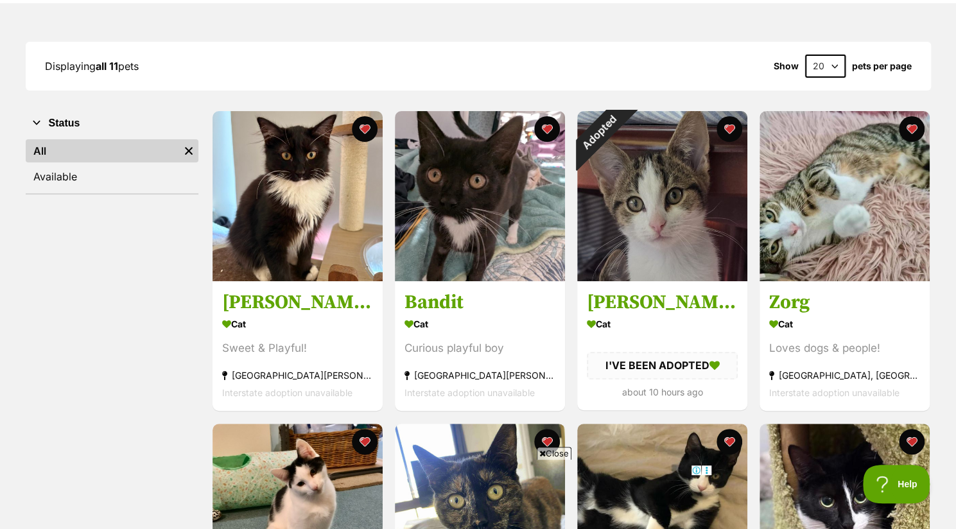
scroll to position [155, 0]
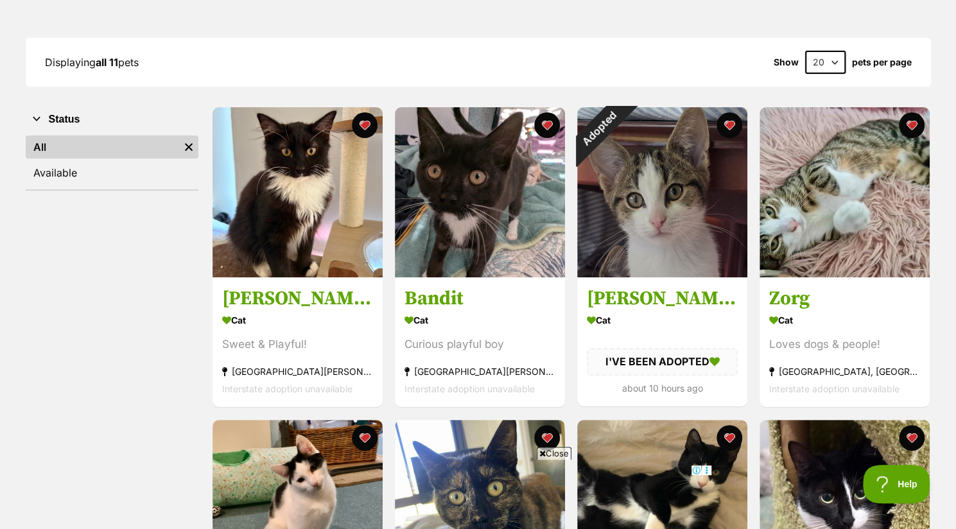
click at [540, 449] on icon at bounding box center [542, 453] width 6 height 8
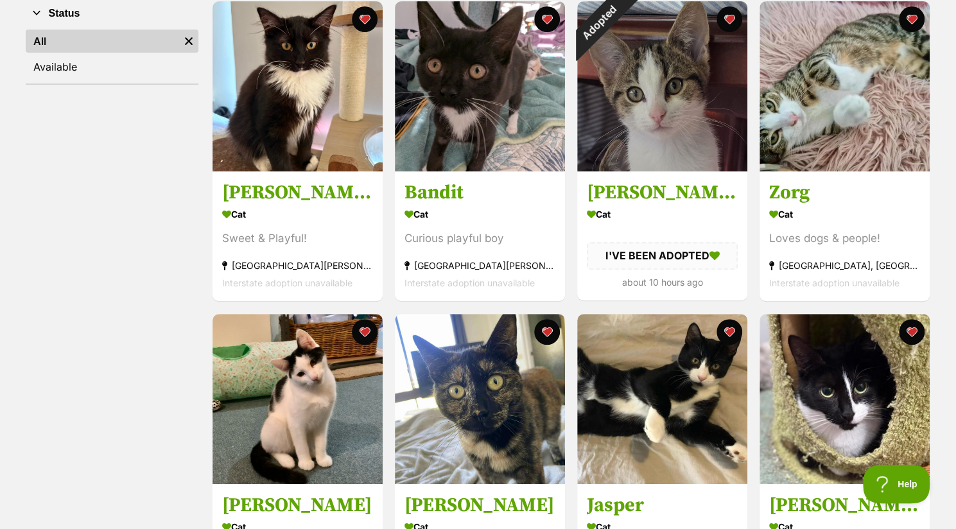
scroll to position [256, 0]
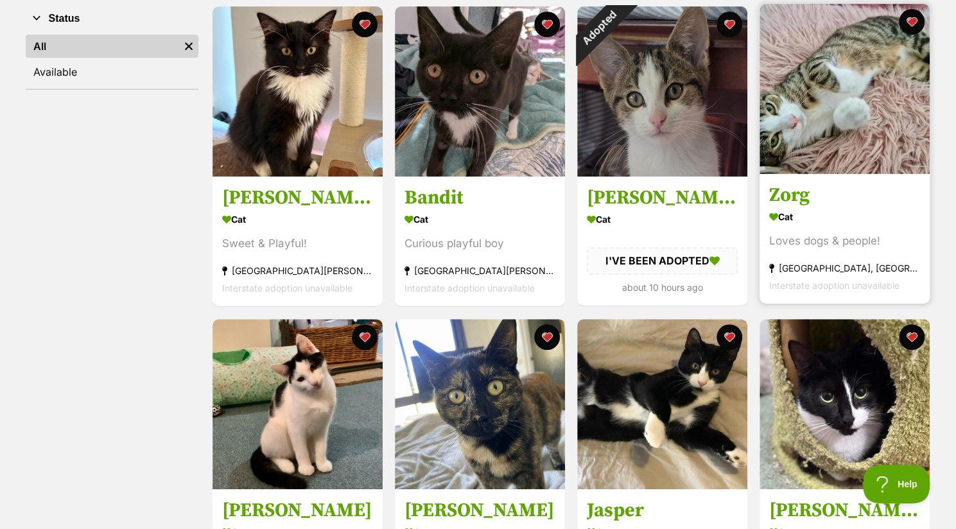
click at [849, 186] on h3 "Zorg" at bounding box center [844, 196] width 151 height 24
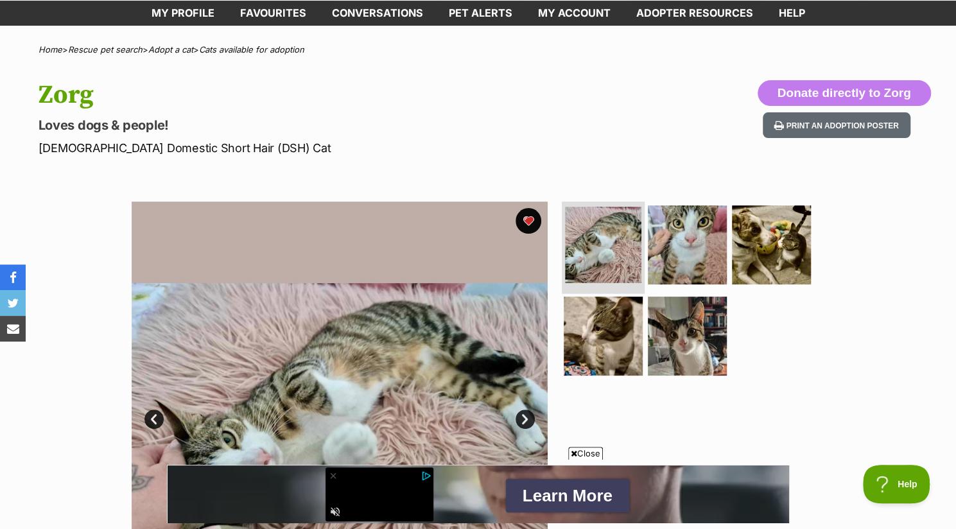
click at [622, 237] on img at bounding box center [603, 245] width 76 height 76
click at [683, 261] on img at bounding box center [687, 244] width 83 height 83
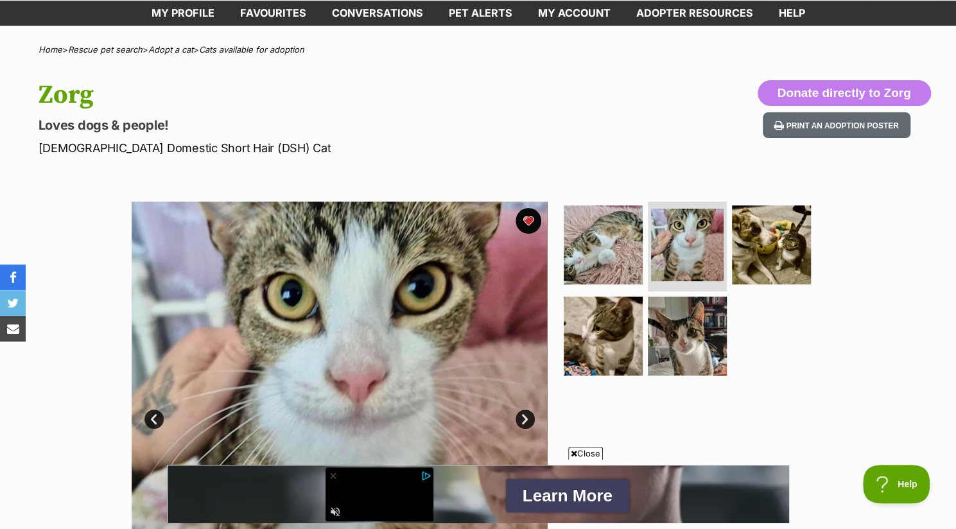
click at [568, 447] on span "Close" at bounding box center [585, 453] width 35 height 13
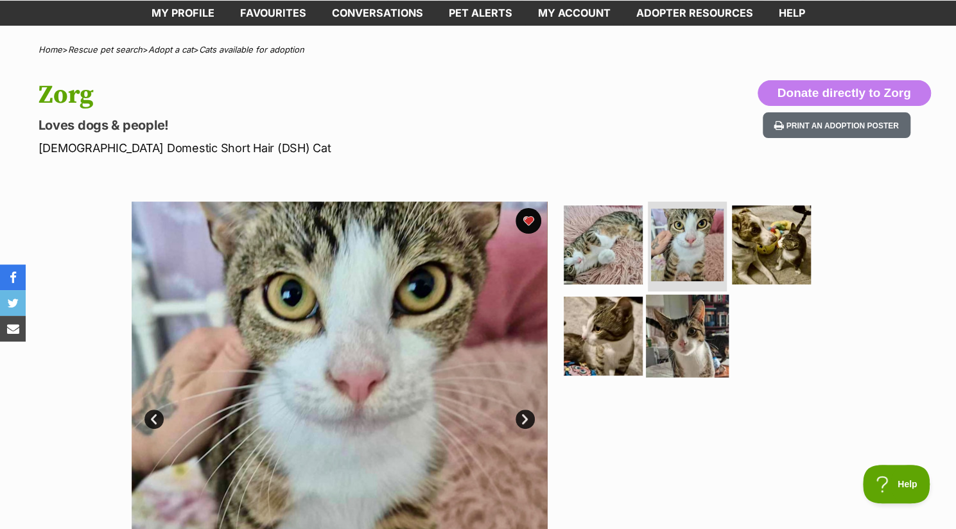
click at [696, 336] on img at bounding box center [687, 335] width 83 height 83
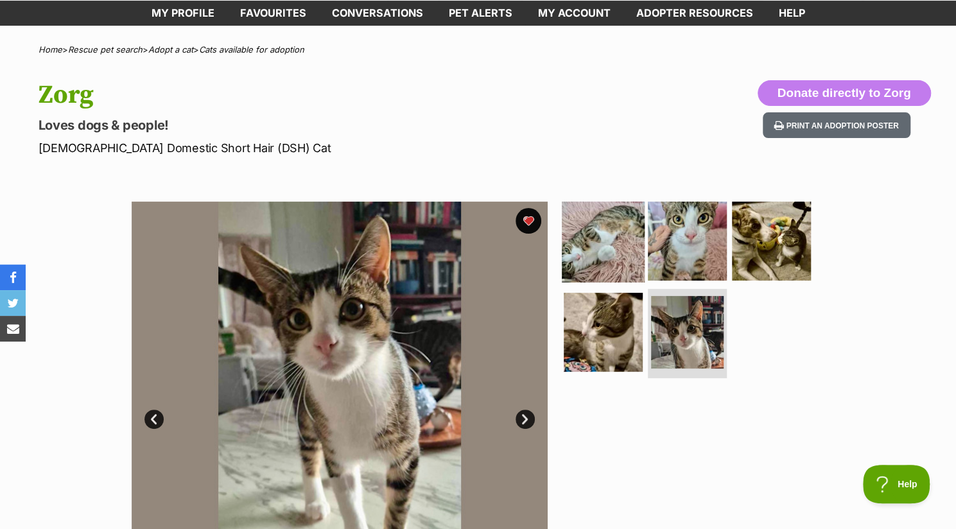
click at [610, 250] on img at bounding box center [603, 241] width 83 height 83
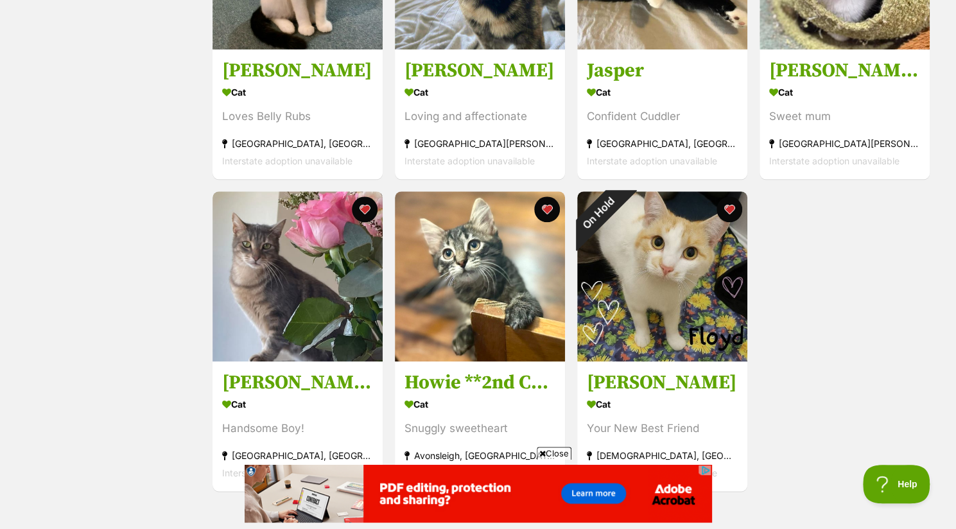
scroll to position [685, 0]
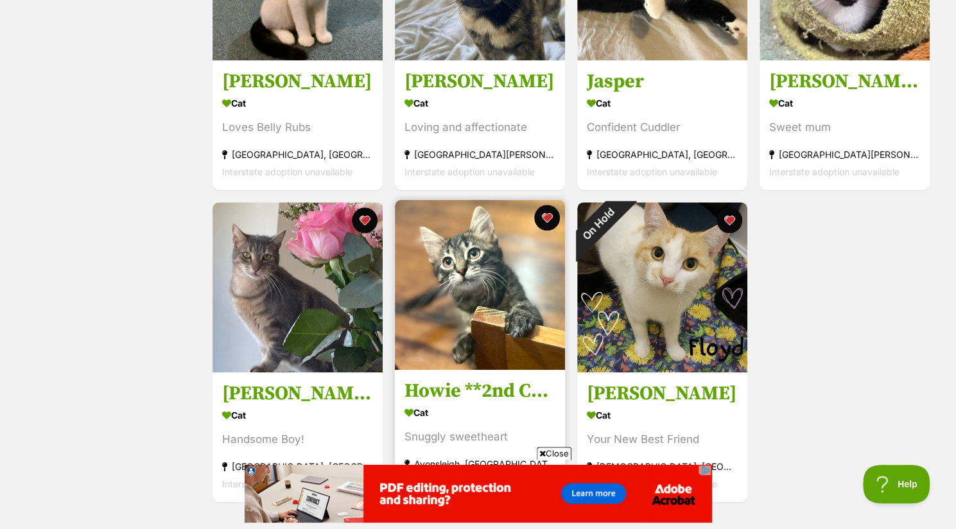
click at [434, 418] on div "Cat" at bounding box center [479, 412] width 151 height 19
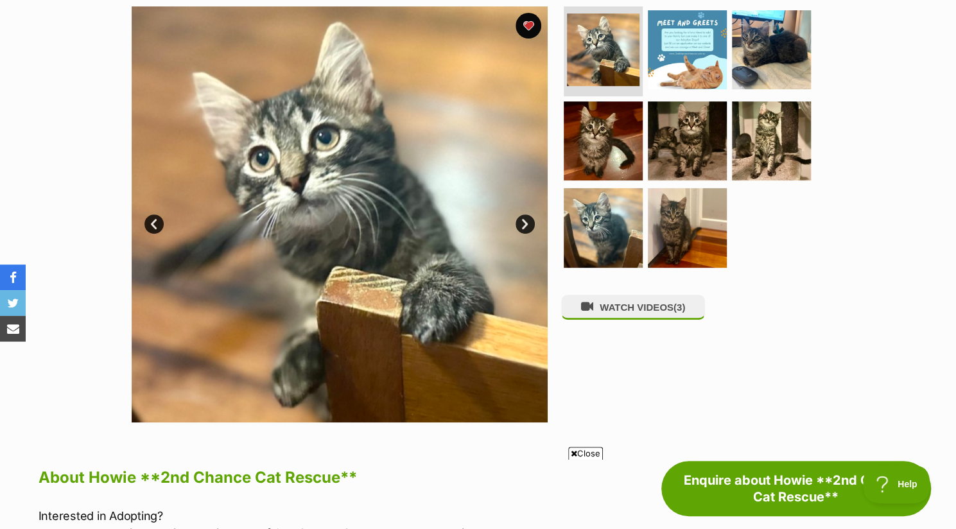
click at [573, 452] on icon at bounding box center [574, 453] width 6 height 8
click at [644, 315] on button "WATCH VIDEOS (3)" at bounding box center [633, 307] width 144 height 25
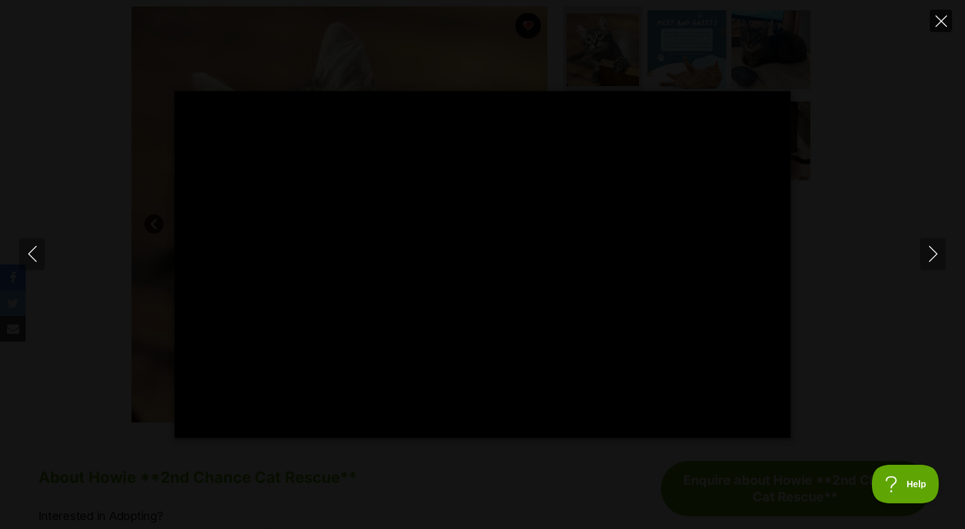
click at [936, 28] on button "Close" at bounding box center [941, 21] width 22 height 22
type input "8.6"
